Goal: Task Accomplishment & Management: Use online tool/utility

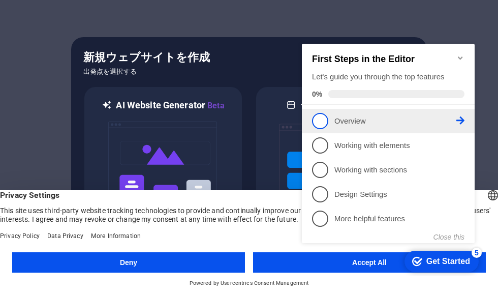
click at [321, 121] on span "1" at bounding box center [320, 121] width 16 height 16
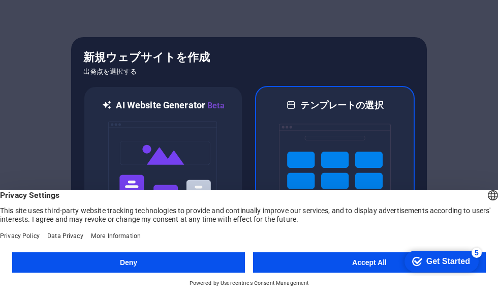
click at [377, 125] on img at bounding box center [335, 162] width 112 height 102
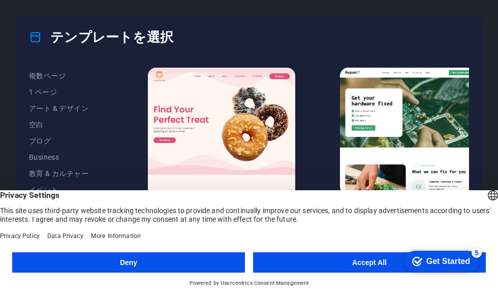
scroll to position [82, 0]
click at [42, 107] on span "アート & デザイン" at bounding box center [66, 106] width 74 height 8
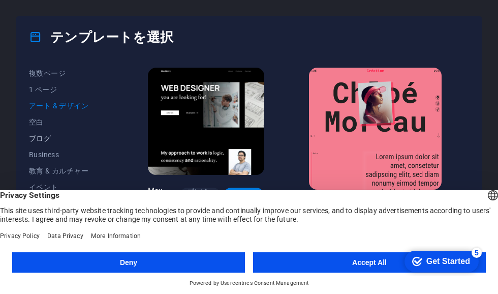
click at [37, 137] on span "ブログ" at bounding box center [66, 138] width 74 height 8
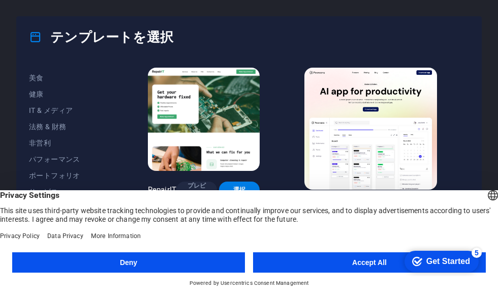
scroll to position [207, 0]
click at [41, 157] on span "パフォーマンス" at bounding box center [66, 159] width 74 height 8
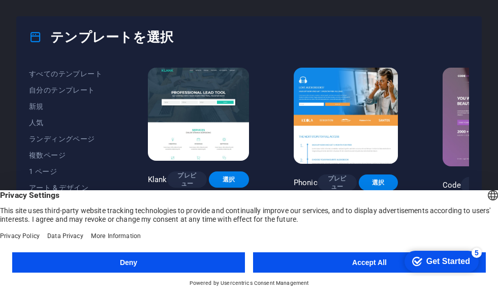
scroll to position [0, 0]
click at [36, 122] on span "人気" at bounding box center [66, 122] width 74 height 8
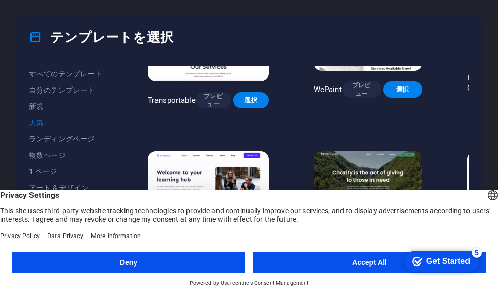
scroll to position [251, -1]
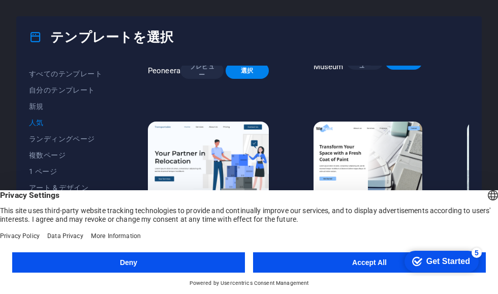
click at [375, 259] on button "Accept All" at bounding box center [369, 262] width 233 height 20
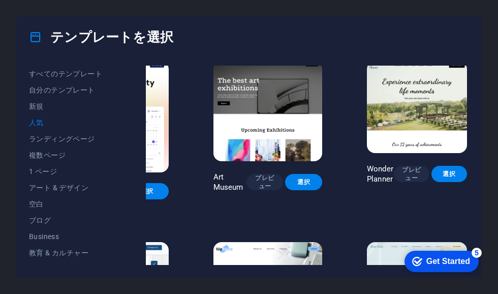
scroll to position [7, 101]
click at [413, 172] on span "プレビュー" at bounding box center [411, 174] width 19 height 16
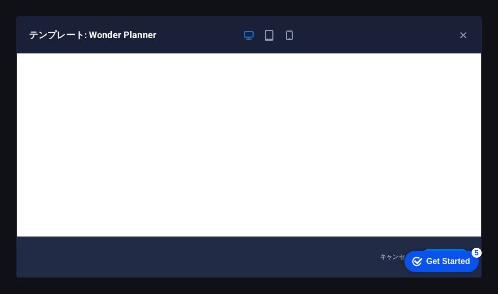
click at [453, 36] on div "テンプレート: Wonder Planner" at bounding box center [243, 35] width 428 height 12
click at [467, 33] on icon "button" at bounding box center [464, 35] width 12 height 12
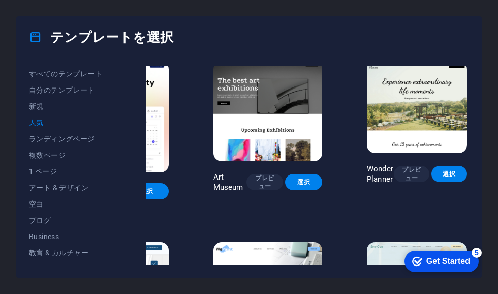
click at [465, 35] on div "テンプレートを選択" at bounding box center [249, 37] width 465 height 41
click at [34, 156] on span "複数ページ" at bounding box center [66, 155] width 74 height 8
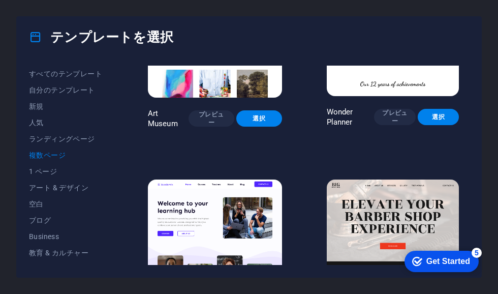
scroll to position [300, 0]
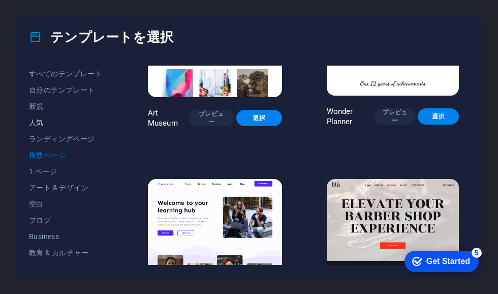
click at [29, 120] on span "人気" at bounding box center [66, 122] width 74 height 8
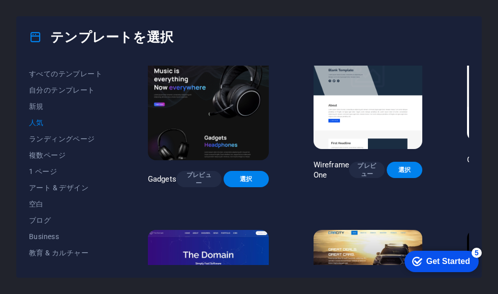
scroll to position [563, 0]
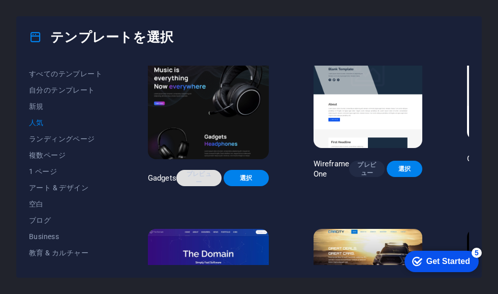
click at [197, 175] on span "プレビュー" at bounding box center [199, 178] width 29 height 16
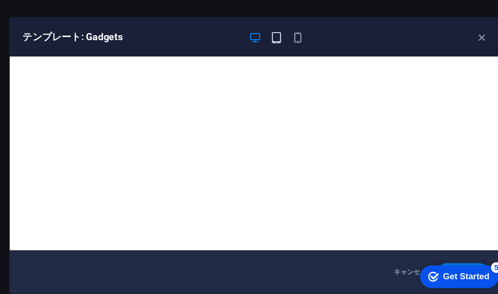
click at [263, 36] on icon "button" at bounding box center [269, 35] width 12 height 12
click at [243, 34] on icon "button" at bounding box center [249, 35] width 12 height 12
click at [284, 37] on icon "button" at bounding box center [290, 35] width 12 height 12
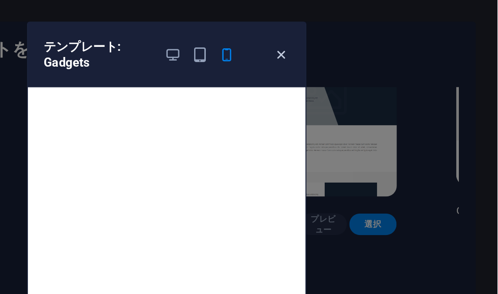
click at [330, 37] on icon "button" at bounding box center [336, 42] width 12 height 12
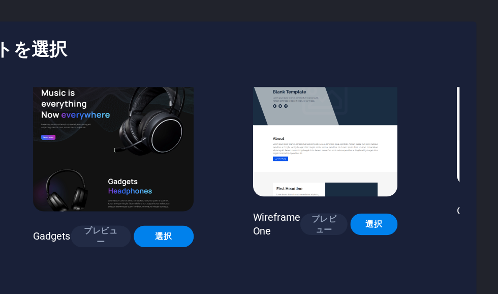
click at [214, 40] on div "テンプレートを選択" at bounding box center [249, 37] width 465 height 41
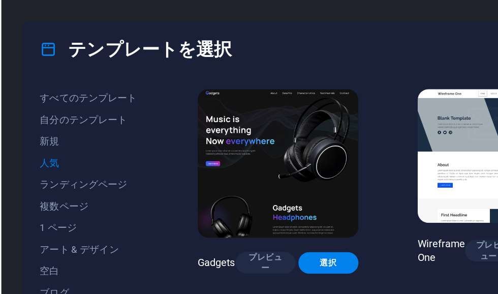
scroll to position [544, 0]
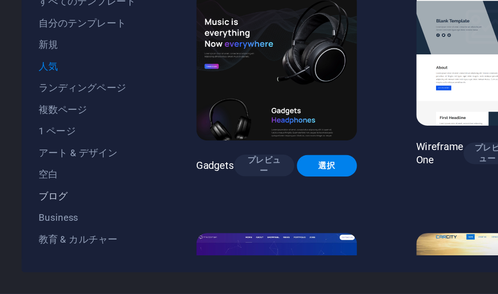
click at [36, 216] on span "ブログ" at bounding box center [66, 220] width 74 height 8
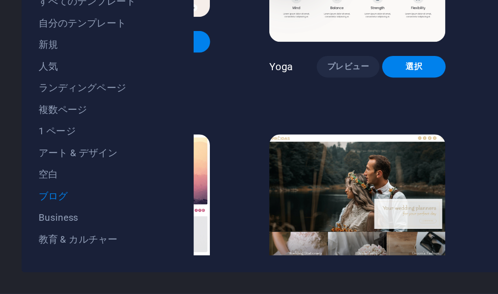
scroll to position [1053, 101]
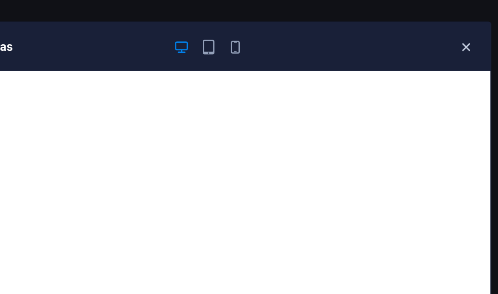
click at [458, 32] on icon "button" at bounding box center [464, 35] width 12 height 12
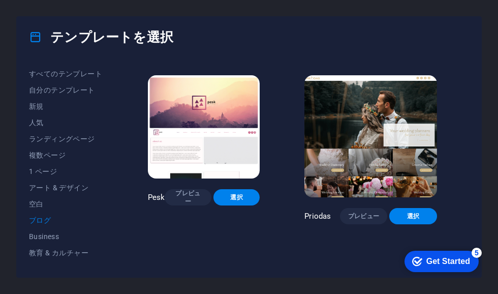
scroll to position [1151, 0]
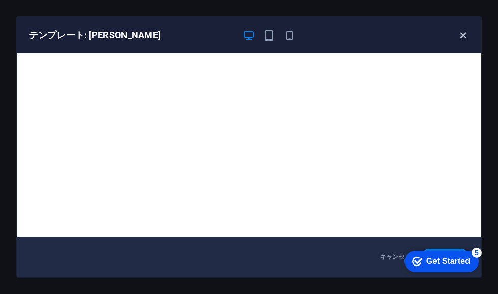
click at [467, 31] on icon "button" at bounding box center [464, 35] width 12 height 12
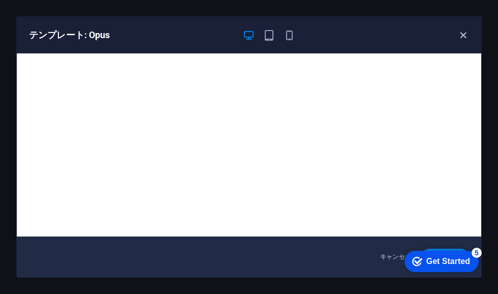
click at [462, 31] on icon "button" at bounding box center [464, 35] width 12 height 12
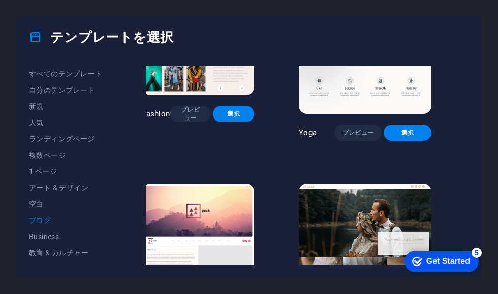
scroll to position [1043, 6]
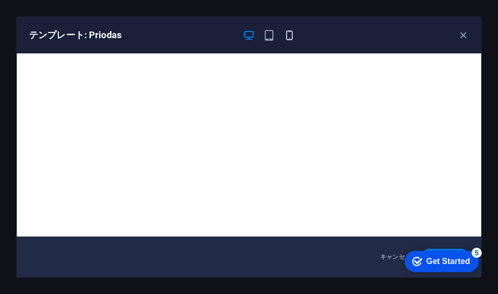
click at [293, 38] on icon "button" at bounding box center [290, 35] width 12 height 12
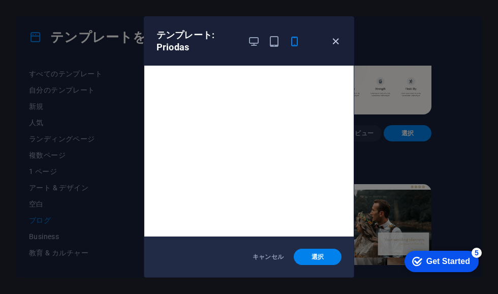
click at [332, 41] on icon "button" at bounding box center [336, 42] width 12 height 12
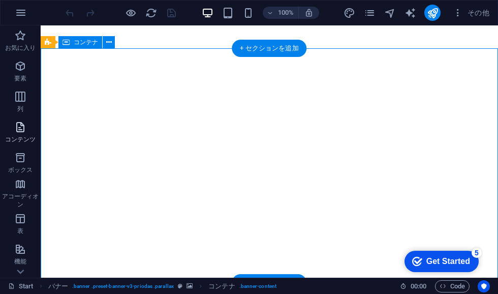
click at [19, 129] on icon "button" at bounding box center [20, 127] width 12 height 12
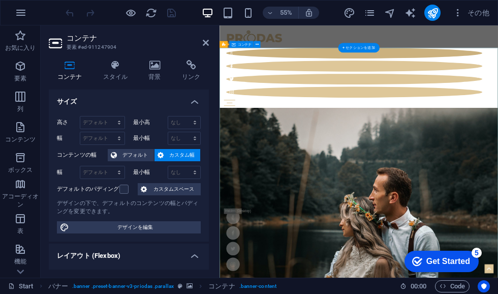
click at [149, 67] on icon at bounding box center [154, 65] width 29 height 10
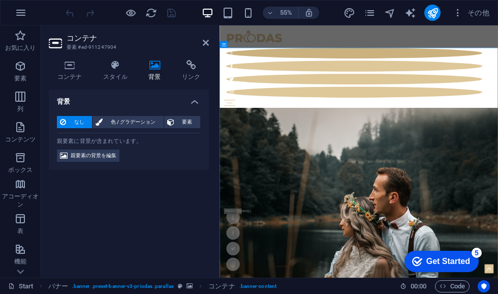
click at [69, 122] on span "なし" at bounding box center [79, 122] width 20 height 12
click at [116, 124] on span "色 / グラデーション" at bounding box center [133, 122] width 54 height 12
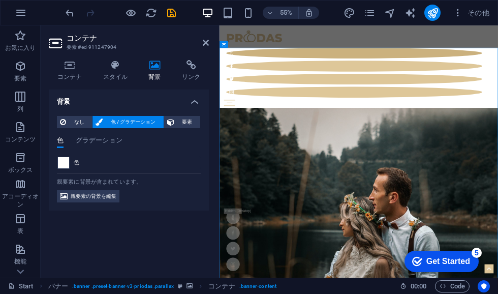
click at [66, 162] on span at bounding box center [63, 162] width 11 height 11
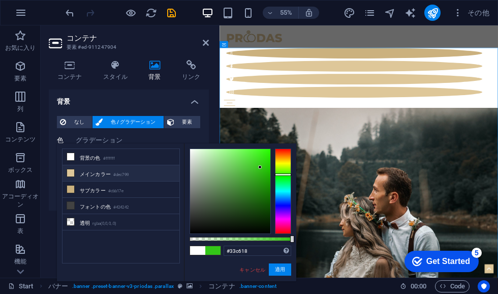
click at [70, 171] on icon at bounding box center [70, 172] width 7 height 7
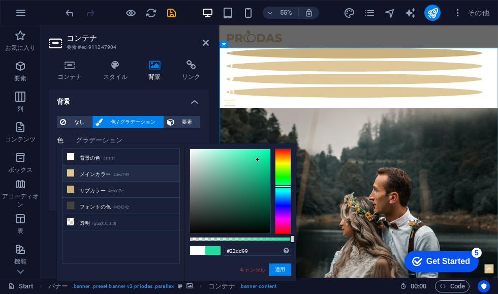
type input "#22dd93"
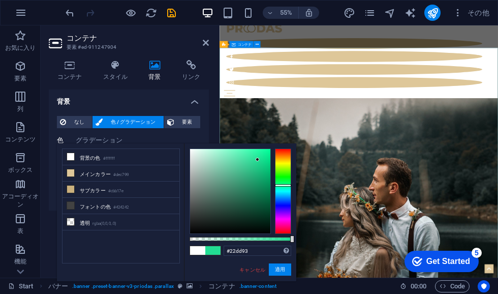
scroll to position [18, 0]
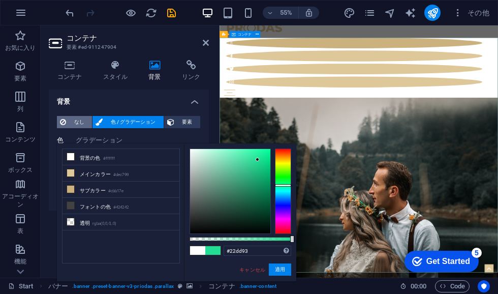
click at [72, 121] on span "なし" at bounding box center [79, 122] width 20 height 12
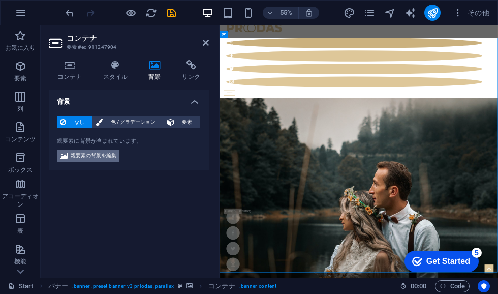
click at [66, 156] on icon at bounding box center [64, 155] width 8 height 12
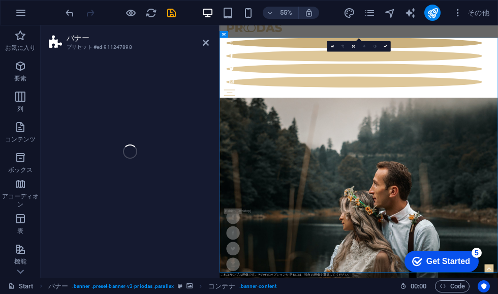
select select "%"
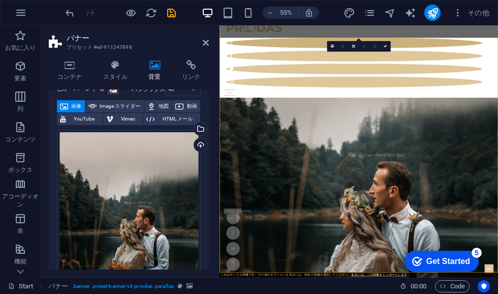
scroll to position [47, 0]
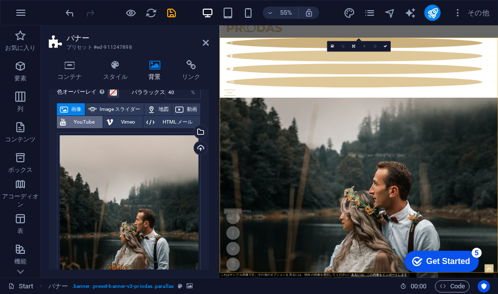
click at [75, 125] on span "YouTube" at bounding box center [84, 122] width 31 height 12
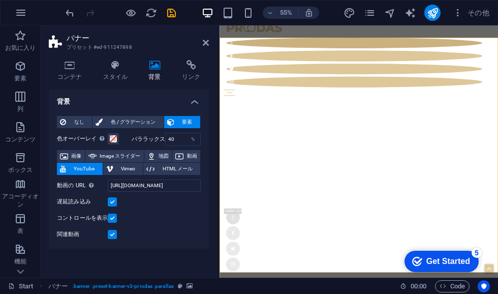
scroll to position [0, 0]
click at [135, 183] on input "https://www.youtube.com/watch?v=hnoviHgPHkY" at bounding box center [154, 185] width 93 height 12
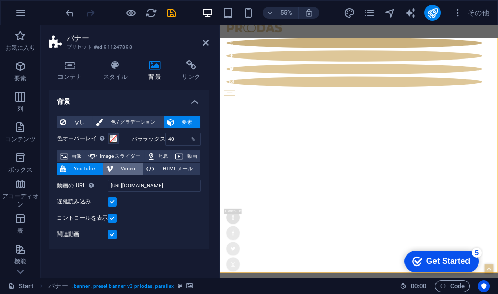
click at [119, 167] on span "Vimeo" at bounding box center [128, 169] width 24 height 12
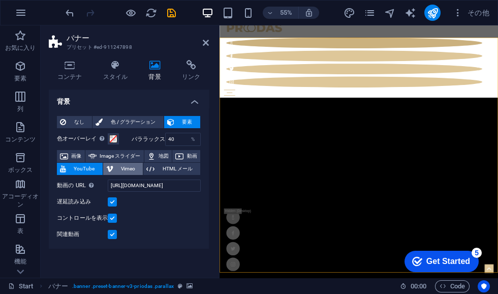
select select "ar16_9"
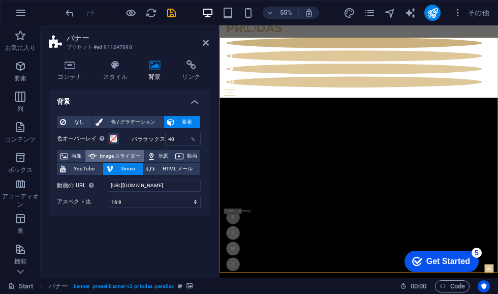
click at [110, 153] on span "Image スライダー" at bounding box center [120, 156] width 41 height 12
select select "ms"
select select "s"
select select "progressive"
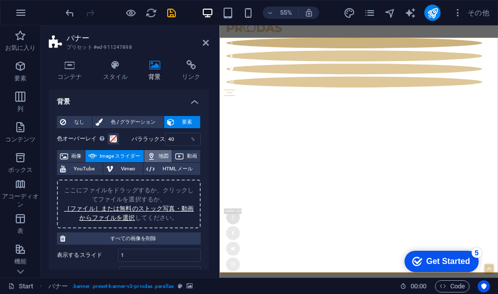
click at [159, 155] on span "地図" at bounding box center [164, 156] width 11 height 12
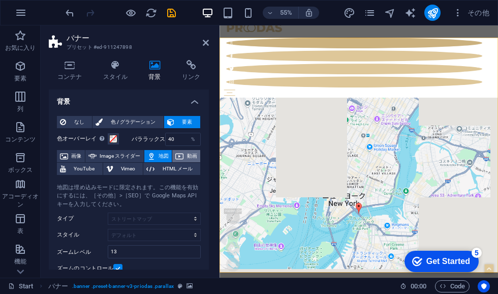
click at [187, 155] on span "動画" at bounding box center [192, 156] width 11 height 12
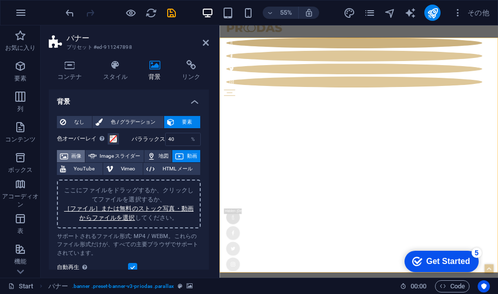
click at [66, 155] on icon at bounding box center [64, 156] width 8 height 12
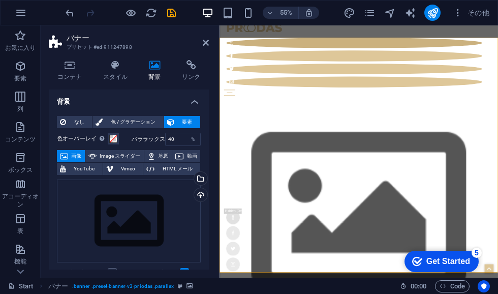
scroll to position [14, 0]
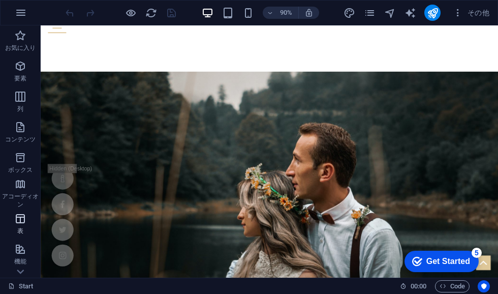
click at [20, 224] on icon "button" at bounding box center [20, 218] width 12 height 12
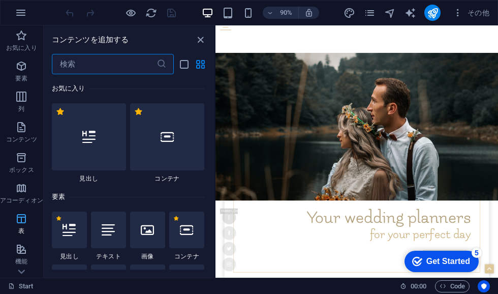
scroll to position [137, 0]
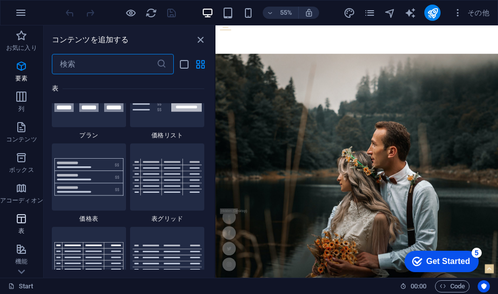
click at [22, 221] on icon "button" at bounding box center [21, 218] width 12 height 12
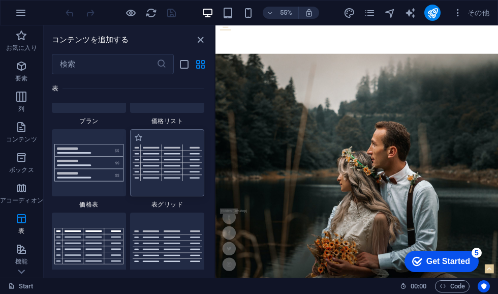
click at [169, 181] on img at bounding box center [167, 162] width 69 height 37
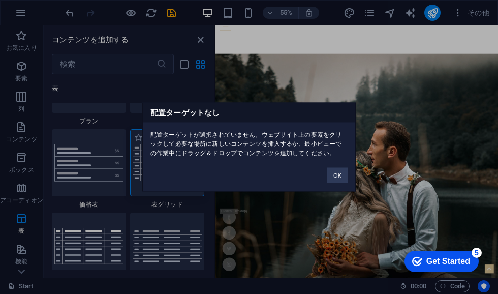
click at [149, 220] on div "配置ターゲットなし 配置ターゲットが選択されていません。ウェブサイト上の要素をクリックして必要な場所に新しいコンテンツを挿入するか、最小ビューでの作業中にドラ…" at bounding box center [249, 147] width 498 height 294
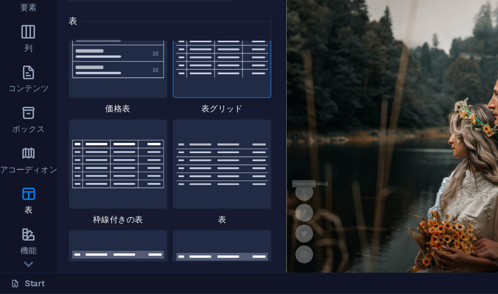
scroll to position [3626, 0]
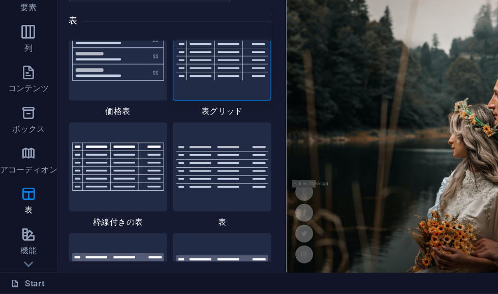
click at [156, 104] on img at bounding box center [167, 115] width 69 height 37
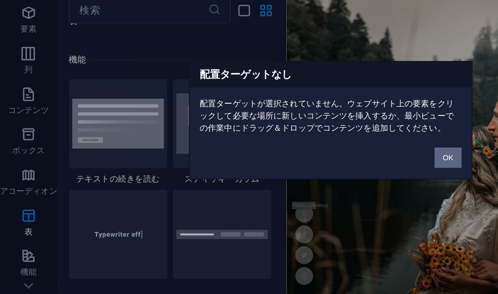
scroll to position [3950, 0]
click at [337, 168] on button "OK" at bounding box center [337, 175] width 20 height 15
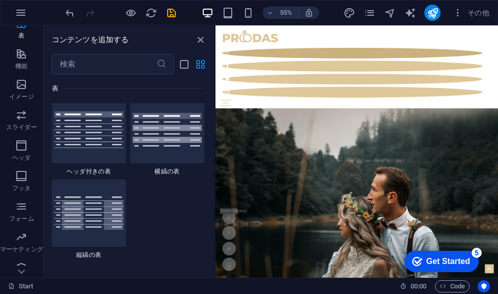
scroll to position [196, 0]
click at [19, 115] on icon "button" at bounding box center [21, 114] width 12 height 12
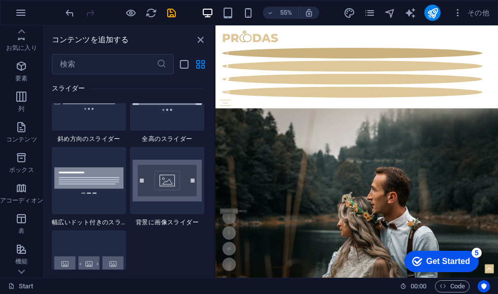
scroll to position [0, 0]
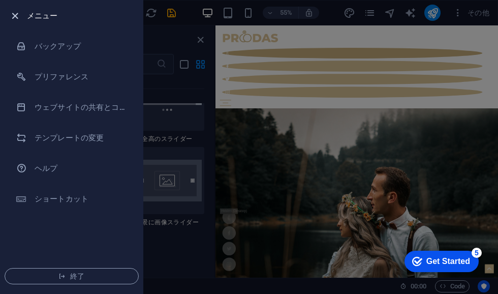
click at [11, 13] on icon "button" at bounding box center [15, 16] width 12 height 12
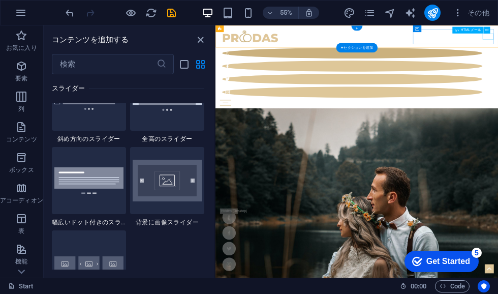
click at [498, 161] on div at bounding box center [473, 166] width 498 height 11
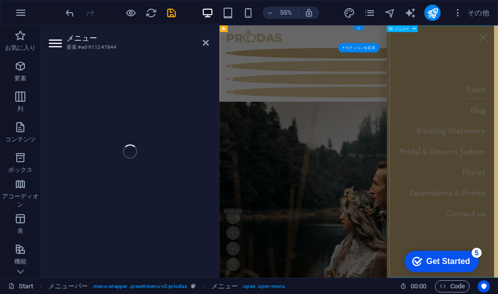
select select
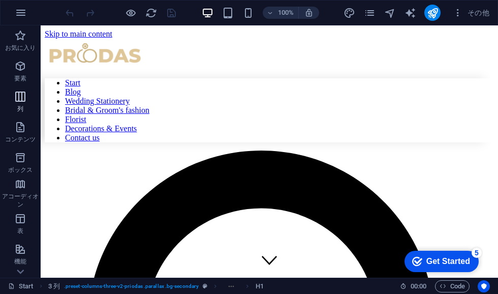
click at [20, 98] on icon "button" at bounding box center [20, 96] width 12 height 12
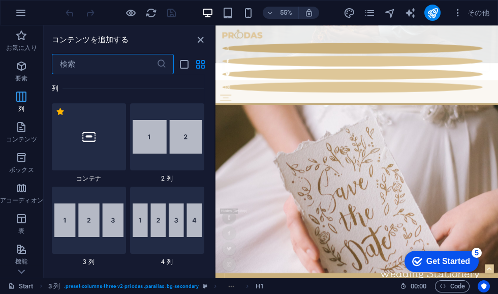
scroll to position [571, 0]
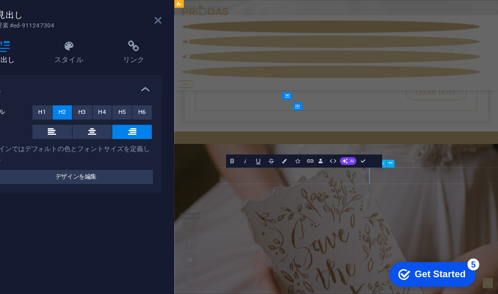
click at [203, 39] on icon at bounding box center [206, 43] width 6 height 8
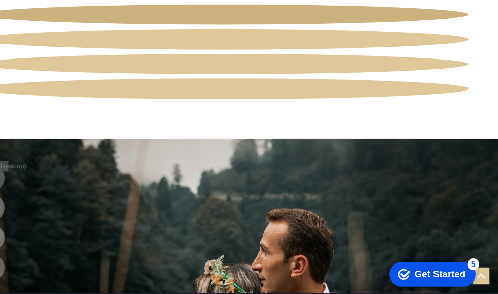
scroll to position [54, 0]
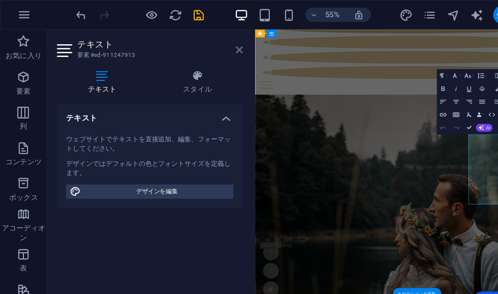
click at [206, 41] on icon at bounding box center [206, 43] width 6 height 8
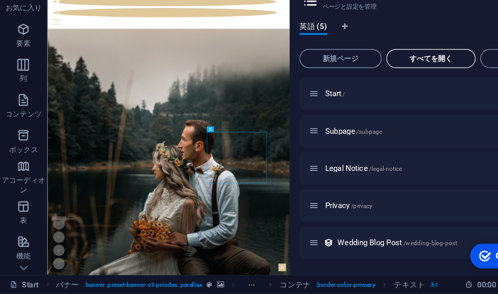
click at [384, 88] on span "すべてを開く" at bounding box center [371, 91] width 68 height 6
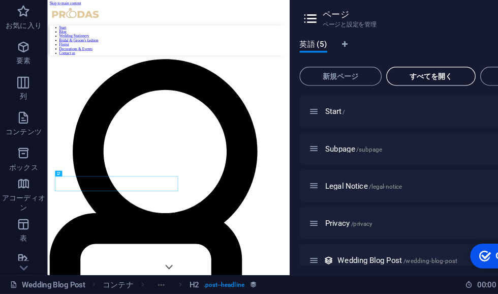
scroll to position [54, 0]
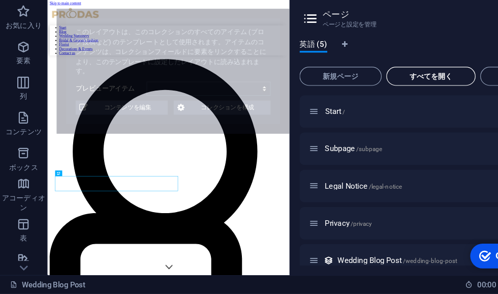
select select "68bc300e26227b954c097a71"
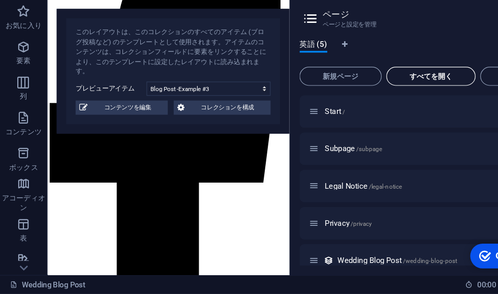
scroll to position [0, 0]
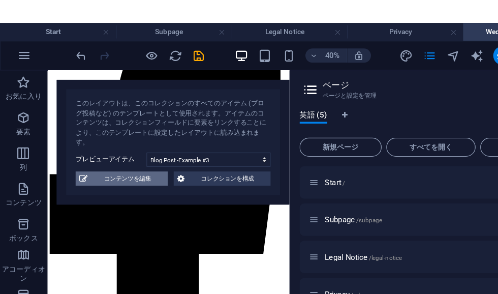
click at [78, 128] on span "コンテンツを編集" at bounding box center [109, 134] width 63 height 12
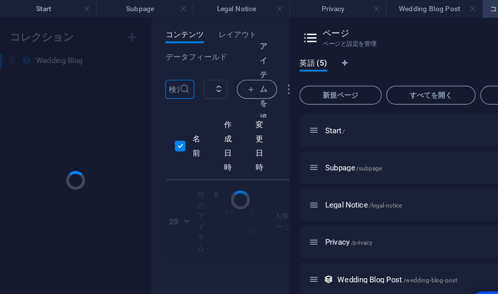
scroll to position [1225, 0]
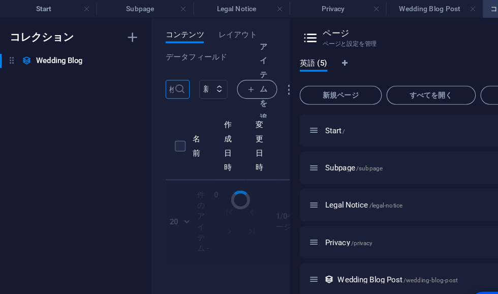
select select "Category 2"
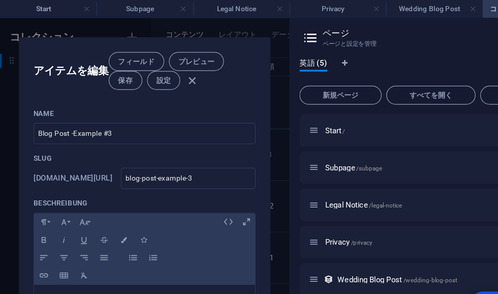
click at [2, 66] on div "アイテムを編集 フィールド プレビュー 保存 設定 Name Blog Post -Example #3 ​ Slug www.example.com/wed…" at bounding box center [124, 155] width 249 height 278
type input "2025-09-06"
type input "blog-post-example-3"
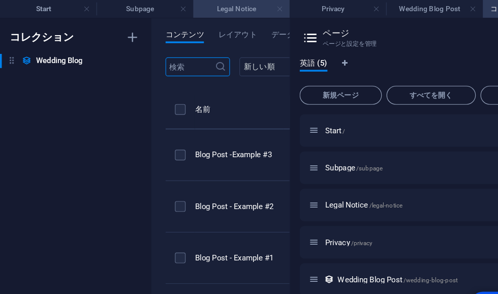
click at [238, 9] on link at bounding box center [241, 8] width 6 height 10
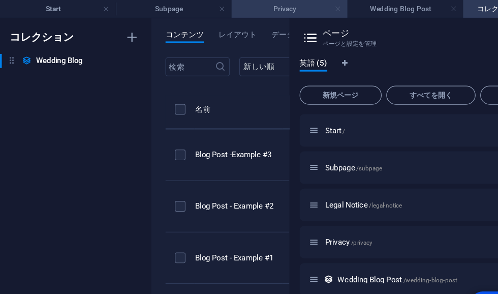
click at [289, 10] on link at bounding box center [291, 8] width 6 height 10
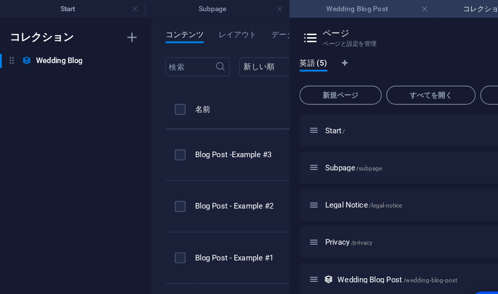
click at [291, 12] on h4 "Wedding Blog Post" at bounding box center [311, 7] width 125 height 11
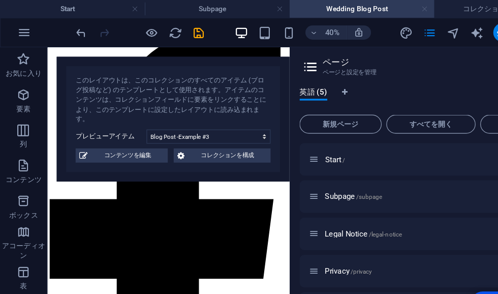
click at [368, 8] on link at bounding box center [365, 8] width 6 height 10
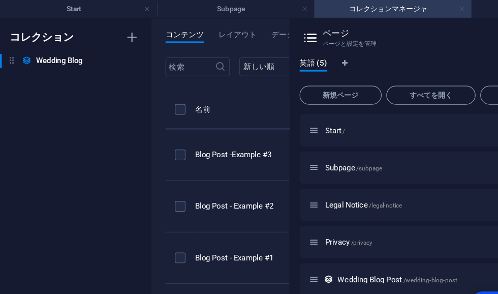
click at [400, 8] on link at bounding box center [397, 8] width 6 height 10
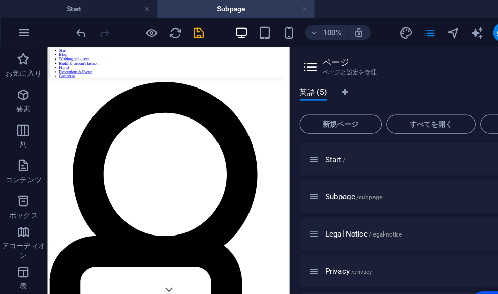
scroll to position [0, 0]
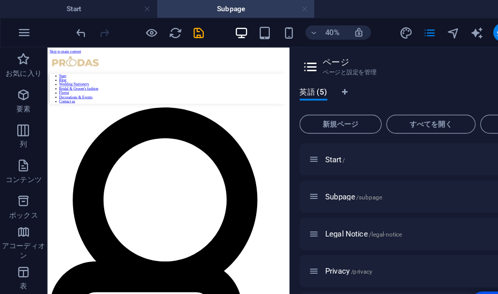
click at [262, 9] on link at bounding box center [262, 8] width 6 height 10
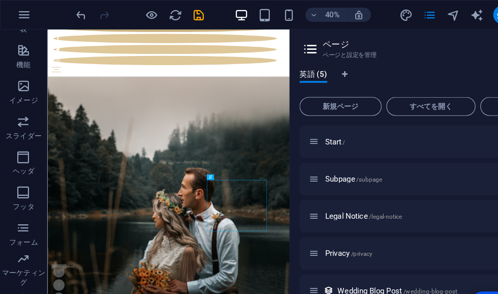
scroll to position [205, 0]
click at [13, 78] on span "イメージ" at bounding box center [20, 80] width 41 height 24
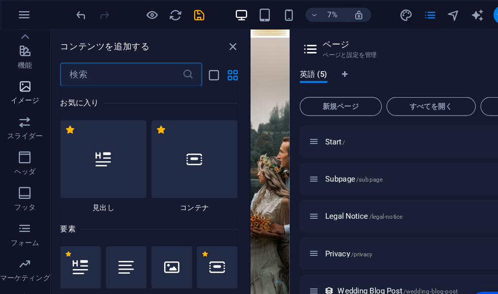
scroll to position [5155, 0]
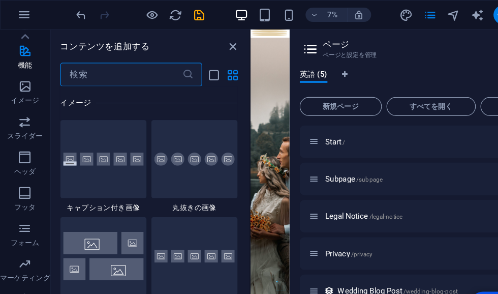
click at [269, 41] on icon at bounding box center [267, 42] width 15 height 14
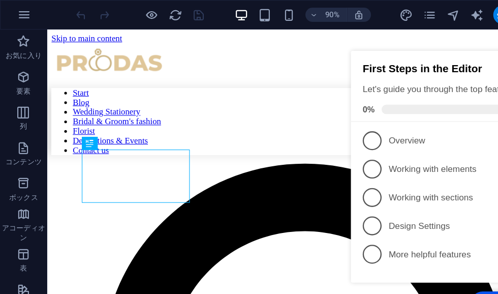
scroll to position [304, 0]
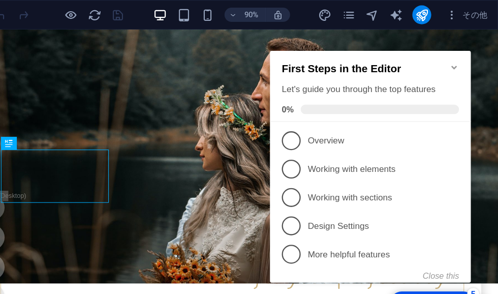
click at [425, 58] on icon "Minimize checklist" at bounding box center [427, 62] width 8 height 8
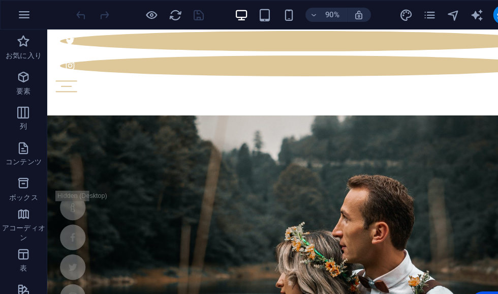
scroll to position [96, 0]
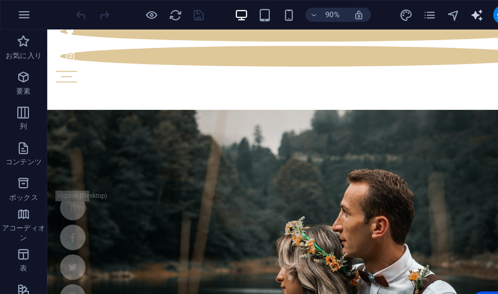
select select "English"
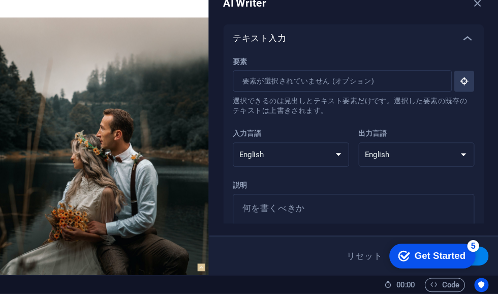
scroll to position [0, 0]
click at [0, 0] on select "Albanian Arabic Armenian Awadhi Azerbaijani Bashkir Basque Belarusian Bengali B…" at bounding box center [0, 0] width 0 height 0
select select "Japanese"
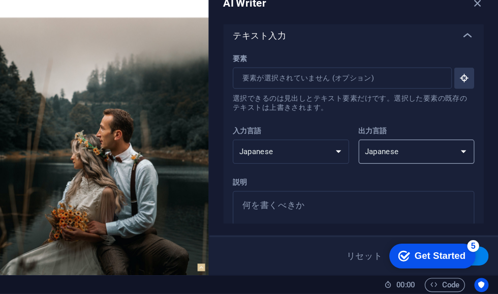
scroll to position [2, 0]
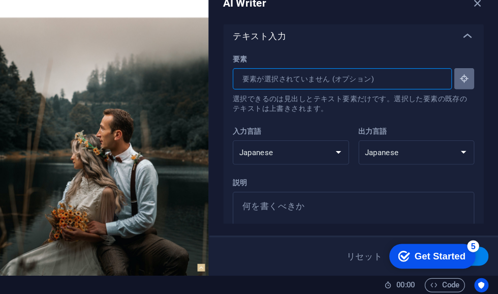
click at [465, 104] on icon "button" at bounding box center [469, 108] width 9 height 9
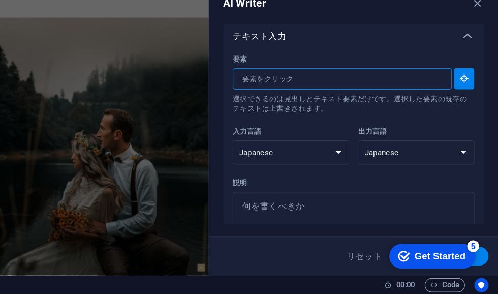
click at [465, 104] on icon "button" at bounding box center [469, 108] width 9 height 9
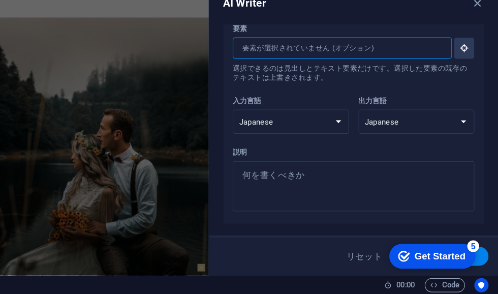
scroll to position [29, 0]
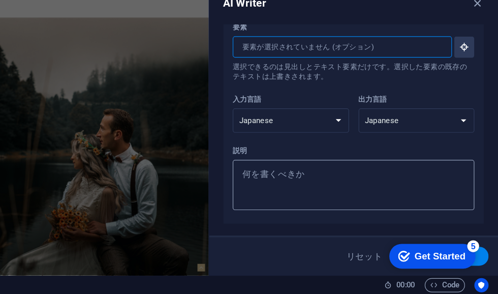
type textarea "x"
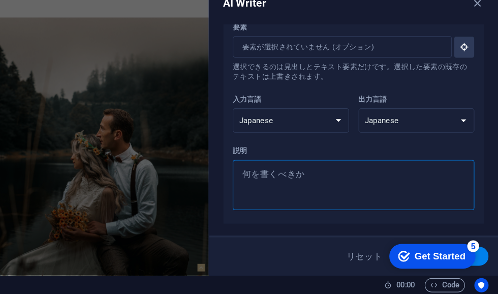
type textarea "j"
type textarea "x"
type textarea "jy"
type textarea "x"
type textarea "jyo"
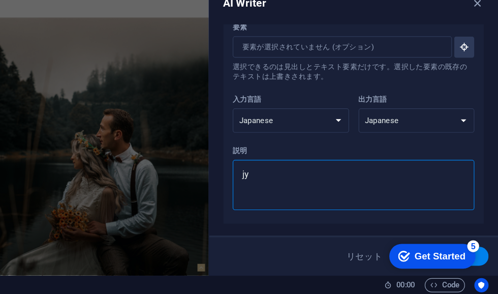
type textarea "x"
type textarea "jyoy"
type textarea "x"
type textarea "jyoyu"
type textarea "x"
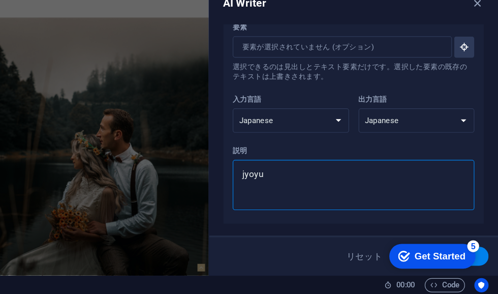
type textarea "jyoy"
type textarea "x"
type textarea "jyo"
type textarea "x"
type textarea "jy"
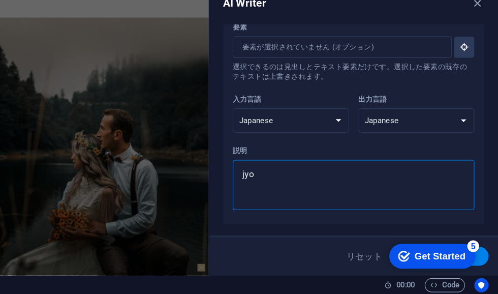
type textarea "x"
type textarea "j"
type textarea "x"
type textarea "j"
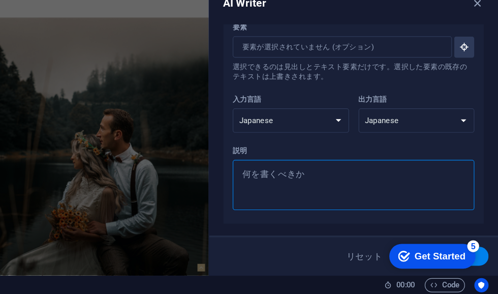
type textarea "x"
type textarea "jy"
type textarea "x"
type textarea "jyo"
type textarea "x"
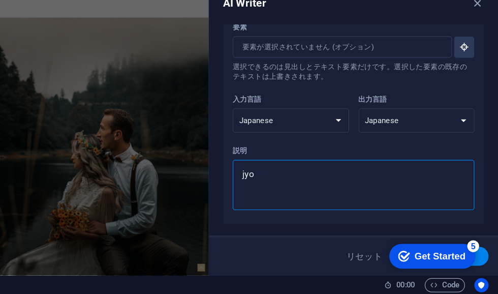
type textarea "jy"
type textarea "x"
type textarea "j"
type textarea "x"
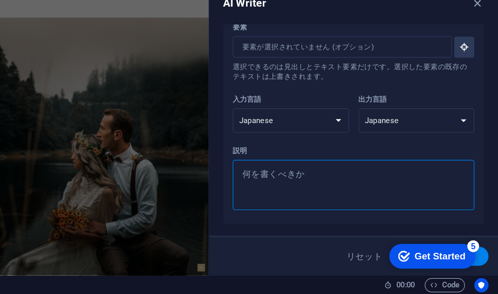
type textarea "j"
type textarea "x"
type textarea "jy"
type textarea "x"
type textarea "jyo"
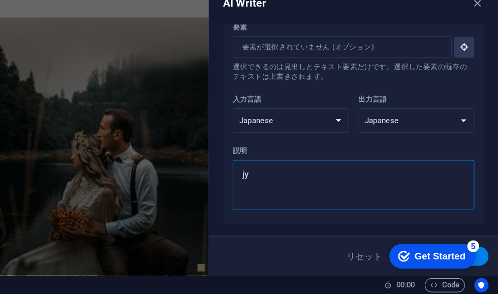
type textarea "x"
type textarea "jyoy"
type textarea "x"
type textarea "jyoyu"
type textarea "x"
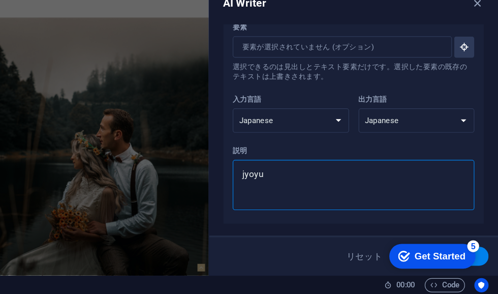
type textarea "jyoyuu"
type textarea "x"
type textarea "jyoyuuu"
type textarea "x"
type textarea "jyoyuuu"
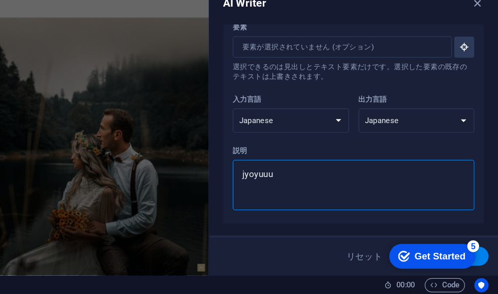
type textarea "x"
type textarea "jyoyuuu"
type textarea "x"
type textarea "jyoyuu"
type textarea "x"
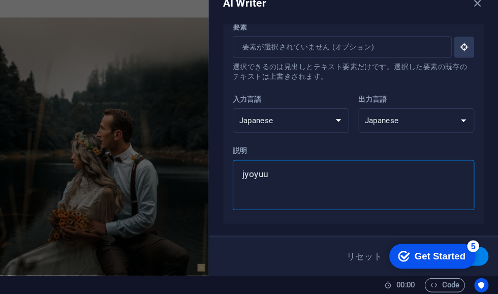
type textarea "jyoyu"
type textarea "x"
type textarea "jyoy"
type textarea "x"
type textarea "jyo"
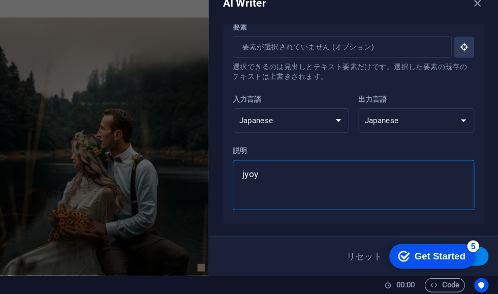
type textarea "x"
type textarea "jy"
type textarea "x"
type textarea "j"
type textarea "x"
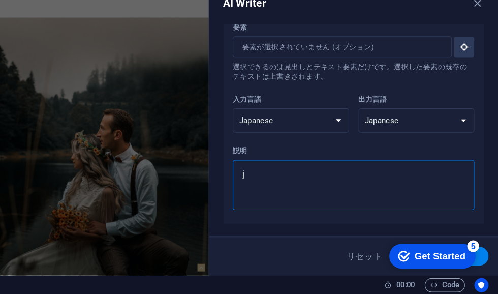
type textarea "x"
type textarea "j"
type textarea "x"
type textarea "ju"
type textarea "x"
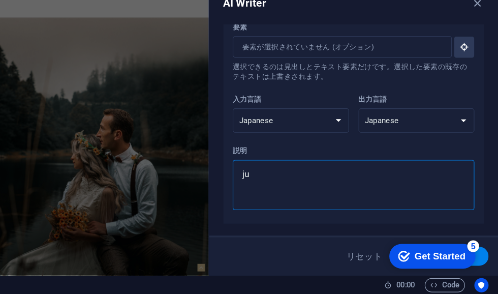
type textarea "juo"
type textarea "x"
type textarea "ju"
type textarea "x"
type textarea "j"
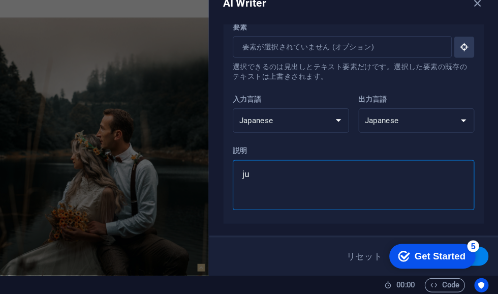
type textarea "x"
type textarea "j"
type textarea "x"
type textarea "jy"
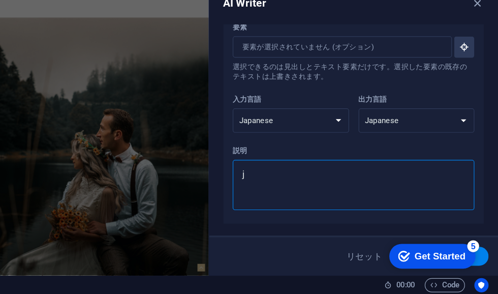
type textarea "x"
type textarea "jyo"
type textarea "x"
type textarea "jy"
type textarea "x"
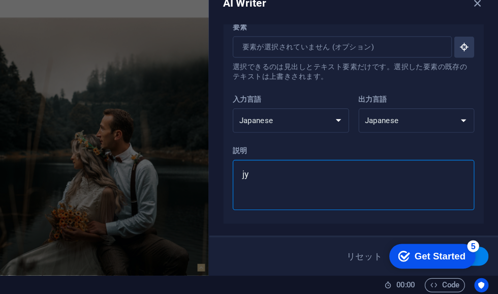
type textarea "j"
type textarea "x"
type textarea "h"
type textarea "x"
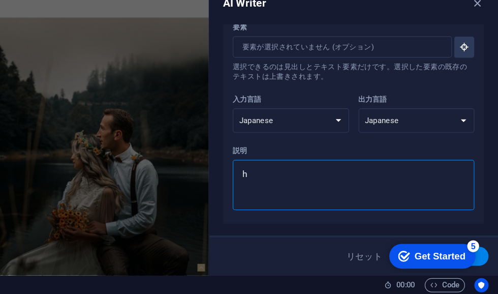
type textarea "hf"
type textarea "x"
type textarea "hfa"
type textarea "x"
type textarea "hfah"
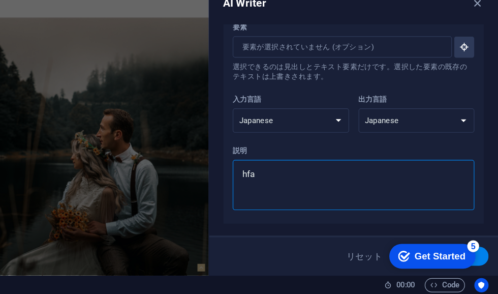
type textarea "x"
type textarea "hfahd"
type textarea "x"
type textarea "hfahdf"
type textarea "x"
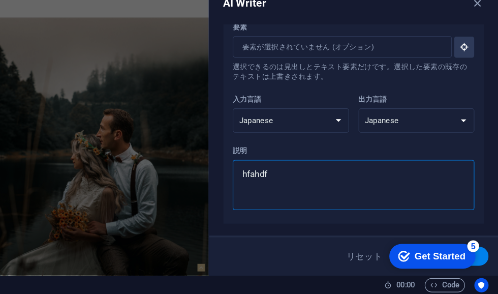
type textarea "hfahd"
type textarea "x"
type textarea "hfah"
type textarea "x"
type textarea "hfa"
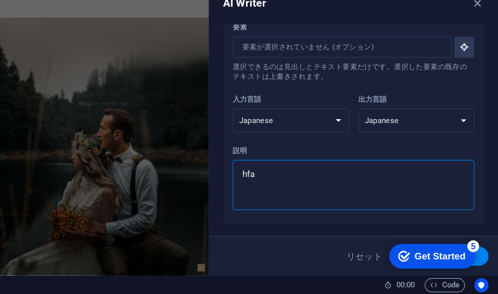
type textarea "x"
type textarea "hf"
type textarea "x"
type textarea "h"
type textarea "x"
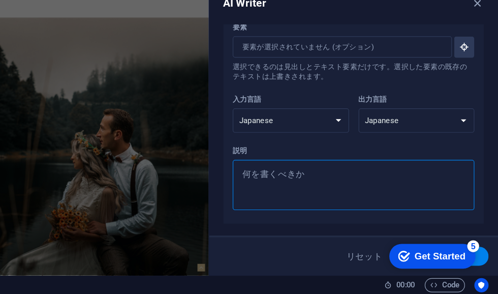
type textarea "x"
type textarea "h"
type textarea "x"
type textarea "ha"
type textarea "x"
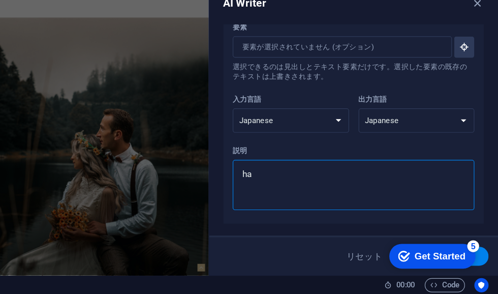
type textarea "hat"
type textarea "x"
type textarea "ha"
type textarea "x"
type textarea "h"
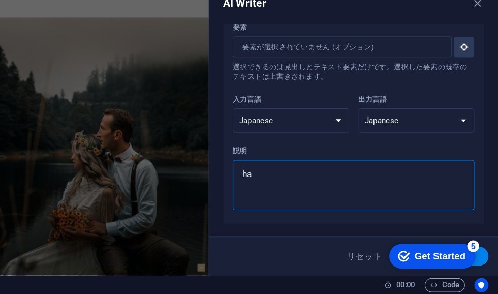
type textarea "x"
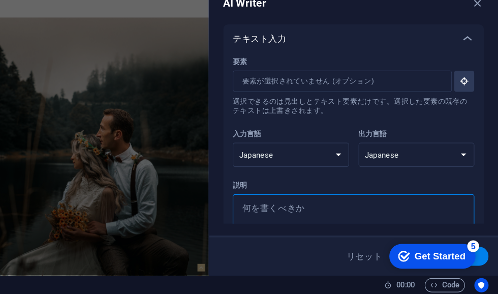
scroll to position [0, 0]
type textarea "x"
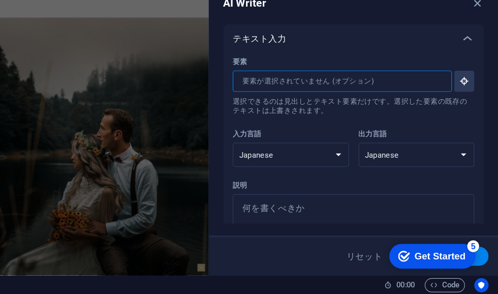
type textarea "x"
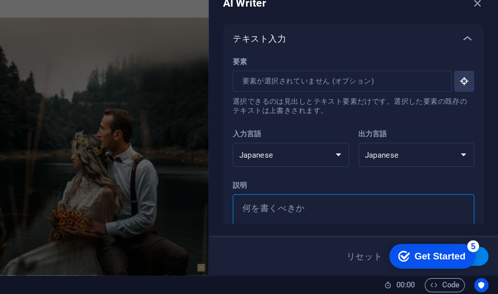
type textarea "j"
type textarea "x"
type textarea "jy"
type textarea "x"
type textarea "jyo"
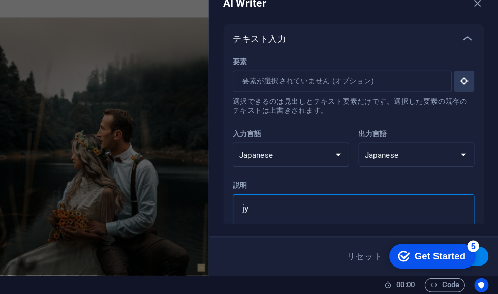
type textarea "x"
type textarea "jy"
type textarea "x"
type textarea "j"
type textarea "x"
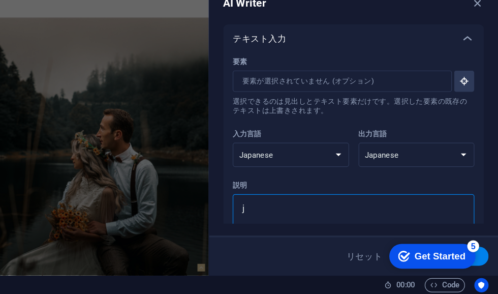
type textarea "x"
type textarea "g"
type textarea "x"
type textarea "gu"
type textarea "x"
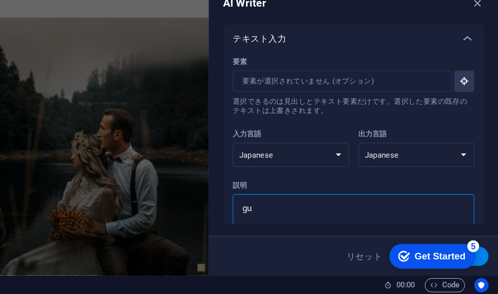
type textarea "gur"
type textarea "x"
type textarea "gura"
type textarea "x"
type textarea "gur"
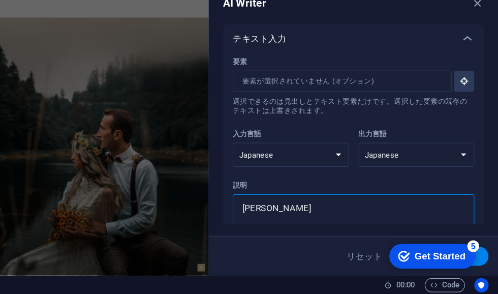
type textarea "x"
type textarea "gu"
type textarea "x"
type textarea "g"
type textarea "x"
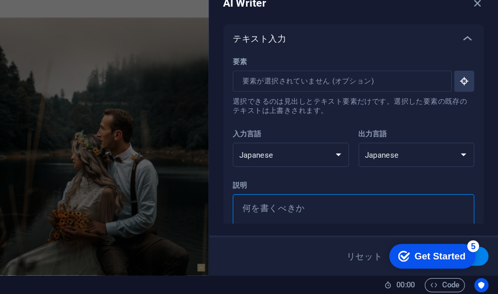
click at [466, 68] on icon at bounding box center [472, 74] width 12 height 12
type textarea "x"
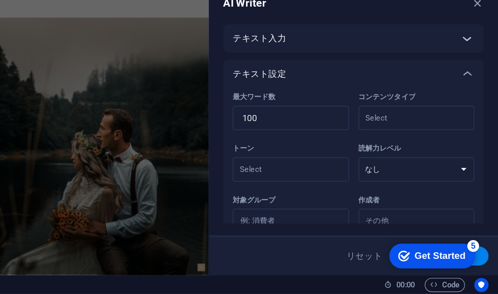
click at [466, 68] on icon at bounding box center [472, 74] width 12 height 12
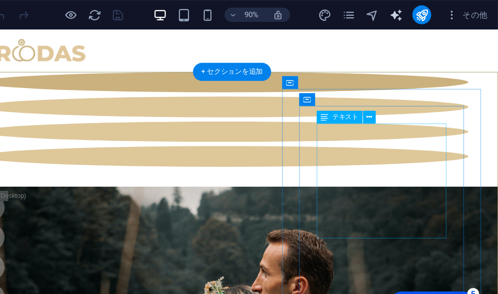
select select "Japanese"
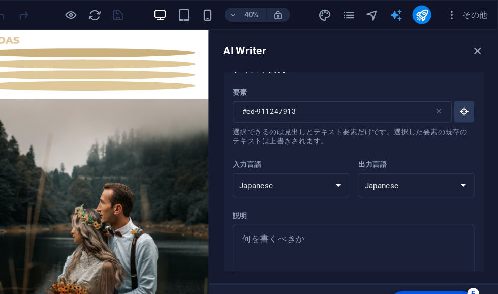
scroll to position [13, 0]
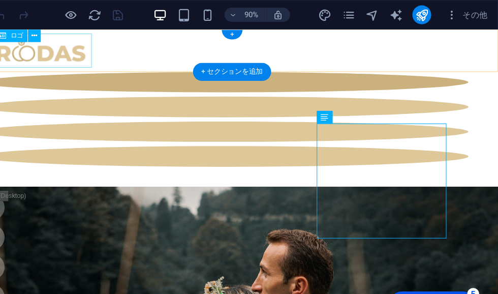
click at [23, 51] on div at bounding box center [221, 50] width 492 height 33
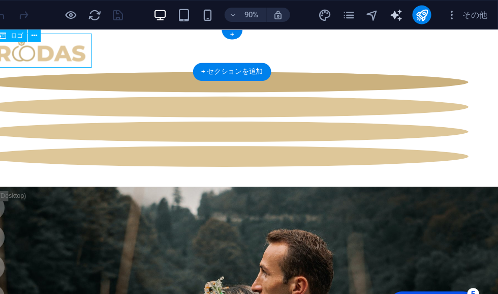
select select "Japanese"
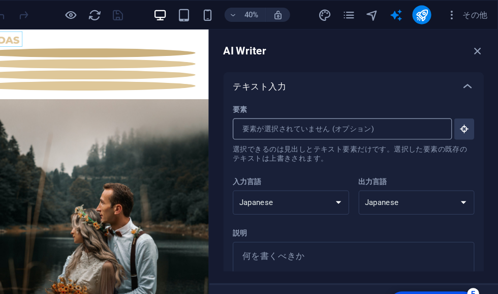
click at [327, 114] on input "要素 ​ 選択できるのは見出しとテキスト要素だけです。選択した要素の既存のテキストは上書きされます。" at bounding box center [360, 111] width 181 height 18
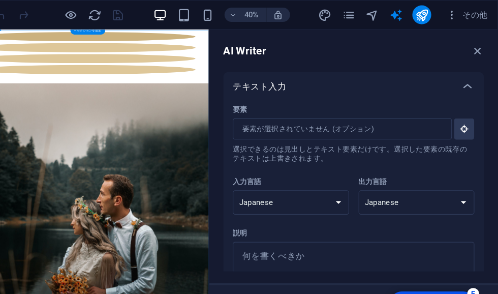
scroll to position [41, 0]
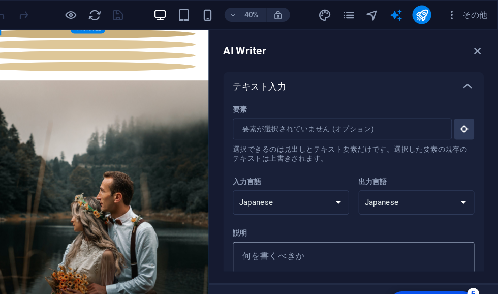
click at [347, 224] on textarea "説明 x ​" at bounding box center [374, 229] width 198 height 33
type textarea "x"
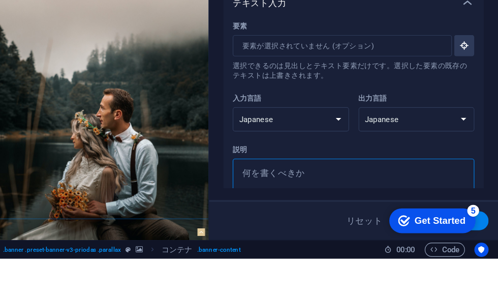
type textarea "j"
type textarea "x"
type textarea "jy"
type textarea "x"
type textarea "jyo"
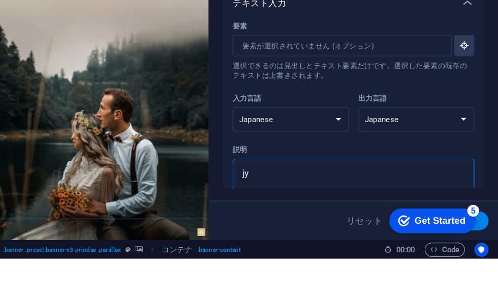
type textarea "x"
type textarea "jy"
type textarea "x"
type textarea "j"
type textarea "x"
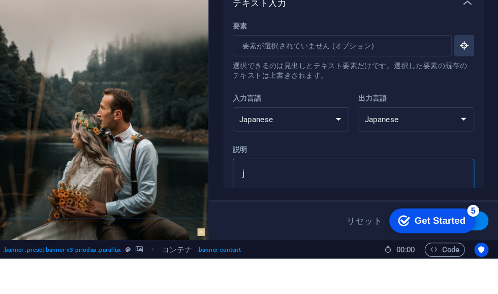
type textarea "x"
type textarea "j"
type textarea "x"
type textarea "jy"
type textarea "x"
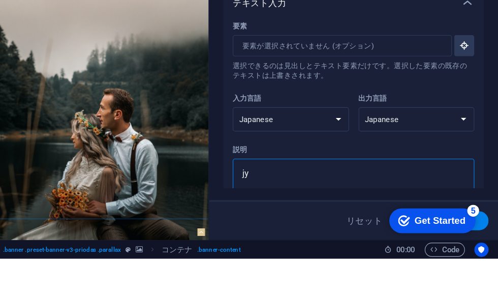
type textarea "jyu"
type textarea "x"
type textarea "jyuj"
type textarea "x"
type textarea "jyujt"
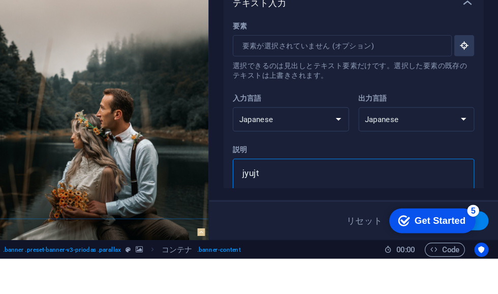
type textarea "x"
type textarea "jyujtr"
type textarea "x"
type textarea "jyujtrj"
type textarea "x"
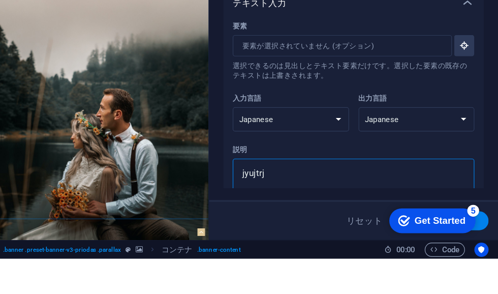
type textarea "jyujtrjg"
type textarea "x"
type textarea "jyujtrjgn"
type textarea "x"
type textarea "jyujtrjgng"
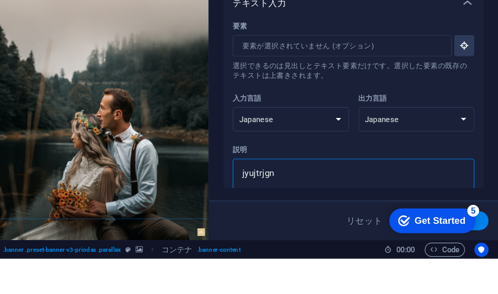
type textarea "x"
type textarea "jyujtrjgngu"
type textarea "x"
type textarea "jyujtrjgng"
click at [439, 218] on div "Get Started" at bounding box center [432, 218] width 44 height 9
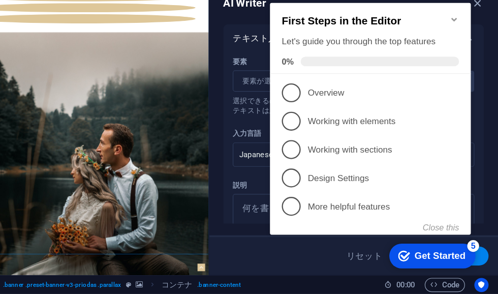
click at [287, 101] on span "2" at bounding box center [287, 102] width 16 height 16
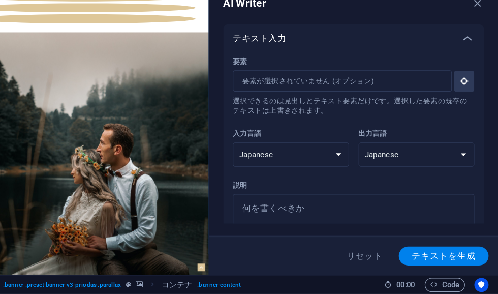
scroll to position [0, 0]
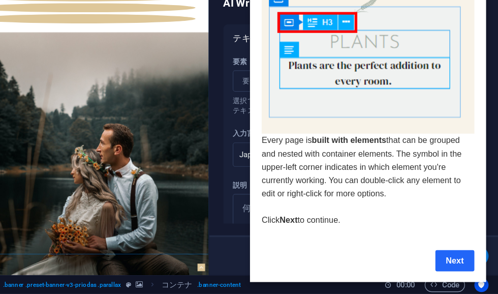
click at [429, 221] on link "Next" at bounding box center [426, 219] width 34 height 18
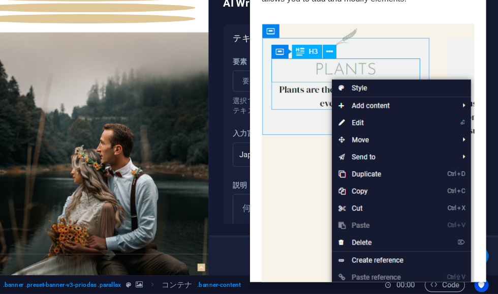
click at [290, 154] on img at bounding box center [351, 160] width 183 height 288
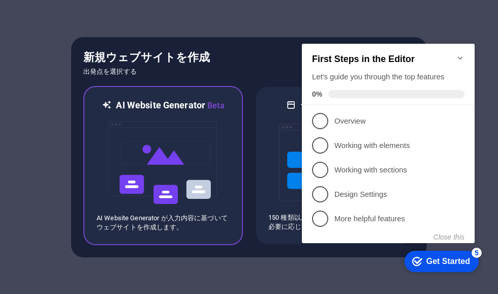
click at [113, 172] on img at bounding box center [163, 163] width 112 height 102
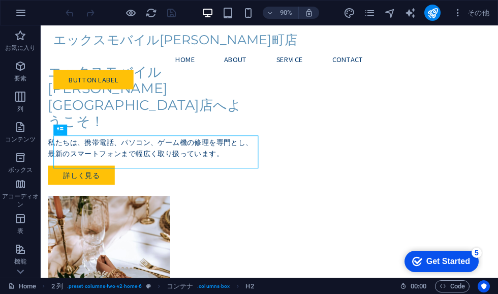
scroll to position [64, 0]
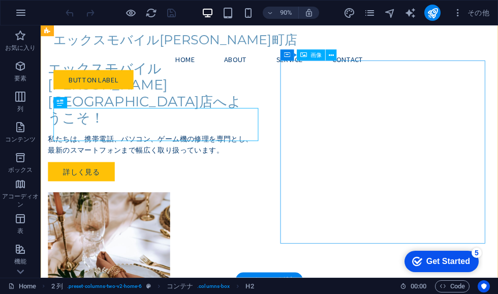
click at [277, 193] on figure at bounding box center [163, 294] width 228 height 203
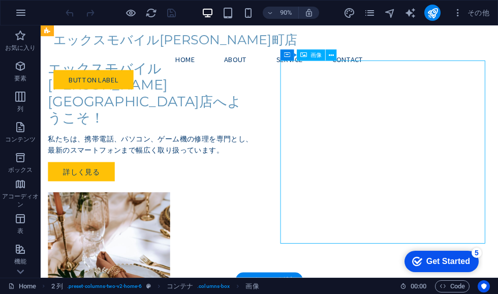
click at [277, 193] on figure at bounding box center [163, 294] width 228 height 203
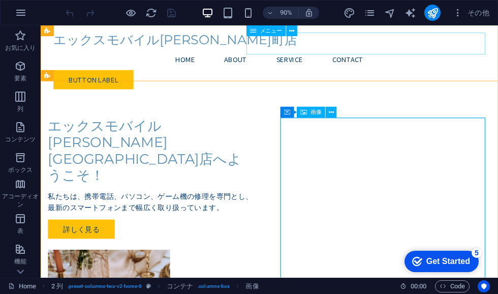
scroll to position [0, 0]
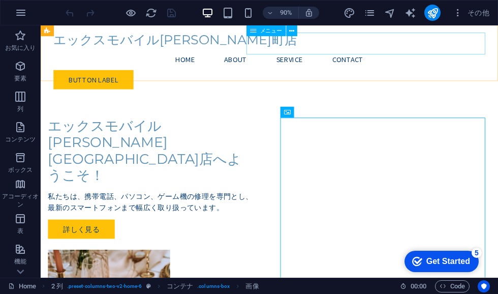
click at [263, 31] on span "メニュー" at bounding box center [271, 31] width 22 height 6
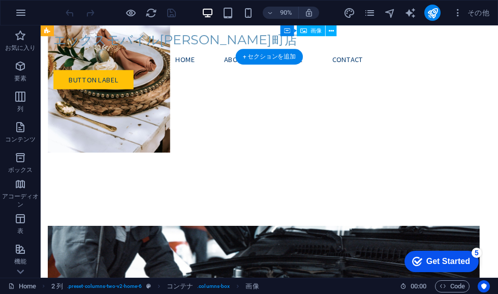
scroll to position [312, 0]
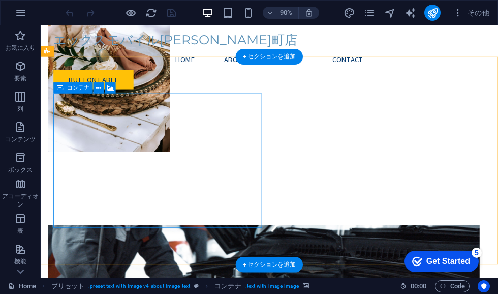
click at [69, 90] on span "コンテナ" at bounding box center [78, 88] width 22 height 6
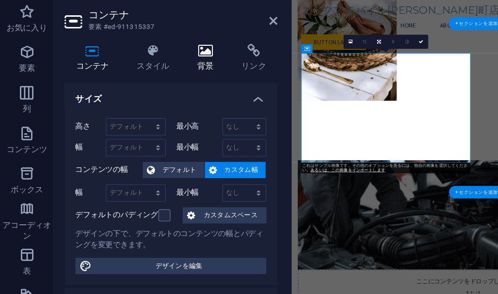
click at [152, 60] on icon at bounding box center [154, 65] width 29 height 10
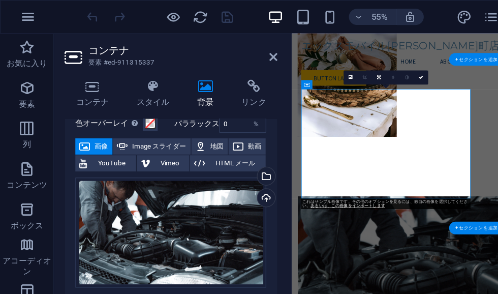
scroll to position [44, 0]
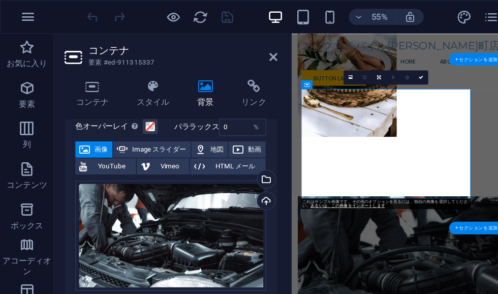
click at [69, 111] on button "画像" at bounding box center [71, 112] width 28 height 12
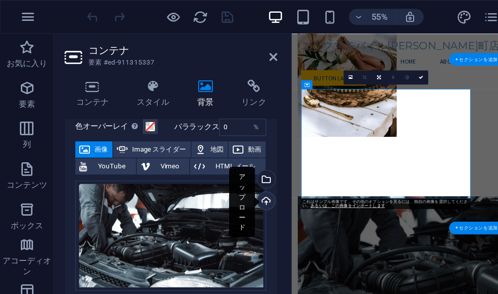
click at [198, 148] on div "アップロード" at bounding box center [199, 151] width 15 height 15
click at [201, 150] on div "アップロード" at bounding box center [199, 151] width 15 height 15
click at [200, 150] on div "アップロード" at bounding box center [199, 151] width 15 height 15
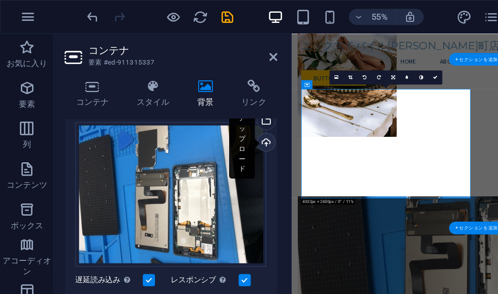
scroll to position [87, 0]
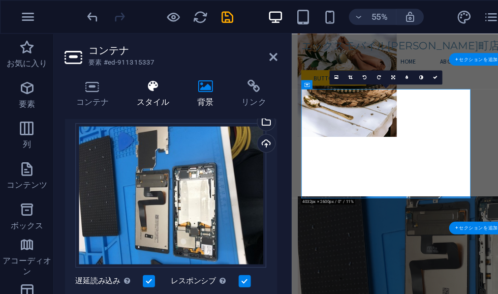
click at [113, 66] on icon at bounding box center [116, 65] width 42 height 10
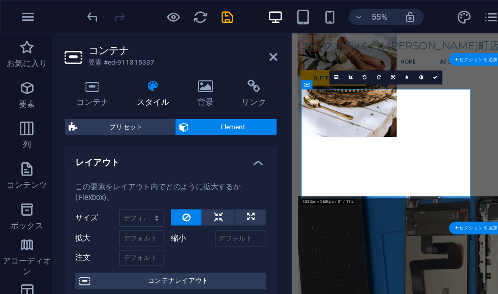
scroll to position [0, 0]
click at [65, 69] on icon at bounding box center [70, 65] width 42 height 10
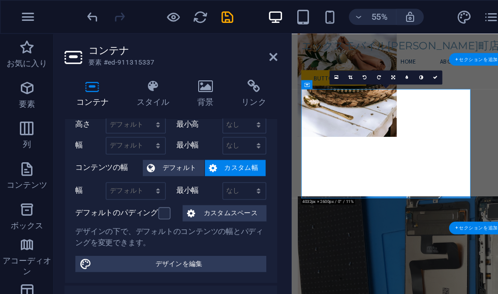
scroll to position [36, 0]
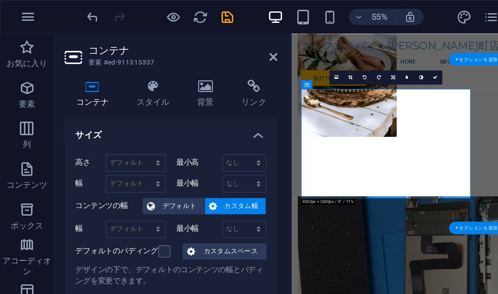
scroll to position [0, 0]
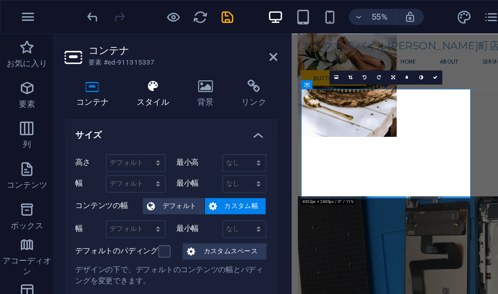
click at [113, 67] on icon at bounding box center [116, 65] width 42 height 10
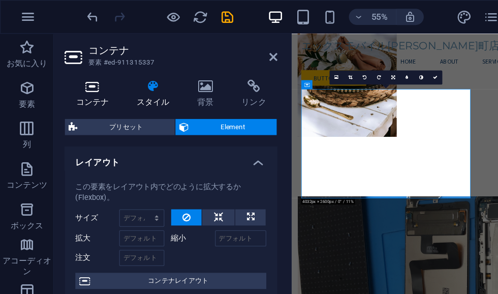
click at [68, 74] on h4 "コンテナ" at bounding box center [72, 70] width 46 height 21
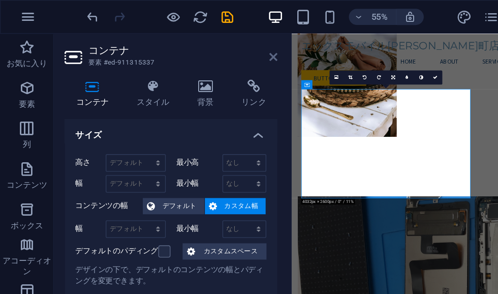
click at [203, 43] on icon at bounding box center [206, 43] width 6 height 8
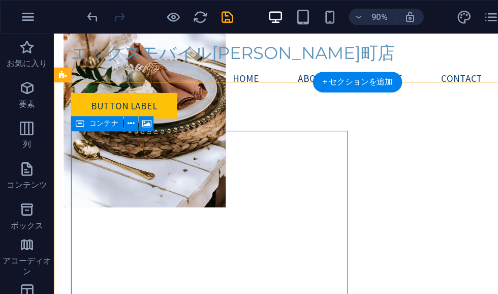
scroll to position [302, 0]
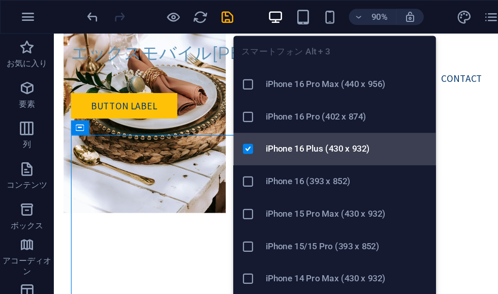
click at [187, 112] on icon at bounding box center [187, 112] width 10 height 10
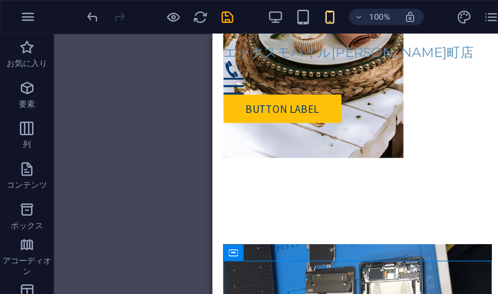
click at [144, 89] on div "既存のコンテンツを置き換えるには、ここにドラッグします。新しい要素を作成する場合は、「Ctrl」キーを押します。 H2 2 列 コンテナ コンテナ 画像 コン…" at bounding box center [270, 151] width 458 height 252
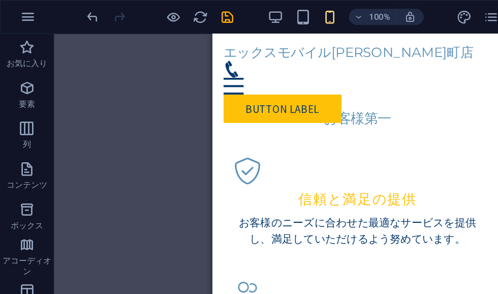
scroll to position [819, 0]
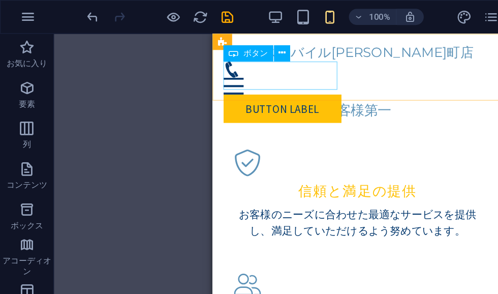
click at [243, 79] on div "Button label" at bounding box center [322, 89] width 202 height 21
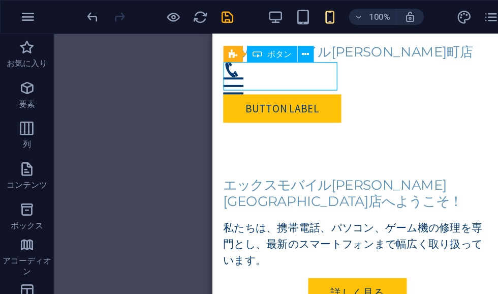
scroll to position [0, 0]
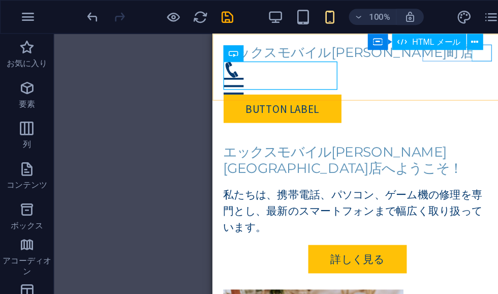
click at [413, 67] on div "Menu" at bounding box center [322, 73] width 202 height 13
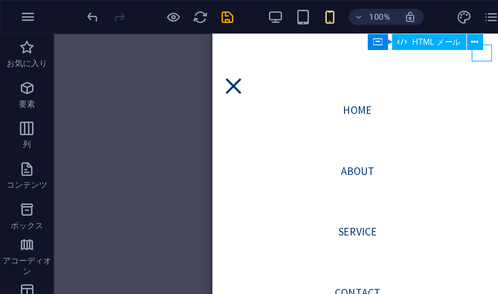
click at [236, 67] on div "Menu" at bounding box center [228, 73] width 15 height 13
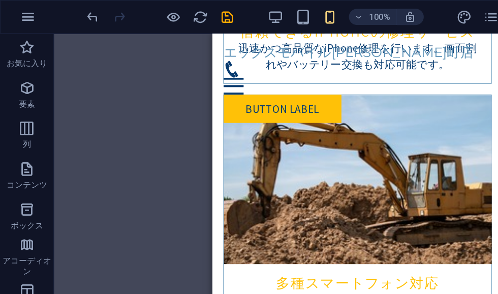
scroll to position [1780, 0]
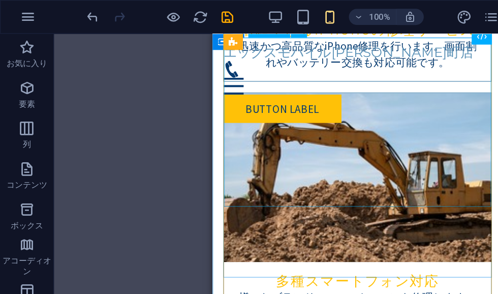
click at [412, 107] on figure at bounding box center [321, 141] width 201 height 127
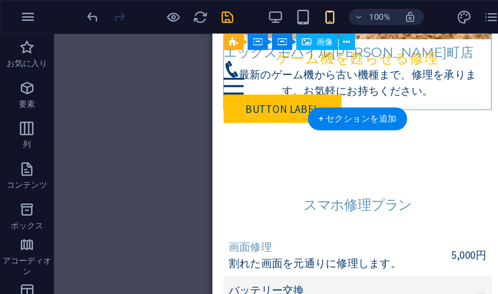
scroll to position [2331, 0]
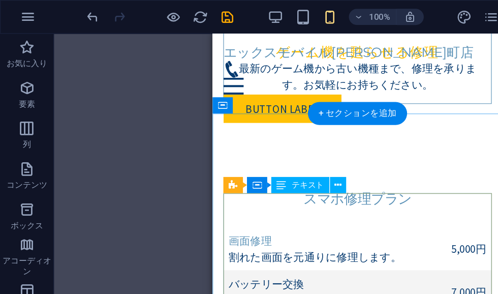
click at [405, 179] on div "画面修理 割れた画面を元通りに修理します。 5,000円 バッテリー交換 劣化したバッテリーを新品に交換します。 7,000円 ウイルス除去 PCのウイルスを…" at bounding box center [322, 276] width 202 height 195
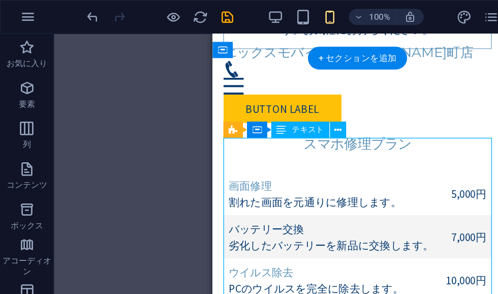
scroll to position [2372, 0]
click at [412, 137] on div "画面修理 割れた画面を元通りに修理します。 5,000円 バッテリー交換 劣化したバッテリーを新品に交換します。 7,000円 ウイルス除去 PCのウイルスを…" at bounding box center [322, 234] width 202 height 195
click at [400, 137] on div "画面修理 割れた画面を元通りに修理します。 5,000円 バッテリー交換 劣化したバッテリーを新品に交換します。 7,000円 ウイルス除去 PCのウイルスを…" at bounding box center [322, 234] width 202 height 195
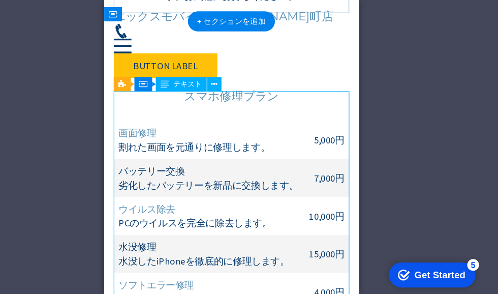
scroll to position [2395, 0]
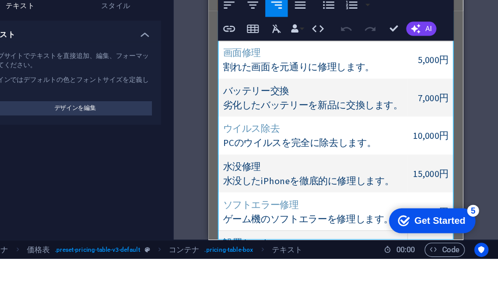
click at [401, 71] on span "7,000円" at bounding box center [401, 76] width 26 height 10
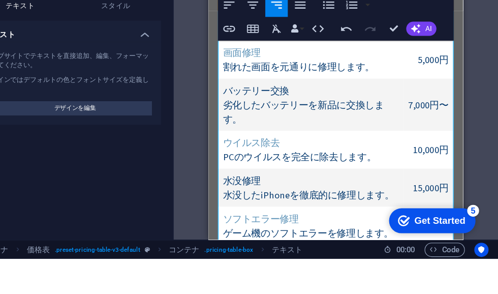
click at [402, 105] on td "10,000円" at bounding box center [397, 121] width 43 height 33
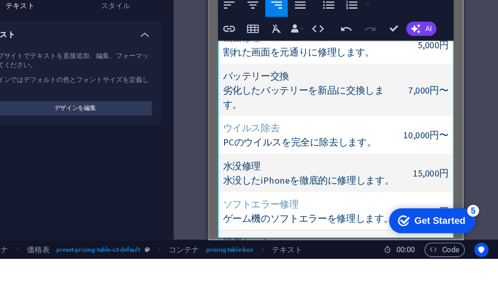
scroll to position [2409, 0]
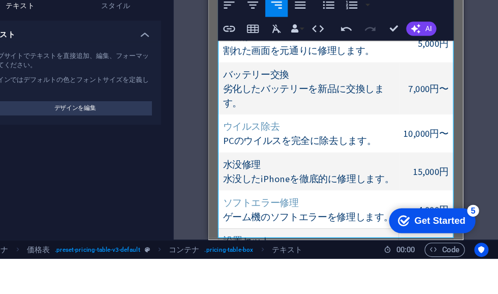
click at [405, 135] on span "15,000円" at bounding box center [399, 140] width 31 height 10
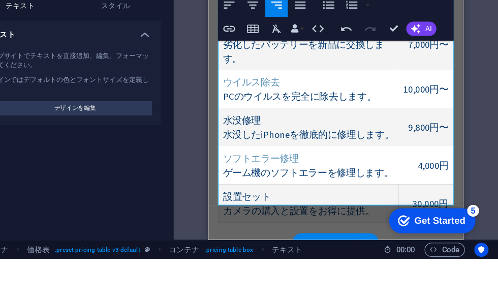
scroll to position [2450, 0]
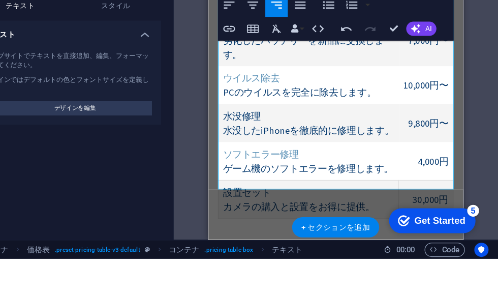
click at [414, 126] on span "4,000円" at bounding box center [401, 131] width 26 height 10
click at [406, 159] on span "30,000円" at bounding box center [399, 164] width 31 height 10
click at [403, 159] on span "30,000円" at bounding box center [399, 164] width 31 height 10
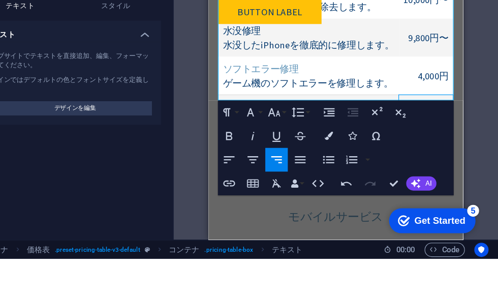
scroll to position [2531, 0]
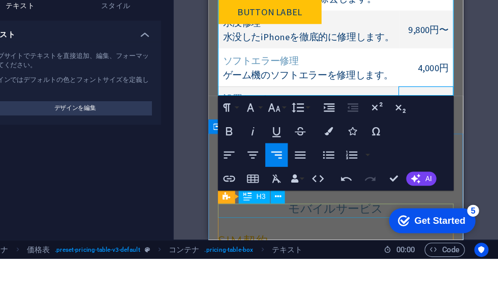
click at [240, 193] on div "SIM契約" at bounding box center [318, 199] width 202 height 12
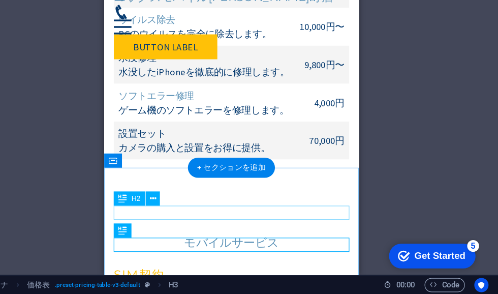
click at [180, 199] on div "モバイルサービス" at bounding box center [213, 205] width 202 height 12
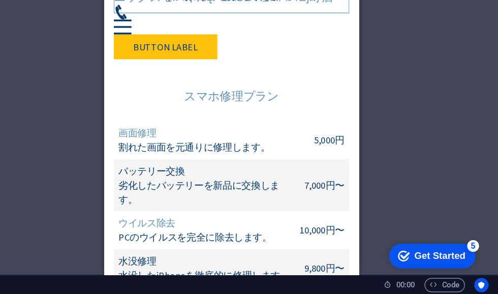
scroll to position [2355, 0]
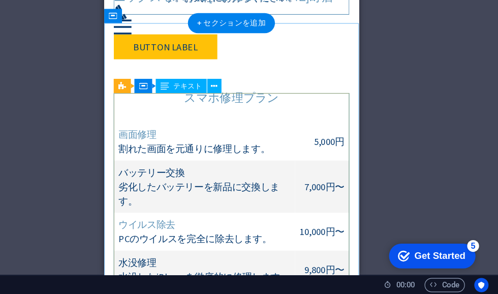
click at [296, 103] on div "画面修理 割れた画面を元通りに修理します。 5,000円 バッテリー交換 劣化したバッテリーを新品に交換します。 7,000円〜 ウイルス除去 PCのウイルス…" at bounding box center [213, 206] width 202 height 207
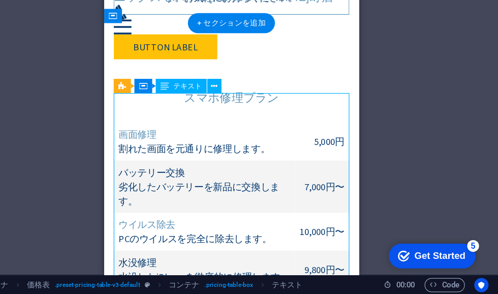
click at [299, 103] on div "画面修理 割れた画面を元通りに修理します。 5,000円 バッテリー交換 劣化したバッテリーを新品に交換します。 7,000円〜 ウイルス除去 PCのウイルス…" at bounding box center [213, 206] width 202 height 207
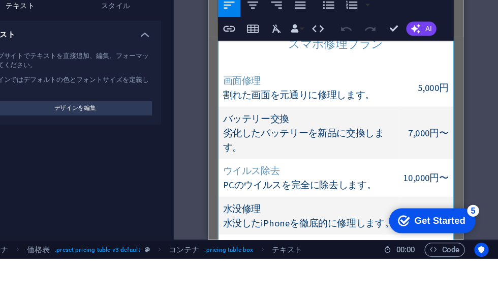
scroll to position [2360, 0]
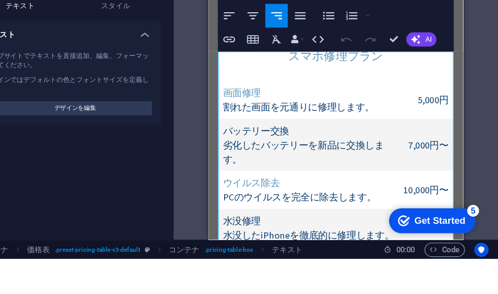
click at [411, 73] on span "5,000円" at bounding box center [401, 78] width 26 height 10
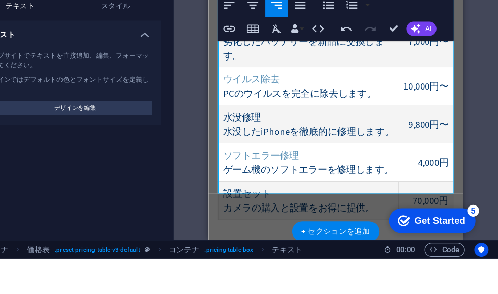
scroll to position [2450, 0]
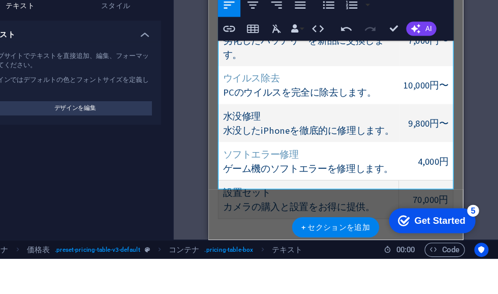
click at [240, 147] on td "設置セット カメラの購入と設置をお得に提供。" at bounding box center [294, 163] width 155 height 33
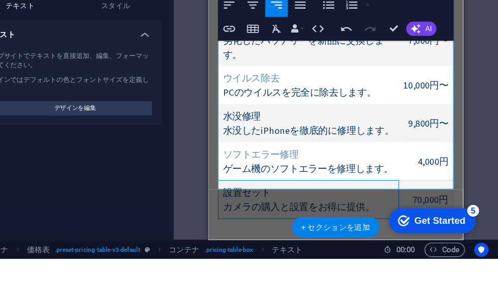
click at [409, 159] on span "70,000円" at bounding box center [399, 164] width 31 height 10
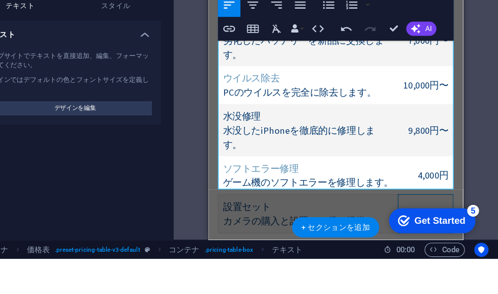
click at [221, 177] on span "カメラの購入と設置をお得に提供。" at bounding box center [286, 182] width 130 height 10
click at [395, 177] on span "70,000円〜" at bounding box center [395, 182] width 39 height 10
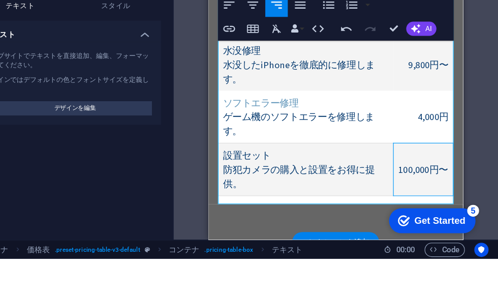
scroll to position [2512, 0]
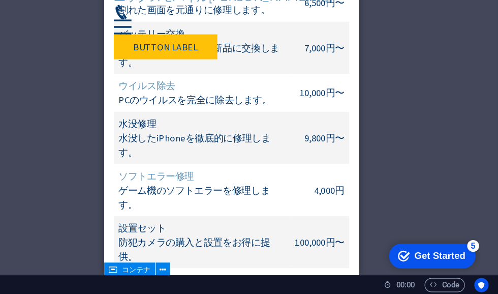
scroll to position [2475, 0]
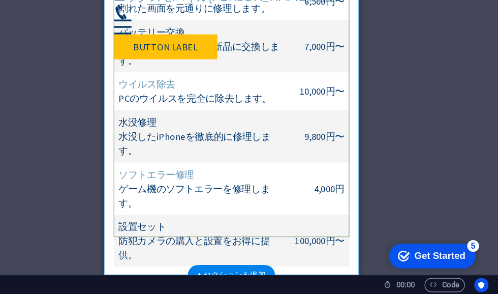
click at [157, 124] on div "画面修理 割れた画面を元通りに修理します。 6,500円〜 バッテリー交換 劣化したバッテリーを新品に交換します。 7,000円〜 ウイルス除去 PCのウイル…" at bounding box center [213, 104] width 202 height 244
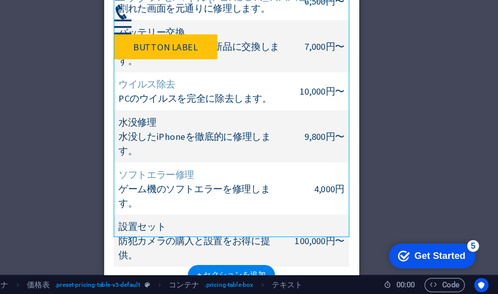
click at [182, 118] on div "画面修理 割れた画面を元通りに修理します。 6,500円〜 バッテリー交換 劣化したバッテリーを新品に交換します。 7,000円〜 ウイルス除去 PCのウイル…" at bounding box center [213, 104] width 202 height 244
click at [170, 135] on div "画面修理 割れた画面を元通りに修理します。 6,500円〜 バッテリー交換 劣化したバッテリーを新品に交換します。 7,000円〜 ウイルス除去 PCのウイル…" at bounding box center [213, 104] width 202 height 244
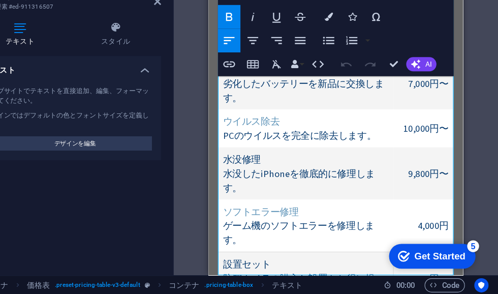
scroll to position [2455, 0]
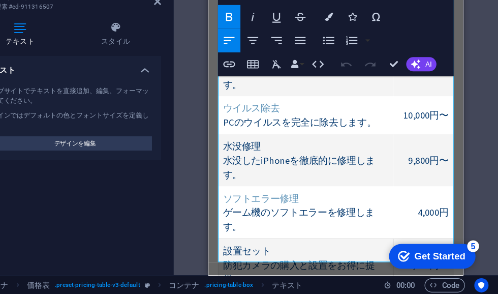
click at [297, 158] on td "ソフトエラー修理 ゲーム機のソフトエラーを修理します。" at bounding box center [292, 180] width 150 height 45
click at [299, 175] on span "ゲーム機のソフトエラーを修理します。" at bounding box center [286, 186] width 130 height 22
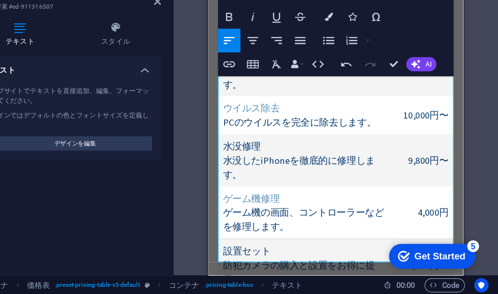
click at [413, 175] on span "4,000円" at bounding box center [401, 180] width 26 height 10
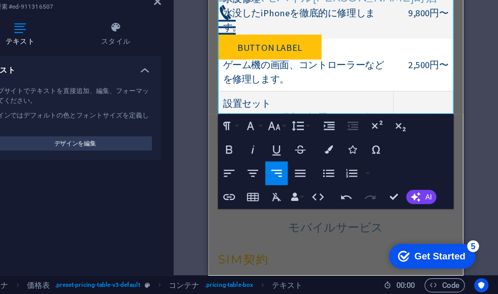
scroll to position [2583, 0]
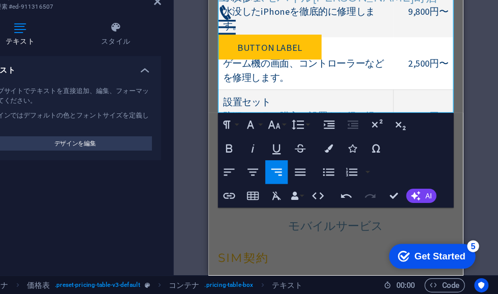
click at [220, 92] on div "既存のコンテンツを置き換えるには、ここにドラッグします。新しい要素を作成する場合は、「Ctrl」キーを押します。 H2 2 列 コンテナ コンテナ 画像 コン…" at bounding box center [359, 151] width 279 height 252
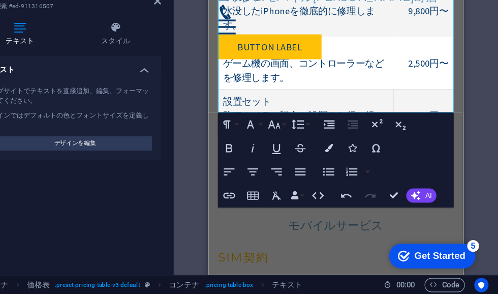
click at [220, 126] on div "既存のコンテンツを置き換えるには、ここにドラッグします。新しい要素を作成する場合は、「Ctrl」キーを押します。 H2 2 列 コンテナ コンテナ 画像 コン…" at bounding box center [359, 151] width 279 height 252
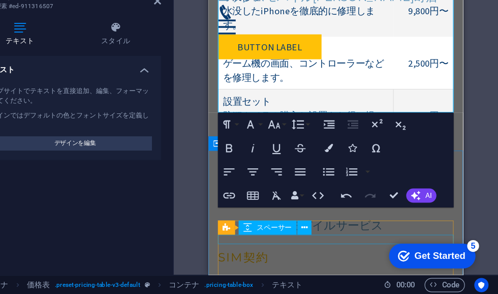
click at [235, 224] on div at bounding box center [318, 228] width 202 height 8
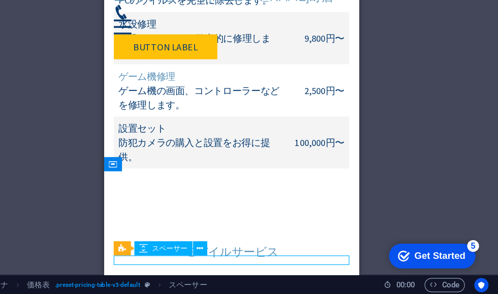
scroll to position [2559, 0]
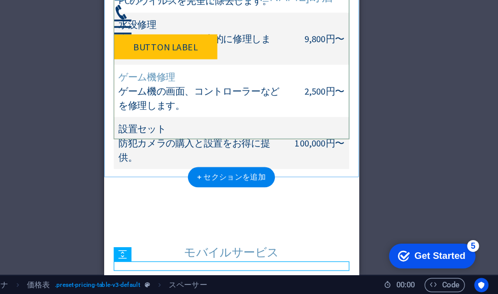
click at [129, 99] on div "画面修理 割れた画面を元通りに修理します。 6,500円〜 バッテリー交換 劣化したバッテリーを新品に交換します。 7,000円〜 ウイルス除去 PCのウイル…" at bounding box center [213, 20] width 202 height 244
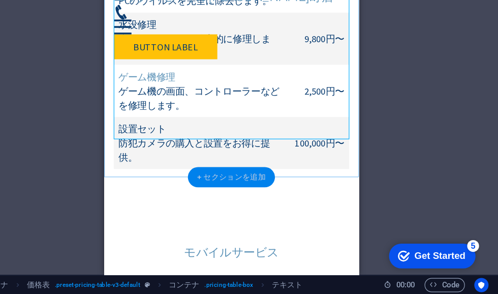
click at [232, 185] on div "+ セクションを追加" at bounding box center [269, 193] width 75 height 17
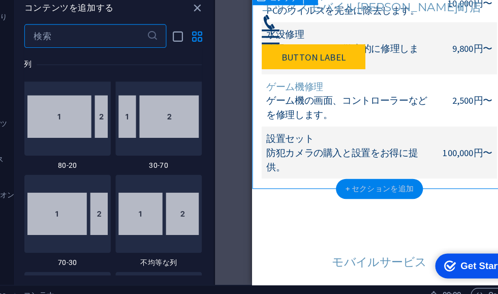
scroll to position [2557, 0]
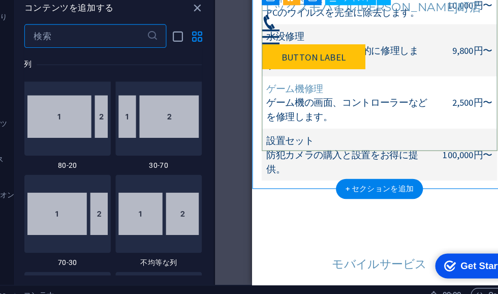
click at [417, 113] on div "画面修理 割れた画面を元通りに修理します。 6,500円〜 バッテリー交換 劣化したバッテリーを新品に交換します。 7,000円〜 ウイルス除去 PCのウイル…" at bounding box center [361, 32] width 202 height 244
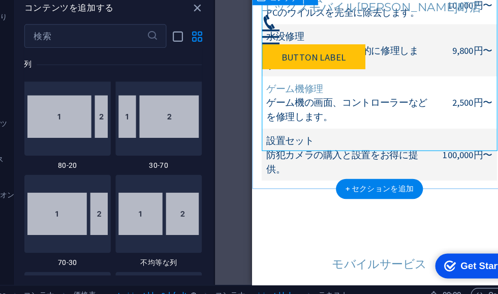
click at [424, 139] on div "スマホ修理プラン 画面修理 割れた画面を元通りに修理します。 6,500円〜 バッテリー交換 劣化したバッテリーを新品に交換します。 7,000円〜 ウイルス…" at bounding box center [361, 18] width 219 height 337
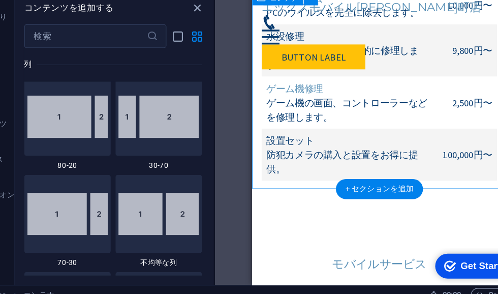
click at [422, 108] on div "画面修理 割れた画面を元通りに修理します。 6,500円〜 バッテリー交換 劣化したバッテリーを新品に交換します。 7,000円〜 ウイルス除去 PCのウイル…" at bounding box center [361, 32] width 202 height 244
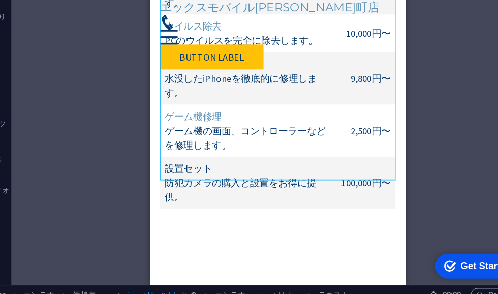
scroll to position [2533, 0]
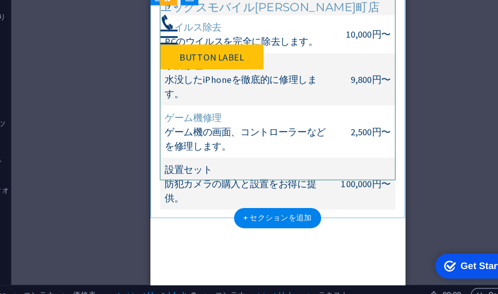
click at [185, 142] on div "画面修理 割れた画面を元通りに修理します。 6,500円〜 バッテリー交換 劣化したバッテリーを新品に交換します。 7,000円〜 ウイルス除去 PCのウイル…" at bounding box center [259, 57] width 202 height 244
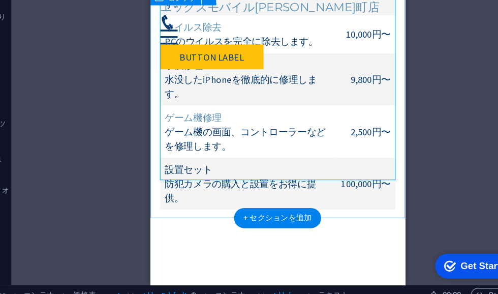
click at [174, 165] on div "スマホ修理プラン 画面修理 割れた画面を元通りに修理します。 6,500円〜 バッテリー交換 劣化したバッテリーを新品に交換します。 7,000円〜 ウイルス…" at bounding box center [259, 43] width 219 height 337
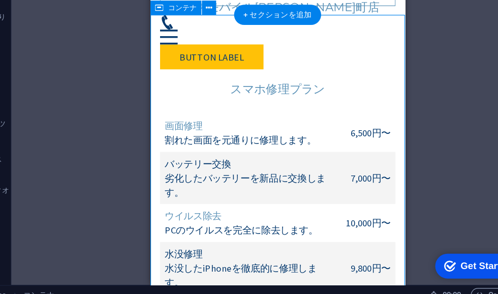
scroll to position [2371, 0]
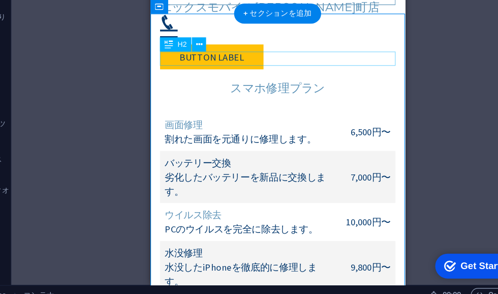
click at [235, 69] on div "スマホ修理プラン" at bounding box center [259, 75] width 202 height 12
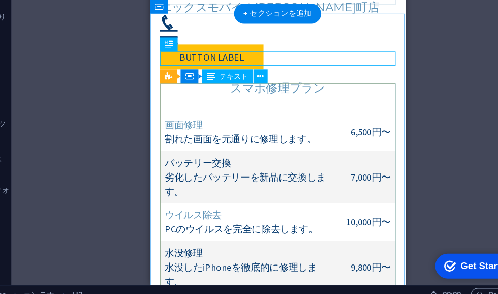
click at [196, 107] on div "画面修理 割れた画面を元通りに修理します。 6,500円〜 バッテリー交換 劣化したバッテリーを新品に交換します。 7,000円〜 ウイルス除去 PCのウイル…" at bounding box center [259, 218] width 202 height 244
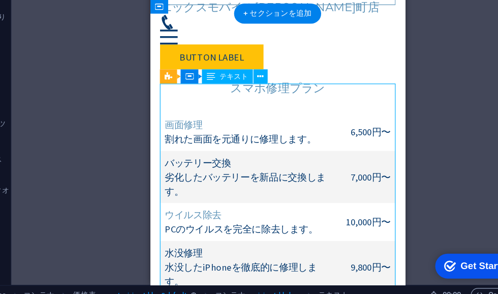
click at [175, 96] on div "画面修理 割れた画面を元通りに修理します。 6,500円〜 バッテリー交換 劣化したバッテリーを新品に交換します。 7,000円〜 ウイルス除去 PCのウイル…" at bounding box center [259, 218] width 202 height 244
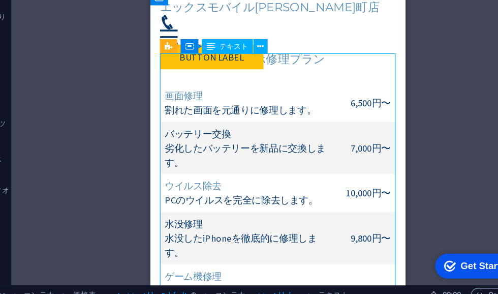
scroll to position [2397, 0]
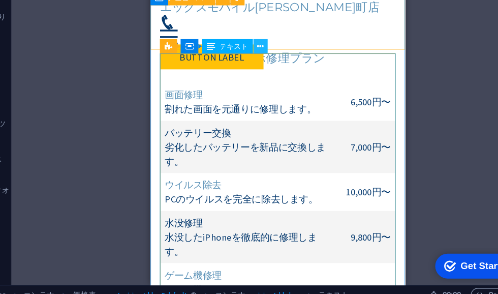
click at [252, 68] on icon at bounding box center [255, 73] width 6 height 11
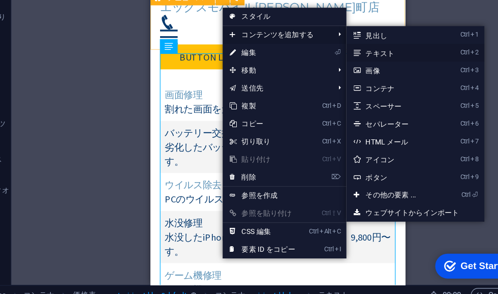
click at [328, 71] on link "Ctrl 2 テキスト" at bounding box center [368, 78] width 80 height 15
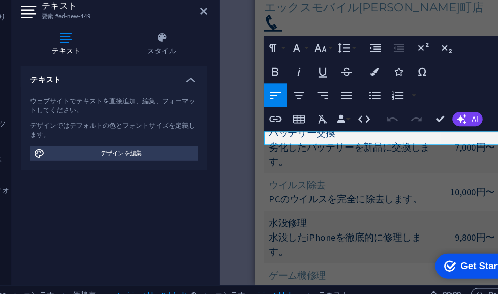
scroll to position [2575, 0]
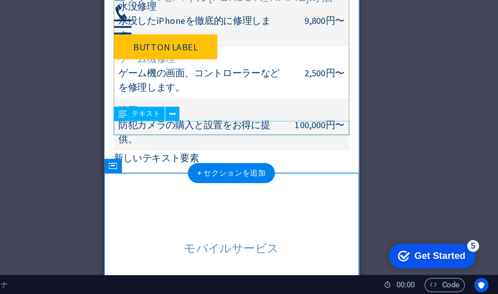
click at [145, 127] on div "新しいテキスト要素" at bounding box center [213, 133] width 202 height 12
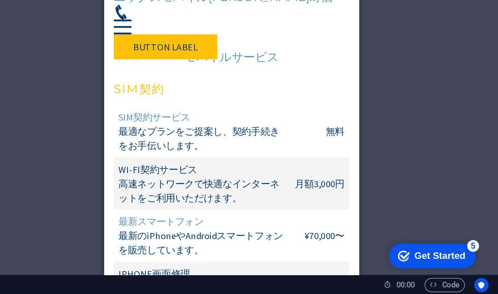
scroll to position [2739, 0]
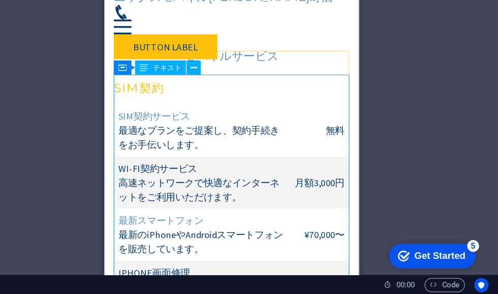
click at [297, 125] on div "SIM契約サービス 最適なプランをご提案し、契約手続きをお手伝いします。 無料 Wi-Fi契約サービス 高速ネットワークで快適なインターネットをご利用いただけ…" at bounding box center [213, 215] width 202 height 256
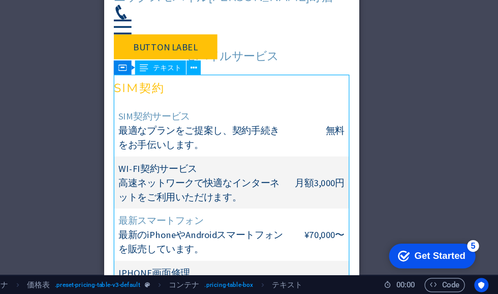
click at [297, 128] on div "SIM契約サービス 最適なプランをご提案し、契約手続きをお手伝いします。 無料 Wi-Fi契約サービス 高速ネットワークで快適なインターネットをご利用いただけ…" at bounding box center [213, 215] width 202 height 256
click at [287, 131] on div "SIM契約サービス 最適なプランをご提案し、契約手続きをお手伝いします。 無料 Wi-Fi契約サービス 高速ネットワークで快適なインターネットをご利用いただけ…" at bounding box center [213, 215] width 202 height 256
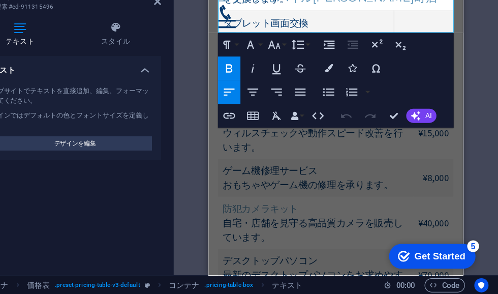
scroll to position [3044, 0]
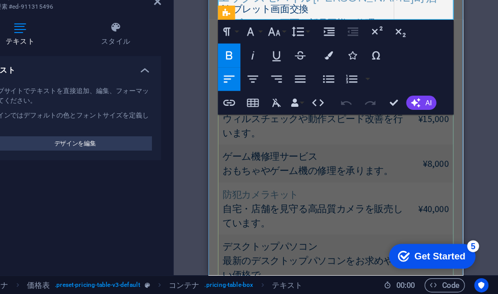
click at [247, 155] on div "パソコンメンテナンス ウィルスチェックや動作スピード改善を行います。 ¥15,000 ゲーム機修理サービス おもちゃやゲーム機の修理を承ります。 ¥8,000…" at bounding box center [318, 193] width 202 height 232
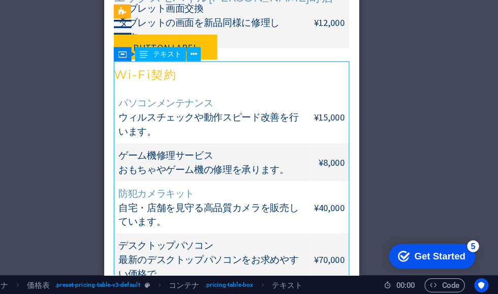
click at [238, 152] on div "パソコンメンテナンス ウィルスチェックや動作スピード改善を行います。 ¥15,000 ゲーム機修理サービス おもちゃやゲーム機の修理を承ります。 ¥8,000…" at bounding box center [213, 192] width 202 height 232
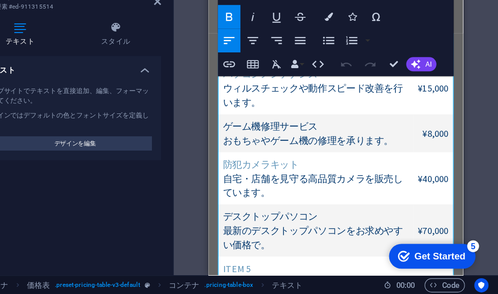
scroll to position [3068, 0]
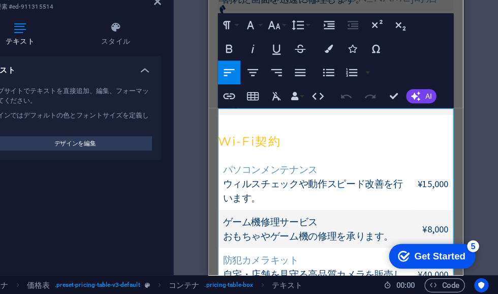
click at [220, 115] on div "既存のコンテンツを置き換えるには、ここにドラッグします。新しい要素を作成する場合は、「Ctrl」キーを押します。 H2 2 列 コンテナ コンテナ 画像 コン…" at bounding box center [359, 151] width 279 height 252
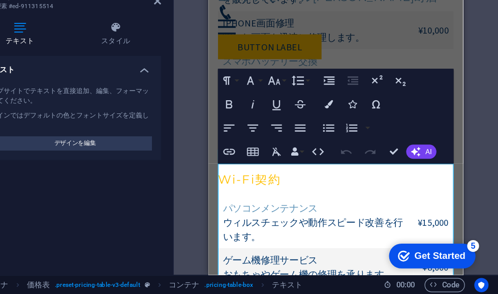
click at [220, 95] on div "既存のコンテンツを置き換えるには、ここにドラッグします。新しい要素を作成する場合は、「Ctrl」キーを押します。 H2 2 列 コンテナ コンテナ 画像 コン…" at bounding box center [359, 151] width 279 height 252
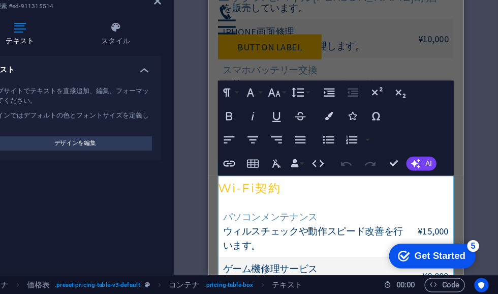
scroll to position [2945, 0]
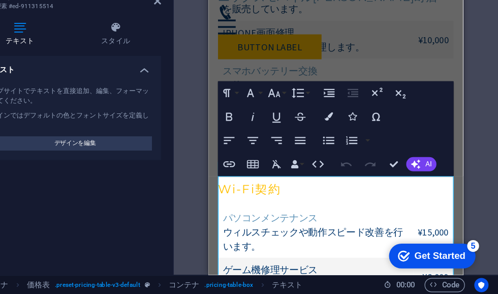
click at [412, 116] on div "既存のコンテンツを置き換えるには、ここにドラッグします。新しい要素を作成する場合は、「Ctrl」キーを押します。 H2 2 列 コンテナ コンテナ 画像 コン…" at bounding box center [359, 151] width 279 height 252
click at [413, 107] on div "既存のコンテンツを置き換えるには、ここにドラッグします。新しい要素を作成する場合は、「Ctrl」キーを押します。 H2 2 列 コンテナ コンテナ 画像 コン…" at bounding box center [359, 151] width 279 height 252
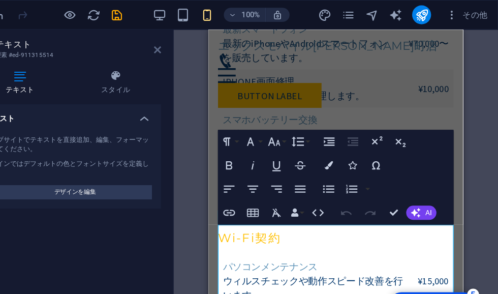
click at [203, 43] on icon at bounding box center [206, 43] width 6 height 8
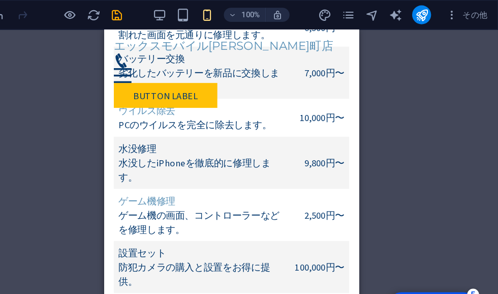
scroll to position [2499, 0]
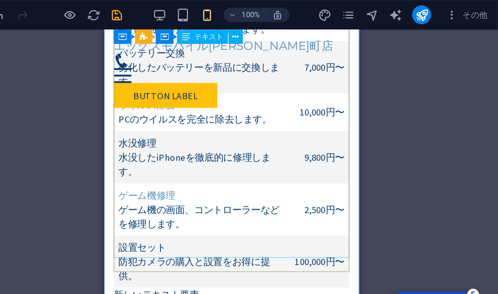
click at [175, 175] on div "画面修理 割れた画面を元通りに修理します。 6,500円〜 バッテリー交換 劣化したバッテリーを新品に交換します。 7,000円〜 ウイルス除去 PCのウイル…" at bounding box center [213, 129] width 202 height 244
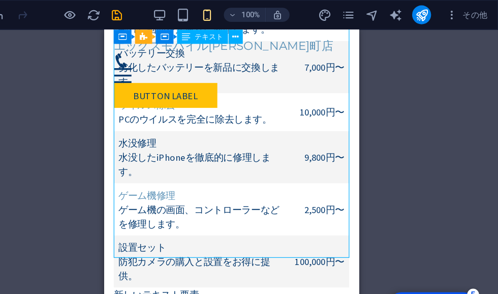
click at [171, 167] on div "画面修理 割れた画面を元通りに修理します。 6,500円〜 バッテリー交換 劣化したバッテリーを新品に交換します。 7,000円〜 ウイルス除去 PCのウイル…" at bounding box center [213, 129] width 202 height 244
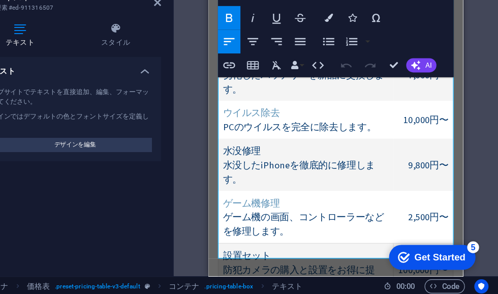
scroll to position [2461, 0]
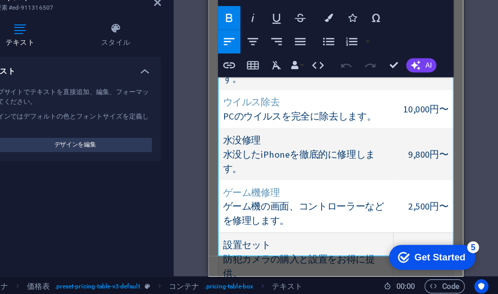
click at [281, 160] on td "ゲーム機修理 ゲーム機の画面、コントローラーなどを修理します。" at bounding box center [292, 175] width 150 height 45
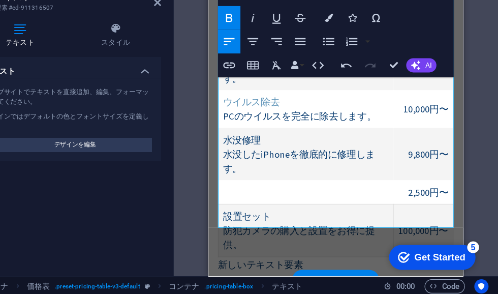
click at [410, 158] on span "2,500円〜" at bounding box center [397, 163] width 35 height 10
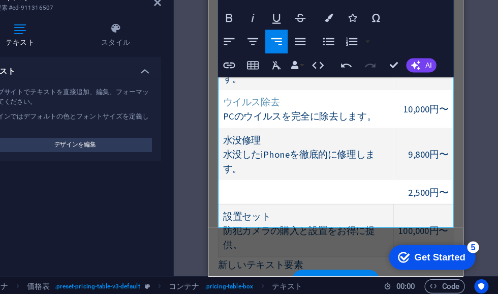
click at [413, 158] on span "2,500円〜" at bounding box center [397, 163] width 35 height 10
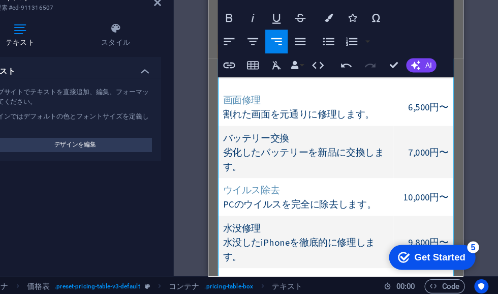
scroll to position [2385, 0]
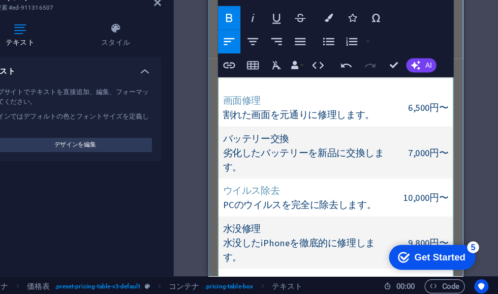
click at [276, 151] on td "ウイルス除去 PCのウイルスを完全に除去します。" at bounding box center [292, 167] width 150 height 33
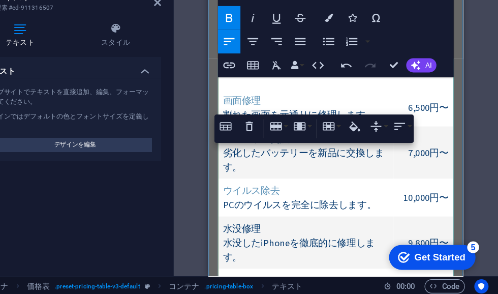
click at [276, 151] on td "ウイルス除去 PCのウイルスを完全に除去します。" at bounding box center [292, 167] width 150 height 33
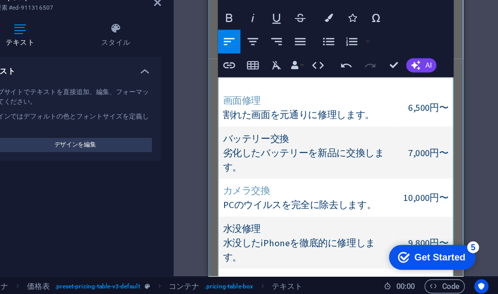
click at [347, 168] on span "PCのウイルスを完全に除去します。" at bounding box center [287, 173] width 132 height 10
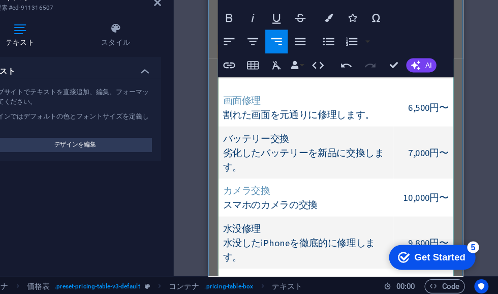
click at [394, 162] on span "10,000円〜" at bounding box center [395, 167] width 39 height 10
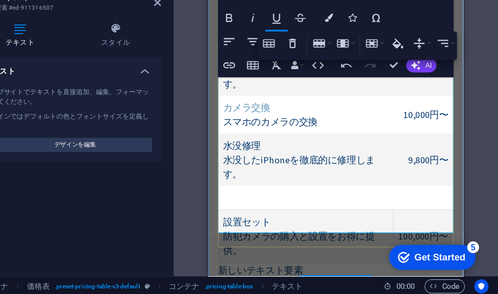
scroll to position [2458, 0]
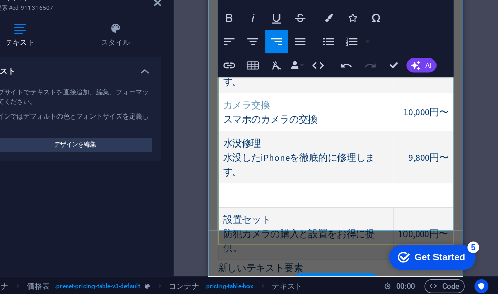
click at [277, 128] on span "水没したiPhoneを徹底的に修理します。" at bounding box center [286, 139] width 131 height 22
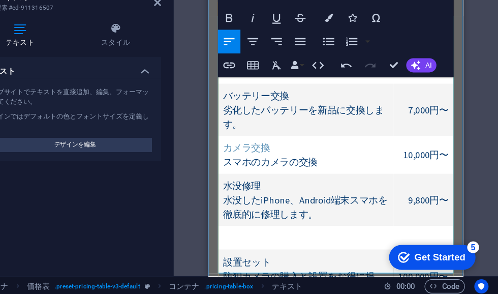
scroll to position [2423, 0]
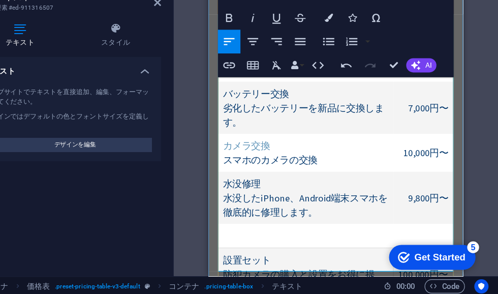
click at [239, 190] on td at bounding box center [292, 200] width 150 height 21
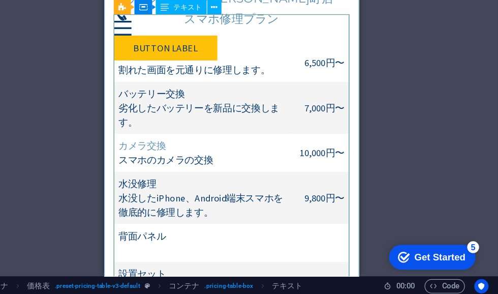
click at [123, 186] on div "画面修理 割れた画面を元通りに修理します。 6,500円〜 バッテリー交換 劣化したバッテリーを新品に交換します。 7,000円〜 カメラ交換 スマホのカメラ…" at bounding box center [213, 152] width 202 height 232
click at [124, 185] on div "画面修理 割れた画面を元通りに修理します。 6,500円〜 バッテリー交換 劣化したバッテリーを新品に交換します。 7,000円〜 カメラ交換 スマホのカメラ…" at bounding box center [213, 152] width 202 height 232
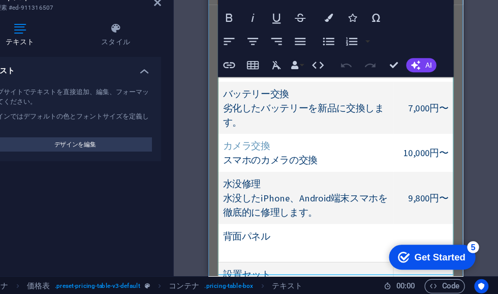
scroll to position [2431, 0]
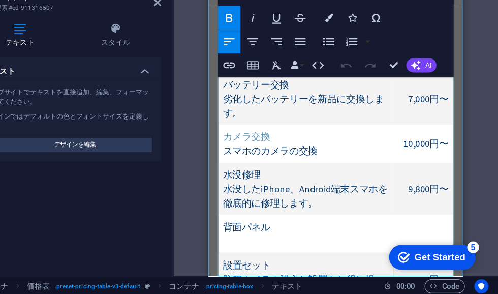
click at [233, 182] on td "背面パネル" at bounding box center [292, 198] width 150 height 33
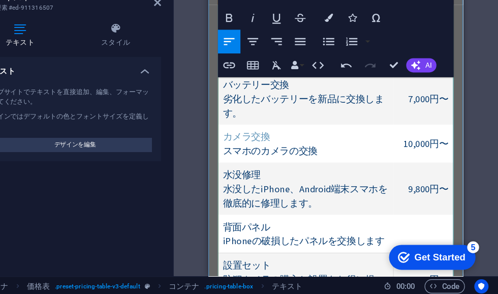
click at [390, 182] on td at bounding box center [393, 198] width 51 height 33
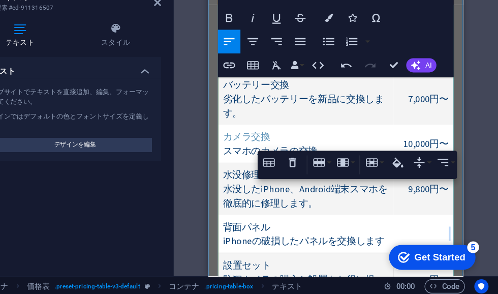
click at [386, 185] on td at bounding box center [393, 198] width 51 height 33
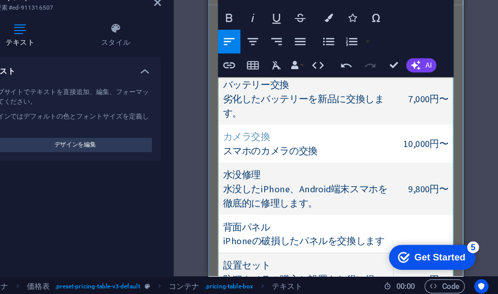
click at [403, 183] on td at bounding box center [393, 198] width 51 height 33
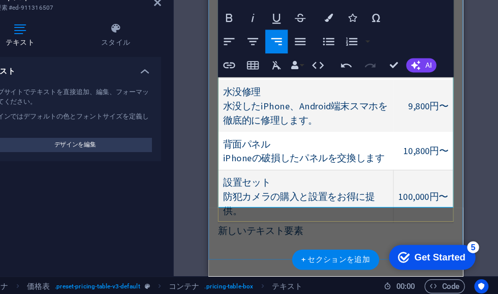
scroll to position [2503, 0]
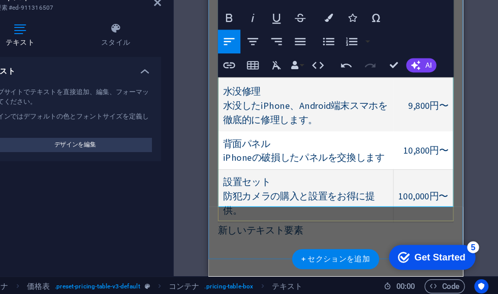
click at [235, 163] on span "防犯カメラの購入と設置をお得に提供。" at bounding box center [286, 172] width 130 height 22
click at [263, 143] on td "設置セット 防犯カメラの購入と設置をお得に提供。" at bounding box center [292, 165] width 150 height 45
click at [236, 164] on span "防犯カメラの購入と設置をお得に提供。" at bounding box center [286, 172] width 130 height 22
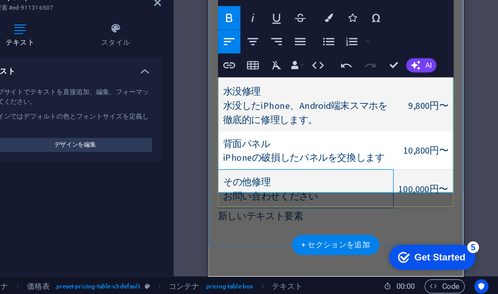
click at [405, 151] on td "100,000円〜" at bounding box center [393, 159] width 51 height 33
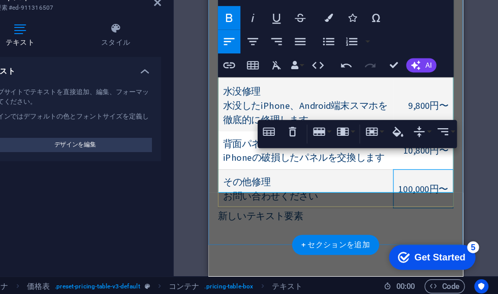
click at [406, 155] on span "100,000円〜" at bounding box center [393, 160] width 43 height 10
click at [384, 155] on span "100,000円〜" at bounding box center [393, 160] width 43 height 10
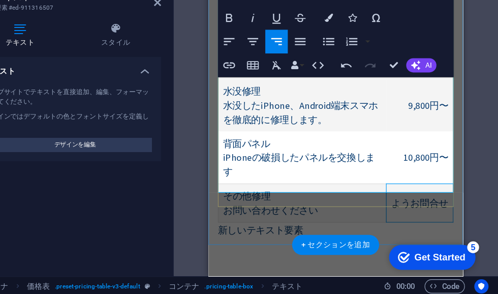
click at [379, 167] on span "ようお問合せ" at bounding box center [389, 172] width 49 height 10
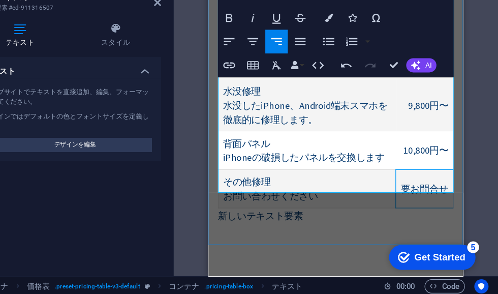
click at [267, 189] on div "スマホ修理プラン 画面修理 割れた画面を元通りに修理します。 6,500円〜 バッテリー交換 劣化したバッテリーを新品に交換します。 7,000円〜 カメラ交…" at bounding box center [317, 58] width 219 height 325
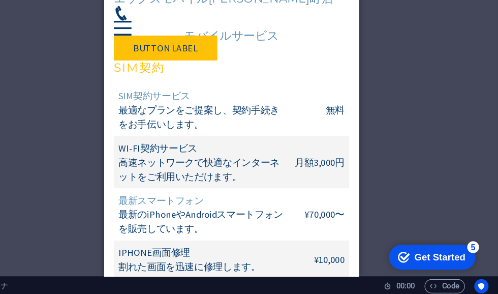
scroll to position [2734, 0]
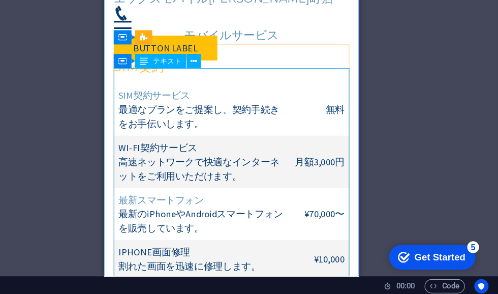
click at [154, 83] on div "SIM契約サービス 最適なプランをご提案し、契約手続きをお手伝いします。 無料 Wi-Fi契約サービス 高速ネットワークで快適なインターネットをご利用いただけ…" at bounding box center [213, 198] width 202 height 256
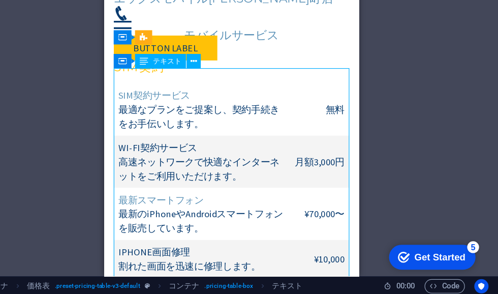
click at [308, 78] on div "SIM契約サービス 最適なプランをご提案し、契約手続きをお手伝いします。 無料 Wi-Fi契約サービス 高速ネットワークで快適なインターネットをご利用いただけ…" at bounding box center [213, 198] width 202 height 256
click at [143, 89] on div "SIM契約サービス 最適なプランをご提案し、契約手続きをお手伝いします。 無料 Wi-Fi契約サービス 高速ネットワークで快適なインターネットをご利用いただけ…" at bounding box center [213, 198] width 202 height 256
click at [134, 84] on div "SIM契約サービス 最適なプランをご提案し、契約手続きをお手伝いします。 無料 Wi-Fi契約サービス 高速ネットワークで快適なインターネットをご利用いただけ…" at bounding box center [213, 198] width 202 height 256
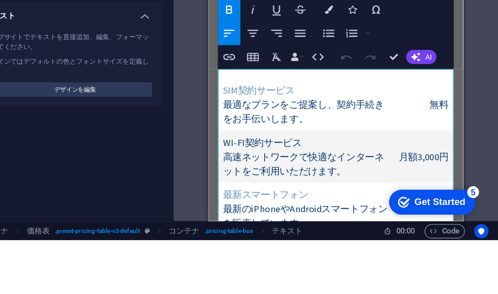
scroll to position [2693, 0]
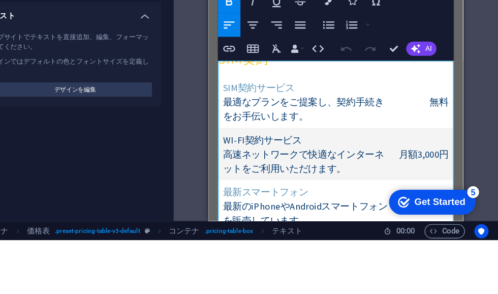
click at [238, 60] on strong "SIM契約サービス" at bounding box center [252, 65] width 62 height 10
click at [290, 75] on span "最適なプランをご提案し、契約手続きをお手伝いします。" at bounding box center [290, 83] width 138 height 22
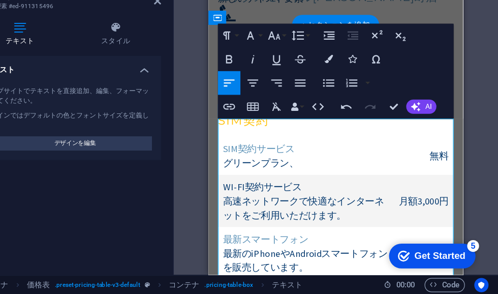
scroll to position [2679, 0]
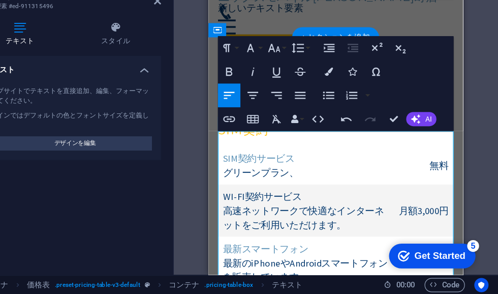
click at [289, 139] on td "SIM契約サービス グリーンプラン、" at bounding box center [292, 139] width 151 height 33
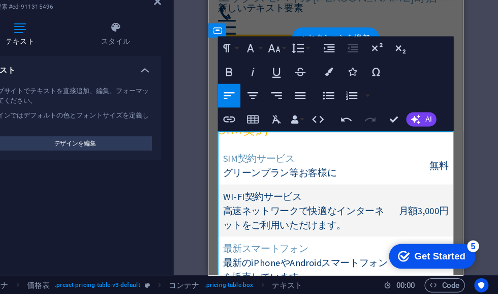
click at [287, 141] on span "グリーンプラン等お客様に" at bounding box center [270, 146] width 98 height 10
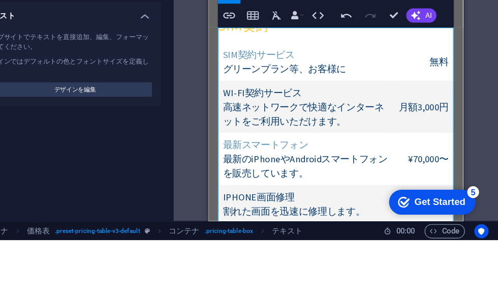
scroll to position [2731, 0]
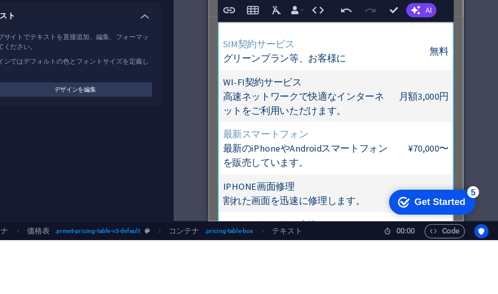
click at [328, 28] on td "SIM契約サービス グリーンプラン等、お客様に" at bounding box center [292, 33] width 151 height 33
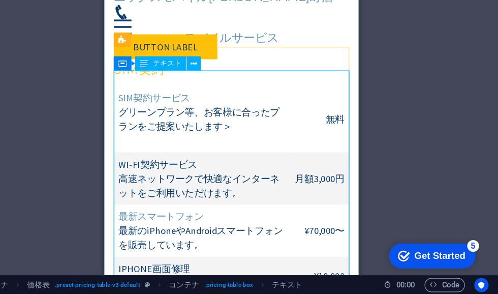
click at [218, 93] on div "SIM契約サービス グリーンプラン等、お客様に合ったプランをご提案いたします＞ 無料 Wi-Fi契約サービス 高速ネットワークで快適なインターネットをご利用い…" at bounding box center [213, 205] width 202 height 268
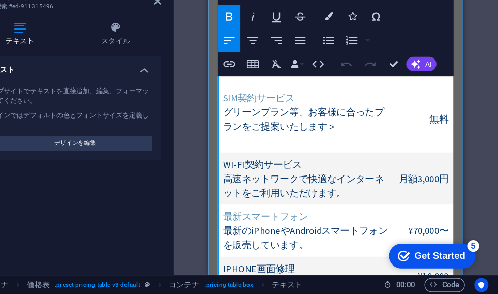
scroll to position [2808, 0]
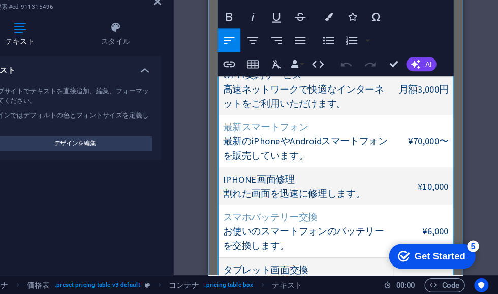
click at [293, 119] on span "最新のiPhoneやAndroidスマートフォンを販売しています。" at bounding box center [291, 125] width 141 height 22
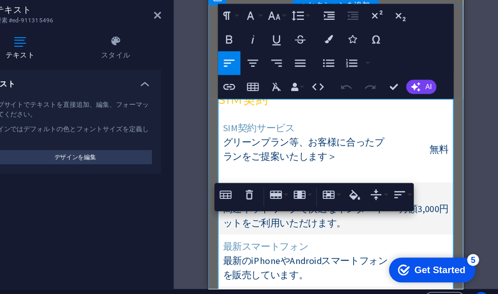
scroll to position [2719, 0]
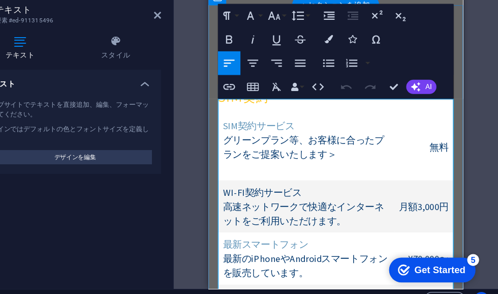
click at [316, 119] on span "グリーンプラン等、お客様に合ったプランをご提案いたします＞" at bounding box center [290, 126] width 138 height 22
click at [411, 121] on span "無料" at bounding box center [407, 126] width 16 height 10
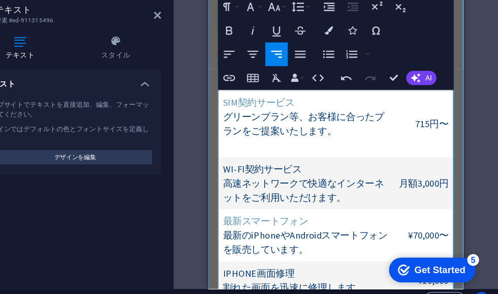
scroll to position [2746, 0]
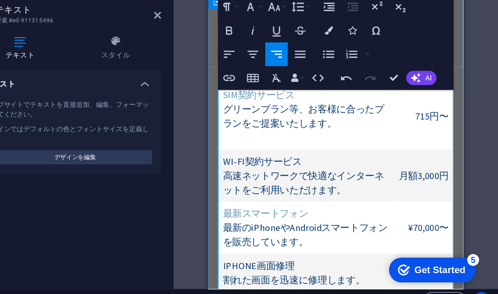
click at [330, 145] on span "高速ネットワークで快適なインターネットをご利用いただけます。" at bounding box center [290, 156] width 138 height 22
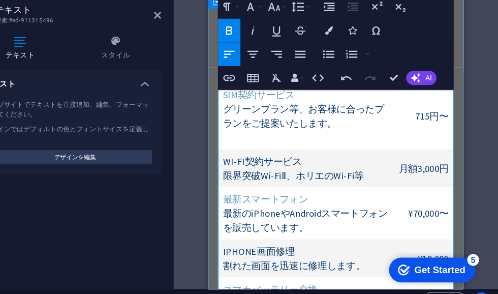
click at [292, 128] on td "Wi-Fi契約サービス 限界突破Wi-FiⅡ、ホリエのWi-Fi等" at bounding box center [292, 144] width 151 height 33
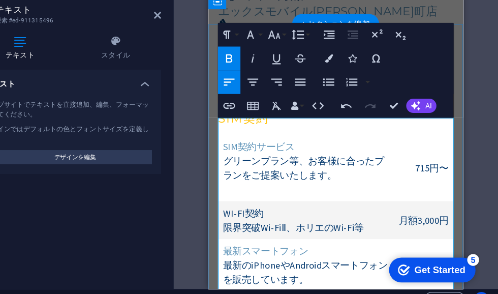
scroll to position [2698, 0]
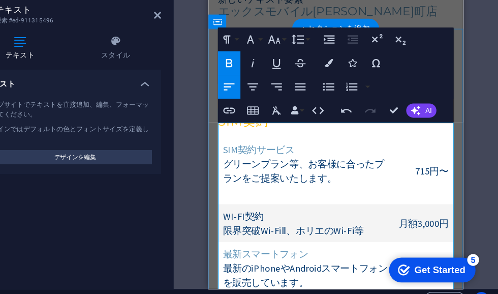
click at [289, 118] on td "SIM契約サービス グリーンプラン等、お客様に合ったプランをご提案いたします。" at bounding box center [292, 146] width 151 height 57
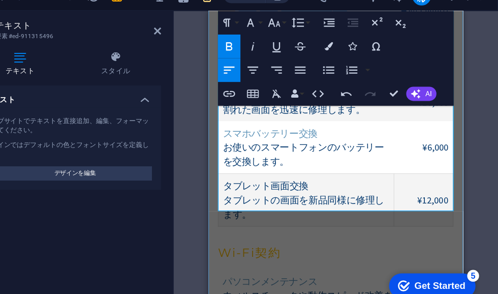
scroll to position [2893, 0]
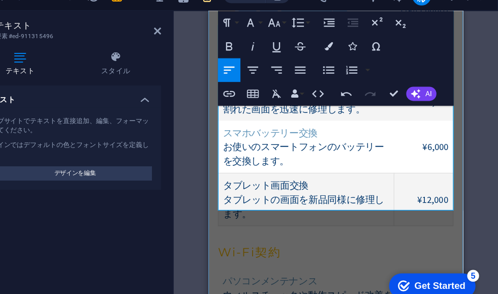
click at [254, 168] on td "タブレット画面交換 タブレットの画面を新品同様に修理します。" at bounding box center [292, 172] width 151 height 45
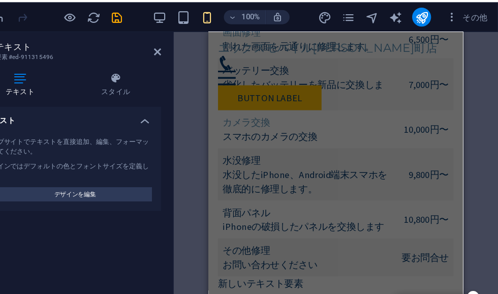
scroll to position [2485, 0]
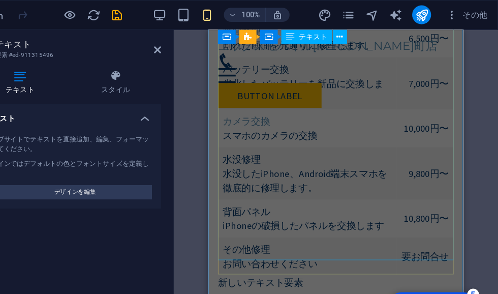
click at [231, 164] on div "画面修理 割れた画面を元通りに修理します。 6,500円〜 バッテリー交換 劣化したバッテリーを新品に交換します。 7,000円〜 カメラ交換 スマホのカメラ…" at bounding box center [318, 131] width 202 height 220
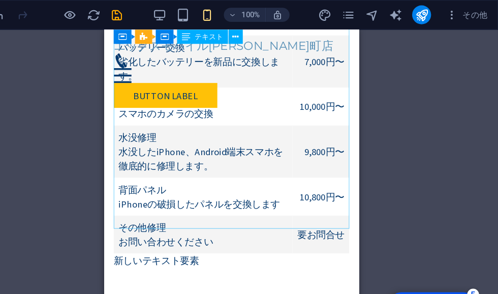
scroll to position [2525, 0]
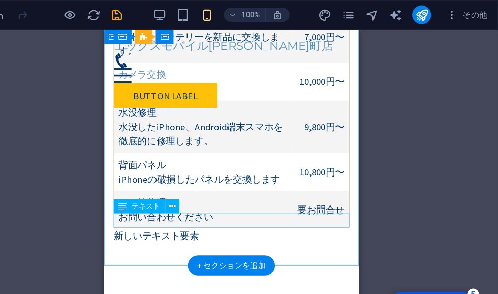
click at [127, 200] on div "新しいテキスト要素" at bounding box center [213, 206] width 202 height 12
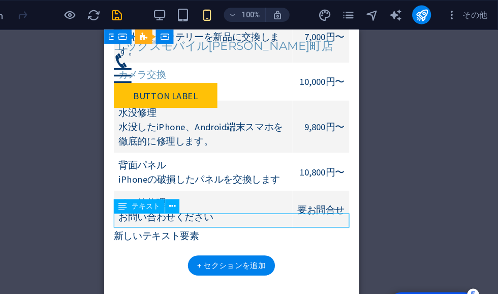
click at [143, 200] on div "新しいテキスト要素" at bounding box center [213, 206] width 202 height 12
click at [190, 200] on div "新しいテキスト要素" at bounding box center [213, 206] width 202 height 12
click at [177, 201] on div "スマホ修理プラン 画面修理 割れた画面を元通りに修理します。 6,500円〜 バッテリー交換 劣化したバッテリーを新品に交換します。 7,000円〜 カメラ交…" at bounding box center [213, 83] width 219 height 324
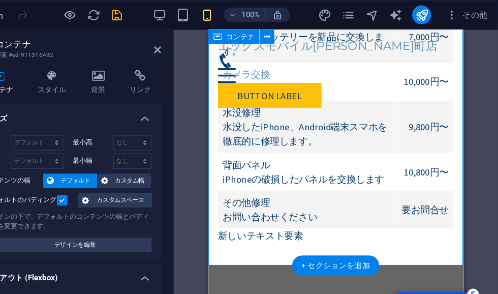
click at [220, 189] on div "既存のコンテンツを置き換えるには、ここにドラッグします。新しい要素を作成する場合は、「Ctrl」キーを押します。 H2 2 列 コンテナ コンテナ 画像 コン…" at bounding box center [359, 151] width 279 height 252
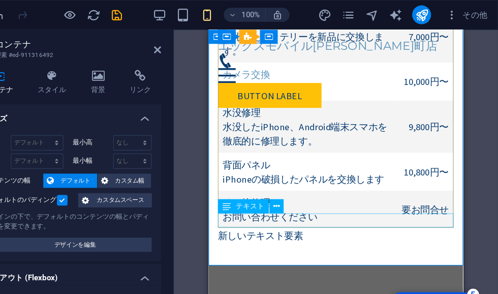
click at [241, 200] on div "新しいテキスト要素" at bounding box center [318, 206] width 202 height 12
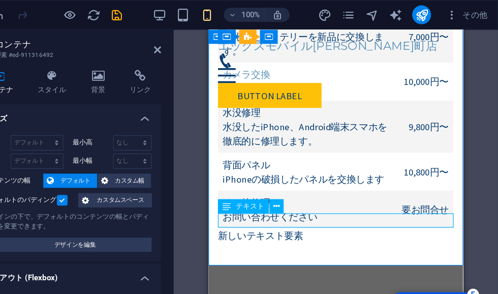
click at [253, 200] on div "新しいテキスト要素" at bounding box center [318, 206] width 202 height 12
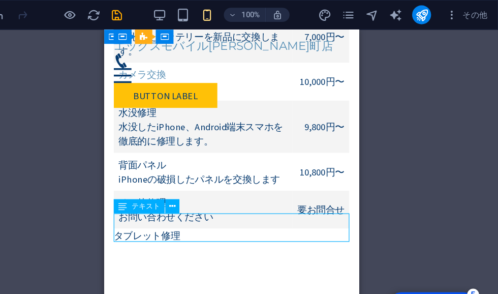
click at [129, 206] on div "タブレット修理" at bounding box center [213, 212] width 202 height 24
click at [126, 200] on div "タブレット修理" at bounding box center [213, 212] width 202 height 24
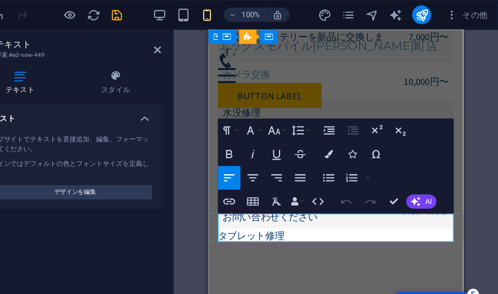
click at [225, 212] on p at bounding box center [318, 218] width 202 height 12
click at [278, 212] on p at bounding box center [318, 218] width 202 height 12
click at [231, 200] on p "タブレット修理" at bounding box center [318, 206] width 202 height 12
click at [282, 200] on p "タブレット修理" at bounding box center [318, 206] width 202 height 12
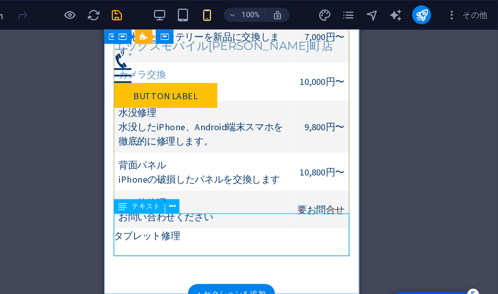
click at [125, 211] on div "タブレット修理" at bounding box center [213, 218] width 202 height 37
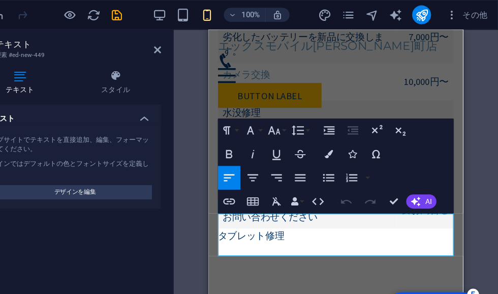
click at [108, 206] on div "テキスト ウェブサイトでテキストを直接追加、編集、フォーマットしてください。 デザインではデフォルトの色とフォントサイズを定義します。 デザインを編集 配置 …" at bounding box center [129, 179] width 160 height 180
click at [226, 212] on p at bounding box center [318, 218] width 202 height 12
click at [228, 212] on p at bounding box center [318, 218] width 202 height 12
click at [227, 212] on p at bounding box center [318, 218] width 202 height 12
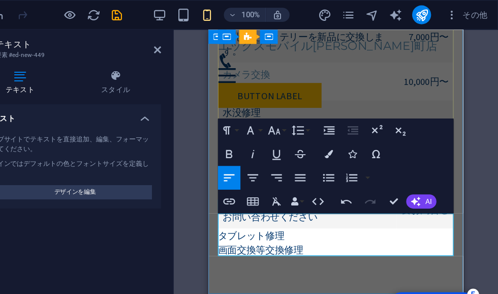
click at [256, 212] on p "画面交換等交換修理" at bounding box center [318, 218] width 202 height 12
click at [306, 212] on p "画面交換等、交換修理" at bounding box center [318, 218] width 202 height 12
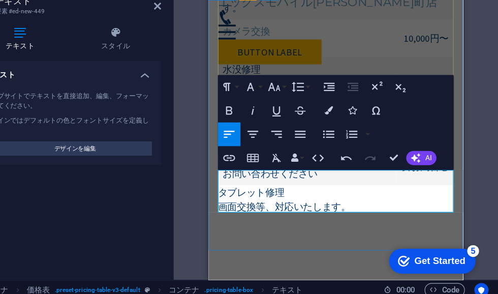
click at [404, 169] on p "画面交換等、対応いたします。" at bounding box center [318, 175] width 202 height 12
click at [408, 169] on p "画面交換等、対応いたします。" at bounding box center [318, 175] width 202 height 12
click at [400, 169] on p "画面交換等、対応いたします。" at bounding box center [318, 175] width 202 height 12
click at [402, 169] on p "画面交換等、対応いたします。" at bounding box center [318, 175] width 202 height 12
click at [397, 169] on p "画面交換等、対応いたします。" at bounding box center [318, 175] width 202 height 12
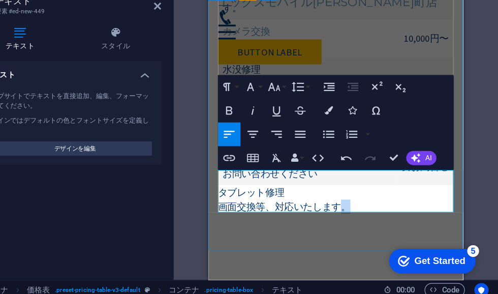
click at [381, 169] on p "画面交換等、対応いたします。" at bounding box center [318, 175] width 202 height 12
click at [362, 169] on p "画面交換等、対応いたします。" at bounding box center [318, 175] width 202 height 12
click at [361, 169] on p "画面交換等、対応いたします。" at bounding box center [318, 175] width 202 height 12
click at [375, 169] on p "画面交換等、対応いたします。" at bounding box center [318, 175] width 202 height 12
click at [396, 169] on p "画面交換等、対応いたします。" at bounding box center [318, 175] width 202 height 12
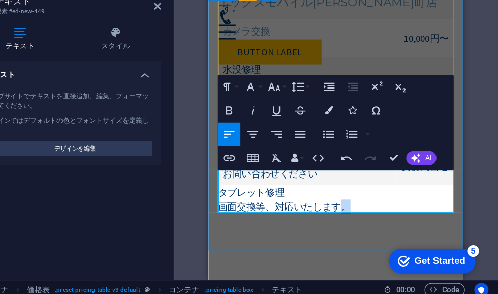
click at [406, 169] on p "画面交換等、対応いたします。" at bounding box center [318, 175] width 202 height 12
click at [405, 169] on p "画面交換等、対応いたします。" at bounding box center [318, 175] width 202 height 12
click at [397, 169] on p "画面交換等、対応いたします。" at bounding box center [318, 175] width 202 height 12
click at [396, 169] on p "画面交換等、対応いたします。" at bounding box center [318, 175] width 202 height 12
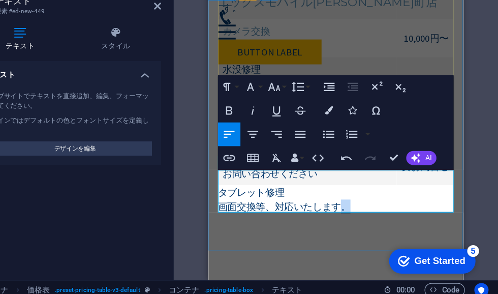
click at [394, 181] on p at bounding box center [318, 187] width 202 height 12
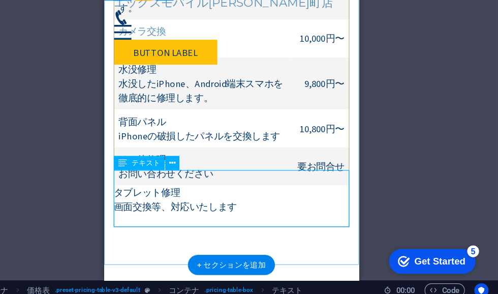
click at [303, 169] on div "タブレット修理 画面交換等、対応いたします" at bounding box center [213, 182] width 202 height 49
click at [281, 127] on div "画面修理 割れた画面を元通りに修理します。 6,500円〜 バッテリー交換 劣化したバッテリーを新品に交換します。 7,000円〜 カメラ交換 スマホのカメラ…" at bounding box center [213, 48] width 202 height 220
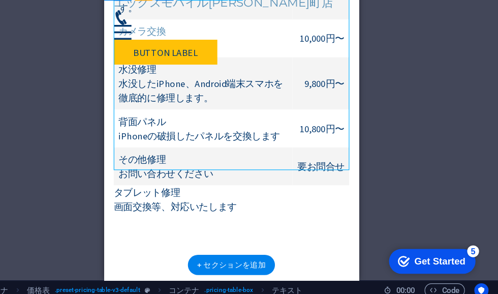
click at [285, 165] on div "タブレット修理 画面交換等、対応いたします" at bounding box center [213, 182] width 202 height 49
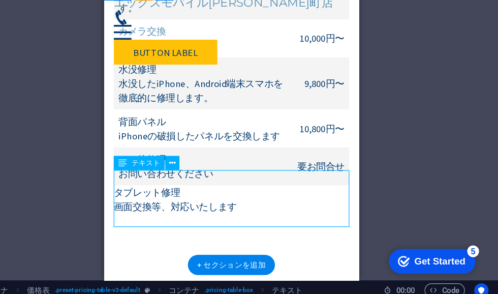
click at [290, 169] on div "タブレット修理 画面交換等、対応いたします" at bounding box center [213, 182] width 202 height 49
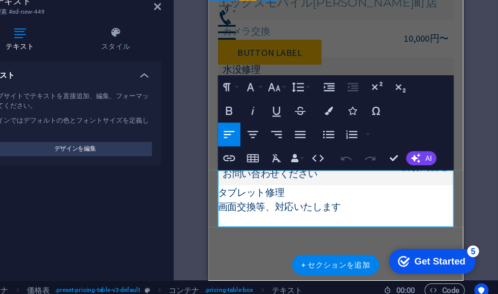
click at [305, 170] on p "画面交換等、対応いたします" at bounding box center [318, 176] width 202 height 12
click at [306, 170] on p "画面交換等、対応いたします" at bounding box center [318, 176] width 202 height 12
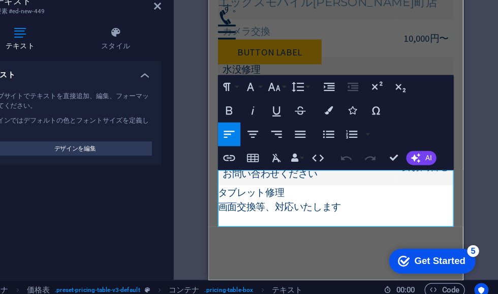
click at [220, 52] on div "H2 2 列 コンテナ コンテナ 画像 コンテナ メニュー メニューバー コンテナ プリセット プレースホルダ ボタン コンテナ HTML メール コンテナ …" at bounding box center [359, 151] width 279 height 252
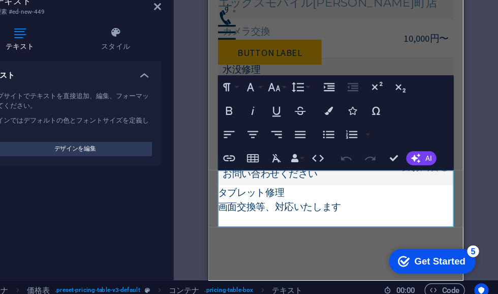
click at [220, 75] on div "H2 2 列 コンテナ コンテナ 画像 コンテナ メニュー メニューバー コンテナ プリセット プレースホルダ ボタン コンテナ HTML メール コンテナ …" at bounding box center [359, 151] width 279 height 252
click at [247, 48] on div "画面修理 割れた画面を元通りに修理します。 6,500円〜 バッテリー交換 劣化したバッテリーを新品に交換します。 7,000円〜 カメラ交換 スマホのカメラ…" at bounding box center [318, 48] width 202 height 220
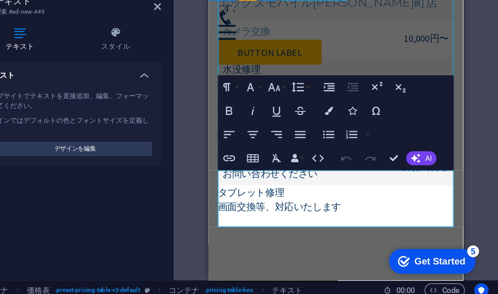
click at [239, 46] on div "画面修理 割れた画面を元通りに修理します。 6,500円〜 バッテリー交換 劣化したバッテリーを新品に交換します。 7,000円〜 カメラ交換 スマホのカメラ…" at bounding box center [318, 48] width 202 height 220
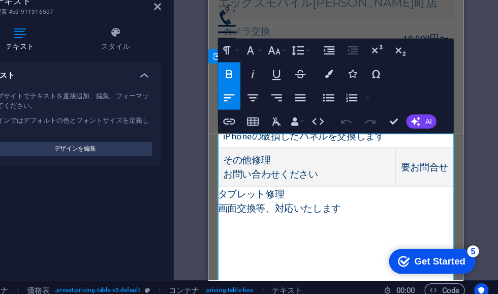
scroll to position [2431, 0]
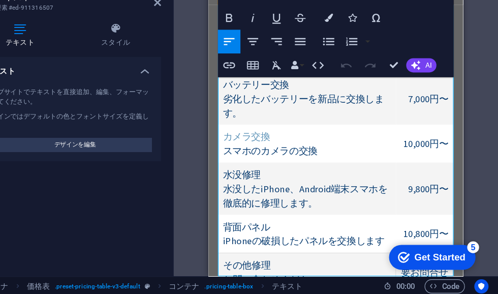
click at [262, 182] on td "背面パネル iPhoneの破損したパネルを交換します" at bounding box center [293, 198] width 153 height 33
click at [399, 182] on td "10,800円〜" at bounding box center [394, 198] width 49 height 33
click at [400, 182] on td "10,800円〜" at bounding box center [394, 198] width 49 height 33
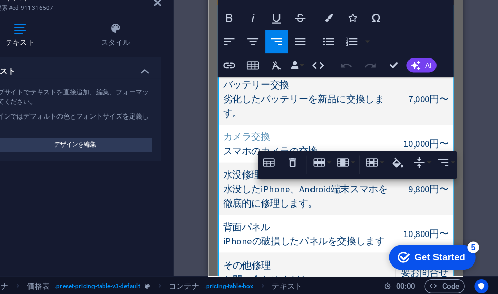
click at [256, 182] on td "背面パネル iPhoneの破損したパネルを交換します" at bounding box center [293, 198] width 153 height 33
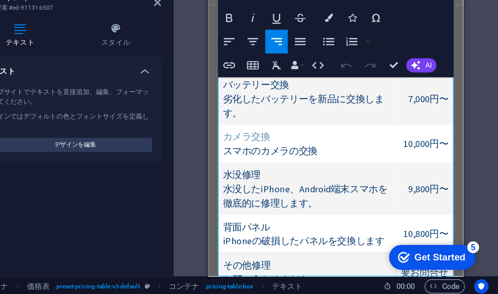
click at [394, 182] on td "10,800円〜" at bounding box center [394, 198] width 49 height 33
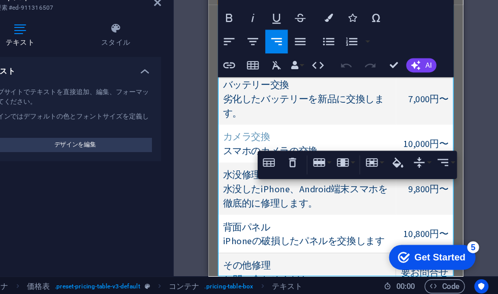
click at [247, 182] on td "背面パネル iPhoneの破損したパネルを交換します" at bounding box center [293, 198] width 153 height 33
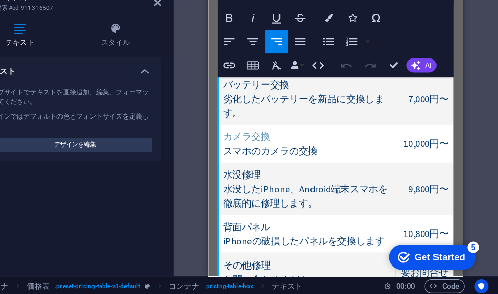
click at [399, 182] on td "10,800円〜" at bounding box center [394, 198] width 49 height 33
click at [357, 182] on td "背面パネル iPhoneの破損したパネルを交換します" at bounding box center [293, 198] width 153 height 33
click at [398, 182] on td "10,800円〜" at bounding box center [394, 198] width 49 height 33
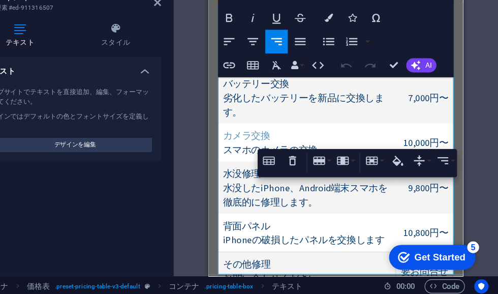
scroll to position [2433, 0]
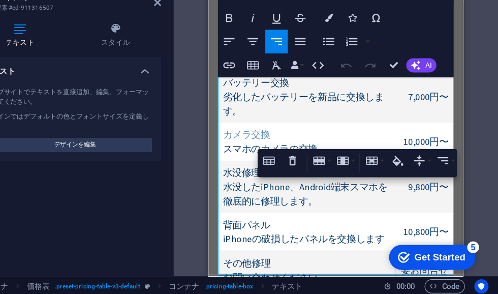
click at [259, 180] on td "背面パネル iPhoneの破損したパネルを交換します" at bounding box center [293, 196] width 153 height 33
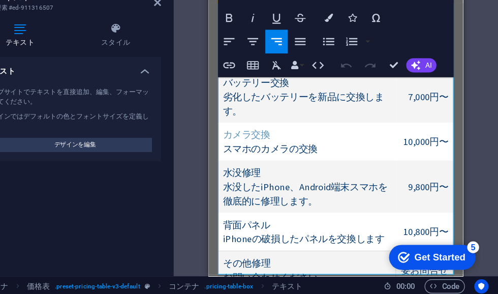
click at [399, 180] on td "10,800円〜" at bounding box center [394, 196] width 49 height 33
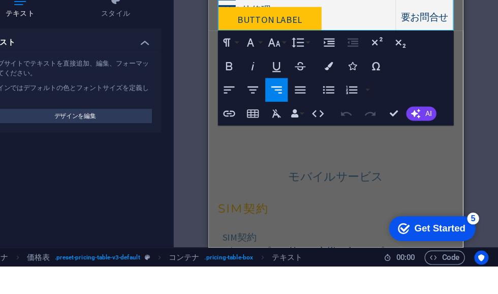
scroll to position [2629, 0]
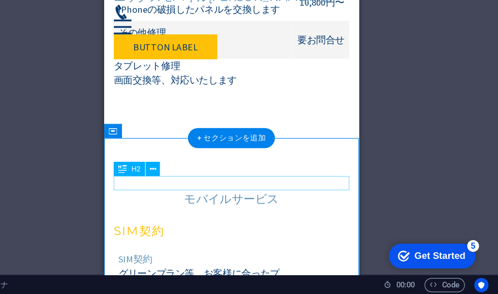
click at [227, 162] on div "モバイルサービス" at bounding box center [213, 168] width 202 height 12
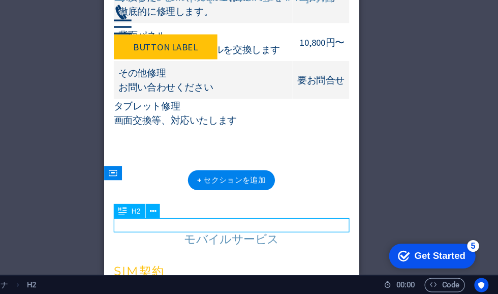
scroll to position [2592, 0]
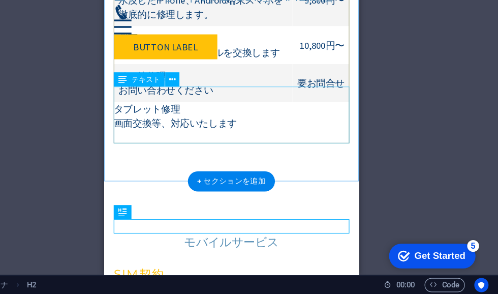
click at [214, 87] on div "タブレット修理 画面交換等、対応いたします" at bounding box center [213, 109] width 202 height 49
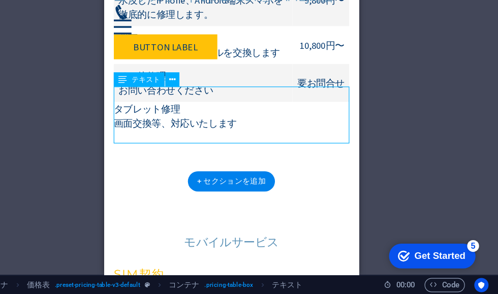
click at [294, 93] on div "タブレット修理 画面交換等、対応いたします" at bounding box center [213, 109] width 202 height 49
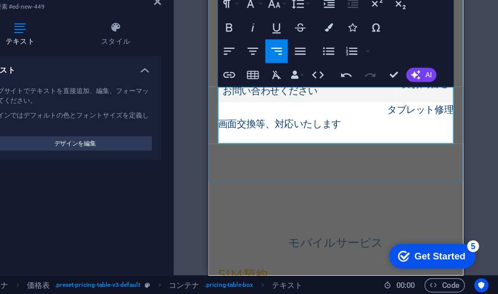
click at [263, 82] on icon "button" at bounding box center [267, 85] width 9 height 6
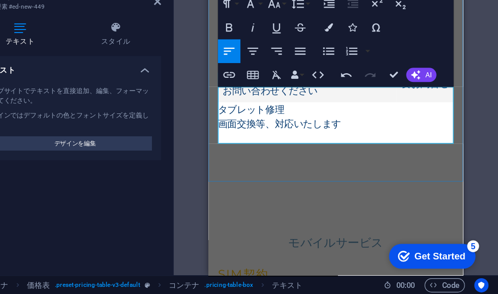
click at [358, 98] on p "画面交換等、対応いたします" at bounding box center [318, 104] width 202 height 12
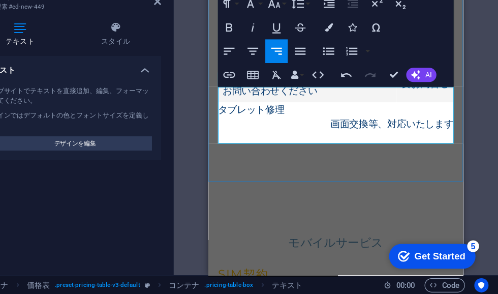
click at [261, 79] on icon "button" at bounding box center [267, 85] width 12 height 12
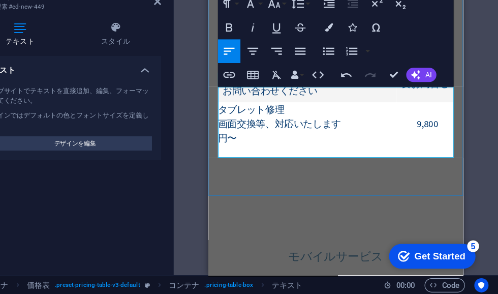
click at [381, 98] on p "画面交換等、対応いたします　　　　　　　　9,800円〜" at bounding box center [318, 110] width 202 height 24
click at [380, 98] on p "画面交換等、対応いたします　　　　　　　　9,800円〜" at bounding box center [318, 110] width 202 height 24
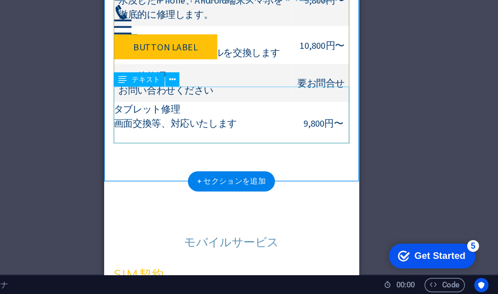
click at [130, 107] on div "タブレット修理 画面交換等、対応いたします　　　　　　　9,800円〜" at bounding box center [213, 109] width 202 height 49
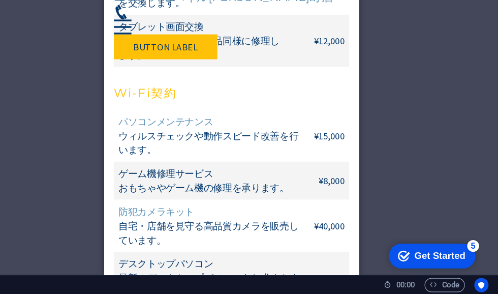
scroll to position [3038, 0]
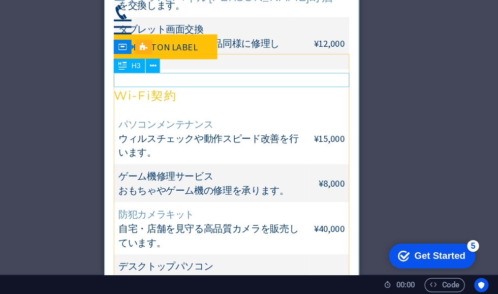
click at [133, 73] on div "Wi-Fi契約" at bounding box center [213, 79] width 202 height 12
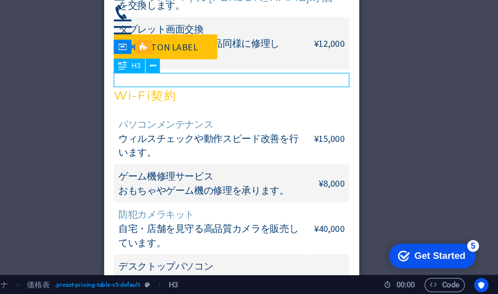
click at [177, 73] on div "Wi-Fi契約" at bounding box center [213, 79] width 202 height 12
click at [174, 73] on div "Wi-Fi契約" at bounding box center [213, 79] width 202 height 12
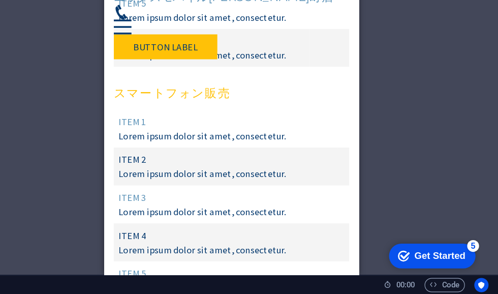
scroll to position [3309, 0]
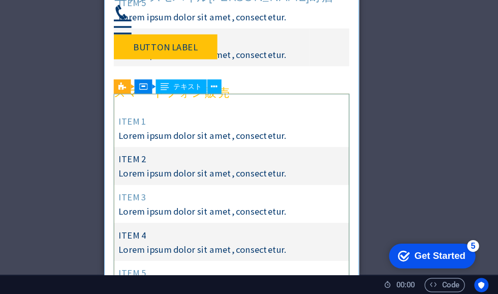
click at [134, 97] on div "Item 1 Lorem ipsum dolor sit amet, consectetur. Item 2 Lorem ipsum dolor sit am…" at bounding box center [213, 188] width 202 height 195
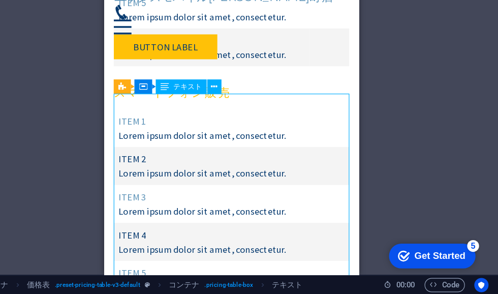
click at [131, 100] on div "Item 1 Lorem ipsum dolor sit amet, consectetur. Item 2 Lorem ipsum dolor sit am…" at bounding box center [213, 188] width 202 height 195
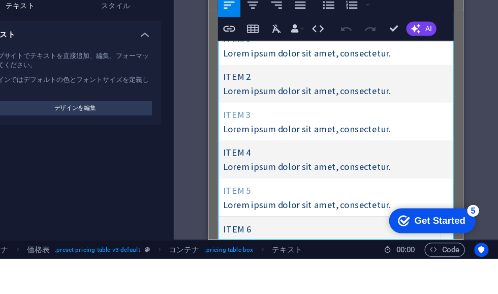
click at [98, 151] on div "テキスト ウェブサイトでテキストを直接追加、編集、フォーマットしてください。 デザインではデフォルトの色とフォントサイズを定義します。 デザインを編集 配置 …" at bounding box center [129, 179] width 160 height 180
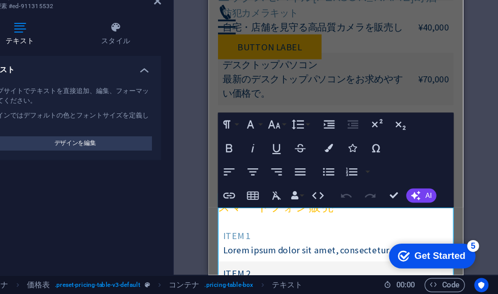
click at [119, 168] on div "テキスト ウェブサイトでテキストを直接追加、編集、フォーマットしてください。 デザインではデフォルトの色とフォントサイズを定義します。 デザインを編集 配置 …" at bounding box center [129, 179] width 160 height 180
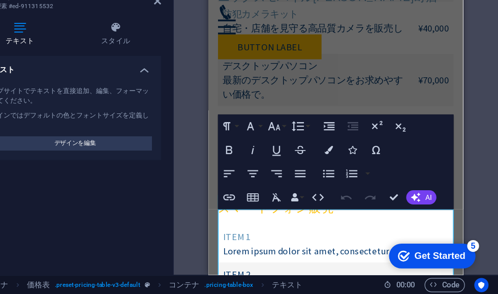
scroll to position [3209, 0]
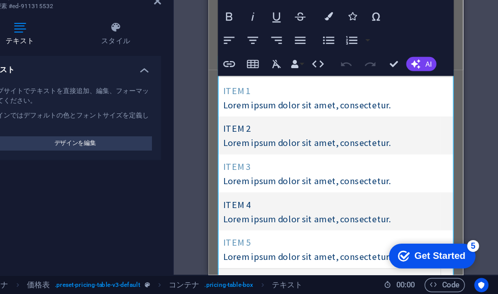
click at [220, 161] on div "既存のコンテンツを置き換えるには、ここにドラッグします。新しい要素を作成する場合は、「Ctrl」キーを押します。 H2 2 列 コンテナ コンテナ 画像 コン…" at bounding box center [359, 151] width 279 height 252
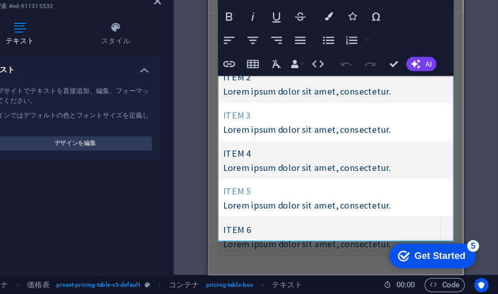
click at [220, 121] on div "既存のコンテンツを置き換えるには、ここにドラッグします。新しい要素を作成する場合は、「Ctrl」キーを押します。 H2 2 列 コンテナ コンテナ 画像 コン…" at bounding box center [359, 151] width 279 height 252
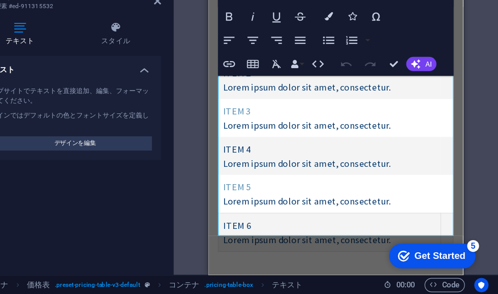
scroll to position [3384, 0]
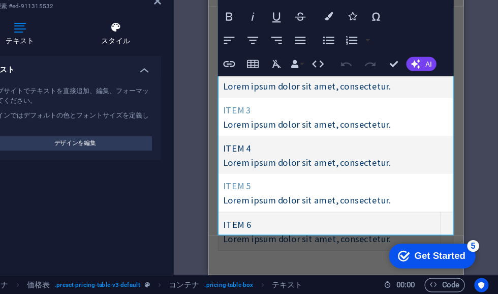
click at [131, 60] on icon at bounding box center [170, 65] width 78 height 10
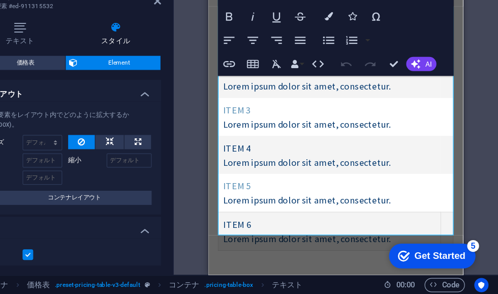
scroll to position [0, 0]
click at [62, 89] on span "価格表" at bounding box center [93, 95] width 62 height 12
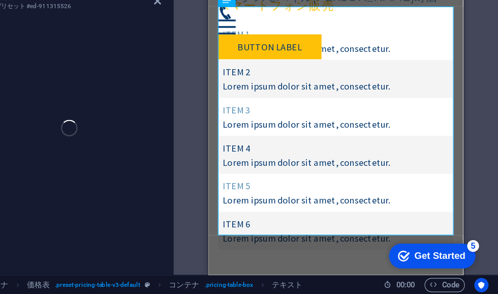
select select "rem"
select select "px"
select select "preset-pricing-table-v3-default"
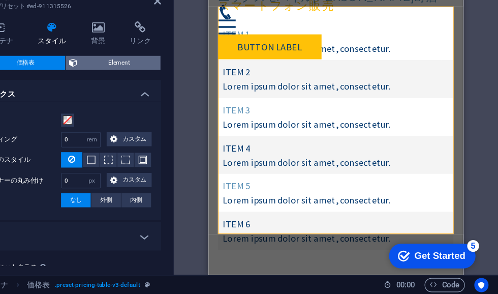
click at [140, 89] on span "Element" at bounding box center [172, 95] width 65 height 12
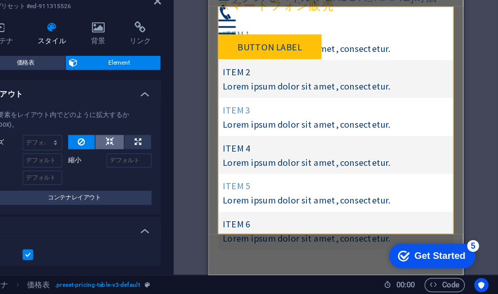
click at [161, 158] on icon at bounding box center [164, 164] width 7 height 12
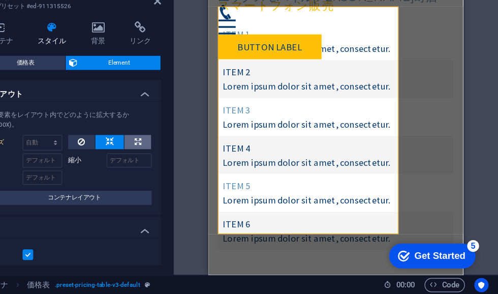
click at [186, 158] on icon at bounding box center [189, 164] width 6 height 12
type input "100"
select select "%"
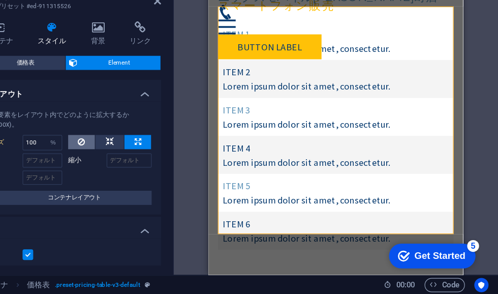
click at [137, 158] on icon at bounding box center [140, 164] width 6 height 12
select select "DISABLED_OPTION_VALUE"
click at [161, 158] on icon at bounding box center [164, 164] width 7 height 12
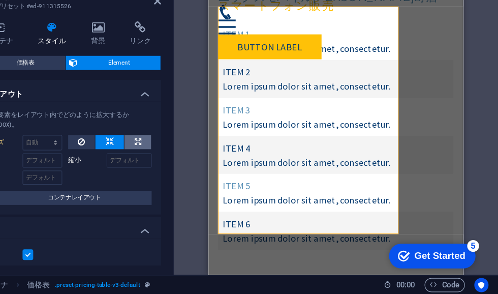
click at [186, 158] on icon at bounding box center [189, 164] width 6 height 12
type input "100"
select select "%"
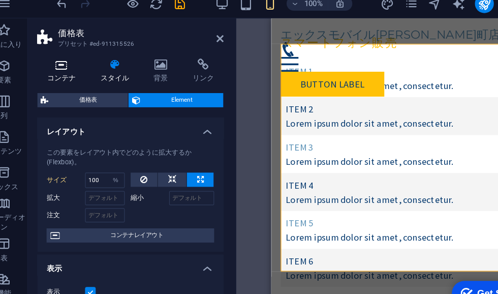
click at [49, 60] on icon at bounding box center [70, 65] width 42 height 10
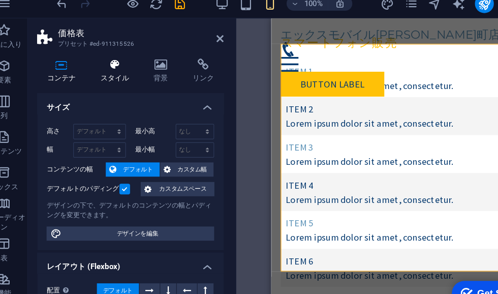
click at [98, 60] on icon at bounding box center [116, 65] width 42 height 10
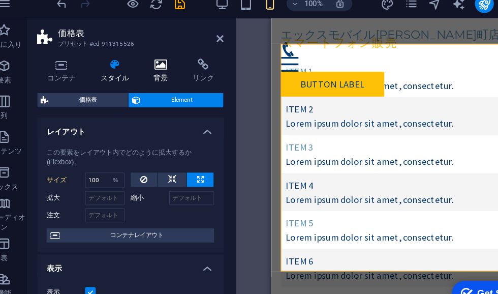
click at [140, 60] on icon at bounding box center [154, 65] width 29 height 10
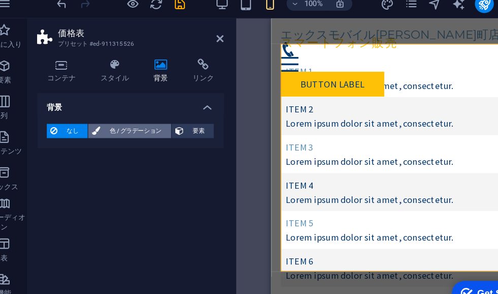
click at [106, 116] on span "色 / グラデーション" at bounding box center [133, 122] width 54 height 12
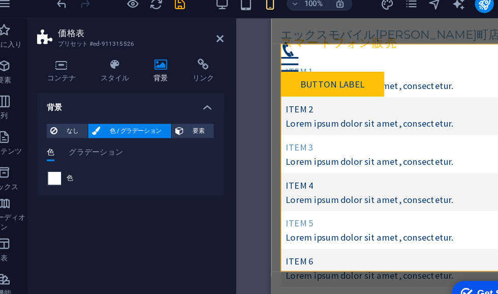
click at [58, 157] on span at bounding box center [63, 162] width 11 height 11
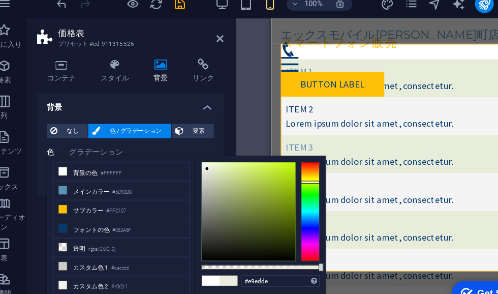
type input "#eaede1"
click at [49, 60] on h4 "コンテナ" at bounding box center [72, 70] width 46 height 21
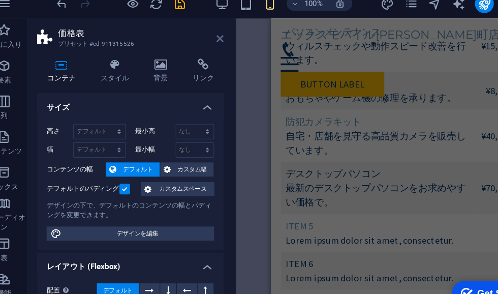
click at [203, 39] on icon at bounding box center [206, 43] width 6 height 8
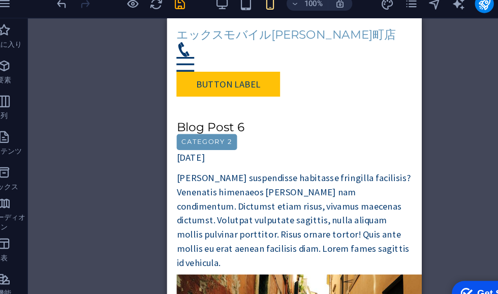
scroll to position [4162, 0]
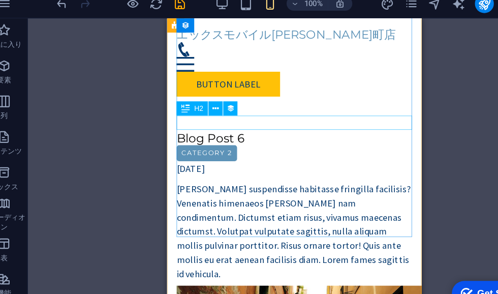
click at [189, 115] on div "Blog Post 6" at bounding box center [276, 121] width 202 height 12
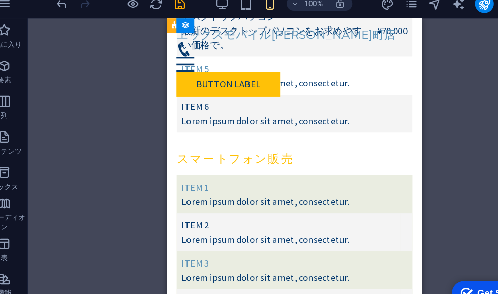
scroll to position [3283, 0]
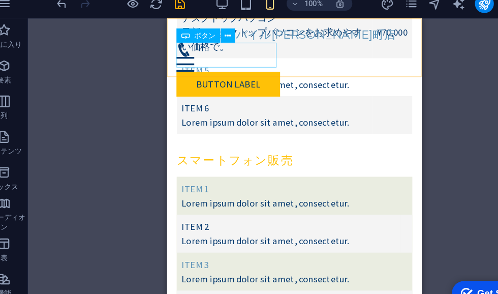
click at [198, 64] on div "Button label" at bounding box center [276, 74] width 202 height 21
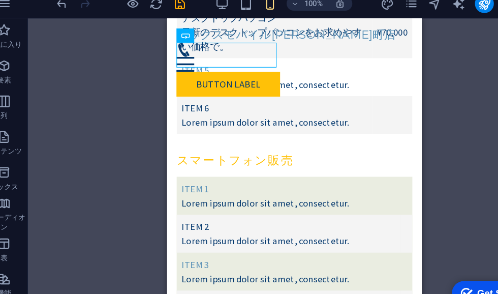
click at [92, 63] on div "既存のコンテンツを置き換えるには、ここにドラッグします。新しい要素を作成する場合は、「Ctrl」キーを押します。 H2 2 列 コンテナ コンテナ 画像 コン…" at bounding box center [270, 151] width 458 height 252
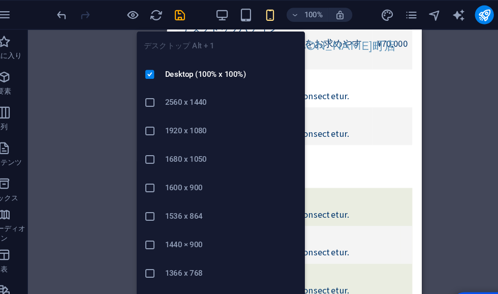
click at [140, 112] on icon at bounding box center [145, 112] width 10 height 10
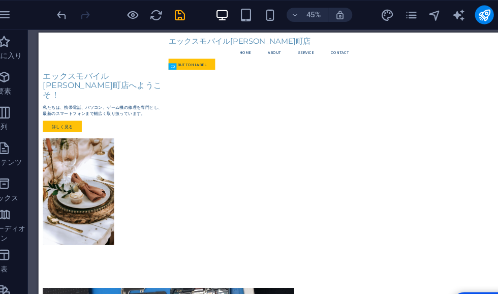
scroll to position [13, 0]
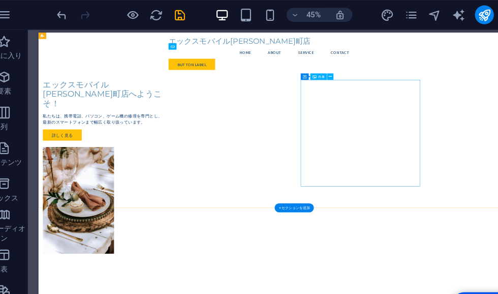
select select "px"
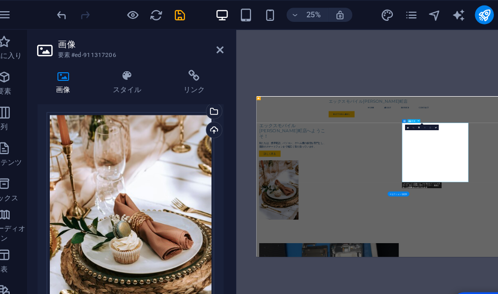
scroll to position [21, 0]
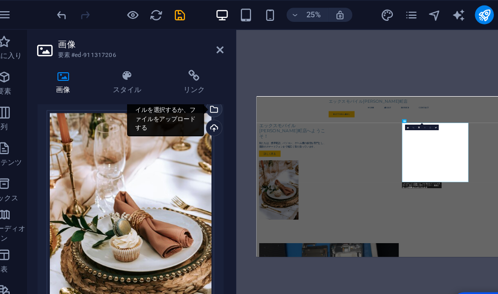
click at [181, 92] on div "ファイルマネージャやストック写真からファイルを選択するか、ファイルをアップロードする" at bounding box center [159, 95] width 66 height 46
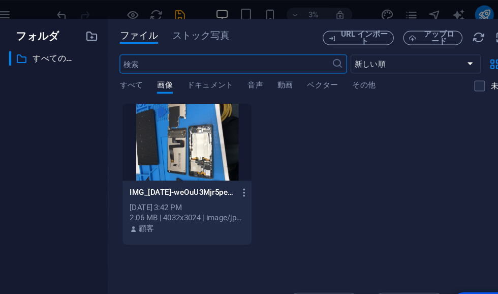
click at [187, 110] on div at bounding box center [177, 122] width 111 height 66
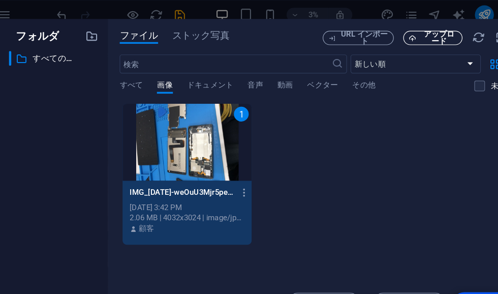
click at [378, 36] on span "アップロード" at bounding box center [393, 32] width 31 height 12
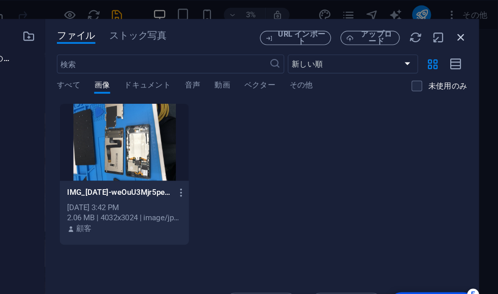
click at [461, 27] on icon "button" at bounding box center [466, 31] width 11 height 11
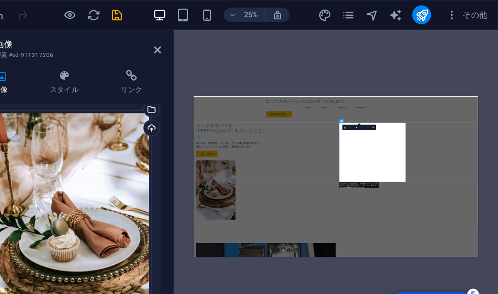
click at [390, 59] on div "H2 2 列 コンテナ コンテナ 画像 コンテナ メニュー メニューバー コンテナ プリセット プレースホルダ ボタン コンテナ HTML メール コンテナ …" at bounding box center [359, 151] width 279 height 252
click at [227, 65] on div "H2 2 列 コンテナ コンテナ 画像 コンテナ メニュー メニューバー コンテナ プリセット プレースホルダ ボタン コンテナ HTML メール コンテナ …" at bounding box center [359, 151] width 279 height 252
click at [203, 47] on link at bounding box center [206, 43] width 6 height 9
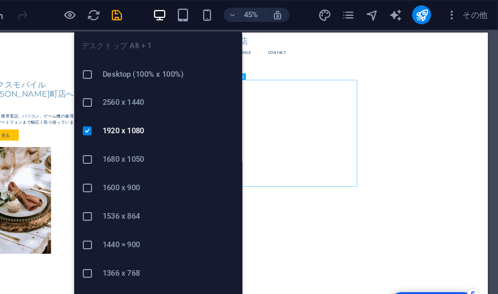
click at [140, 65] on icon at bounding box center [145, 63] width 10 height 10
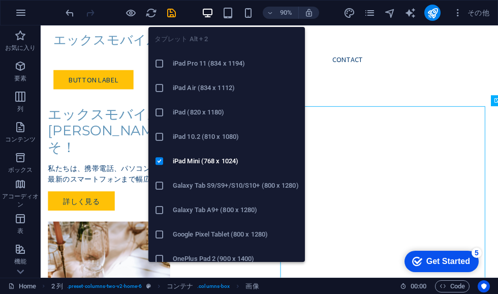
click at [158, 89] on icon at bounding box center [160, 88] width 10 height 10
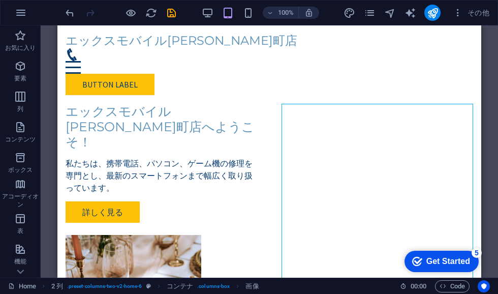
scroll to position [0, 0]
click at [110, 47] on div "エックスモバイル[PERSON_NAME]町店" at bounding box center [270, 41] width 408 height 15
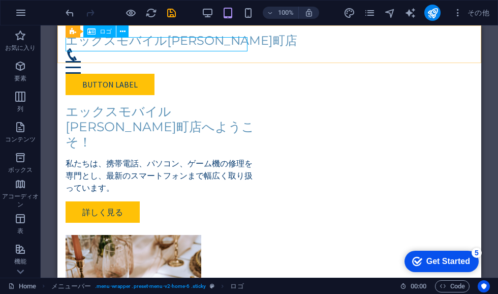
click at [100, 33] on span "ロゴ" at bounding box center [106, 31] width 12 height 6
click at [99, 37] on div "ロゴ" at bounding box center [99, 31] width 33 height 12
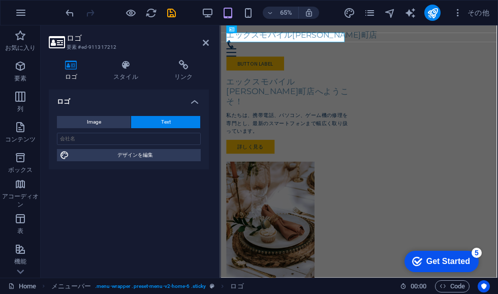
click at [68, 67] on icon at bounding box center [71, 65] width 45 height 10
click at [79, 123] on button "Image" at bounding box center [94, 122] width 74 height 12
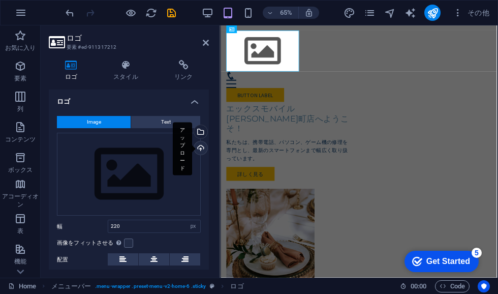
click at [197, 146] on div "アップロード" at bounding box center [199, 148] width 15 height 15
click at [199, 155] on div "アップロード" at bounding box center [199, 148] width 15 height 15
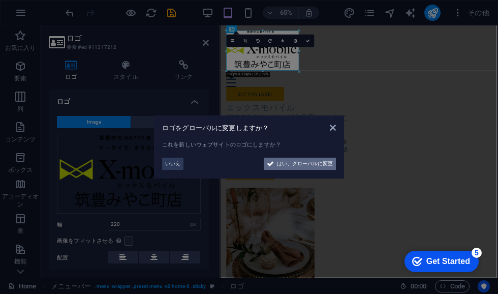
click at [319, 165] on span "はい、グローバルに変更" at bounding box center [305, 164] width 56 height 12
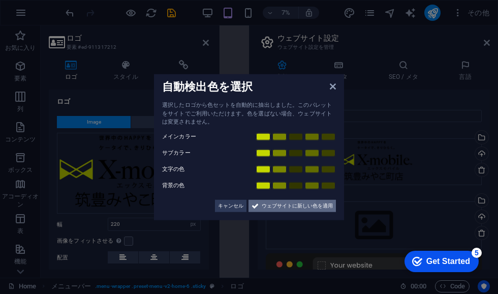
click at [321, 205] on span "ウェブサイトに新しい色を適用" at bounding box center [297, 205] width 71 height 12
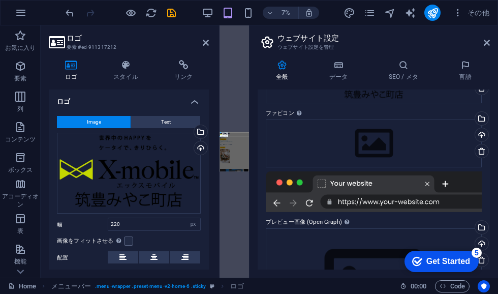
scroll to position [79, 0]
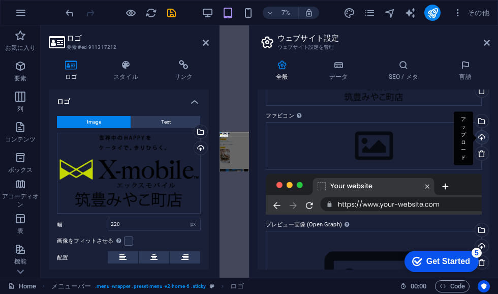
click at [482, 138] on div "アップロード" at bounding box center [480, 138] width 15 height 15
click at [482, 137] on div "アップロード" at bounding box center [480, 138] width 15 height 15
click at [481, 134] on div "アップロード" at bounding box center [480, 138] width 15 height 15
click at [480, 136] on div "アップロード" at bounding box center [480, 138] width 15 height 15
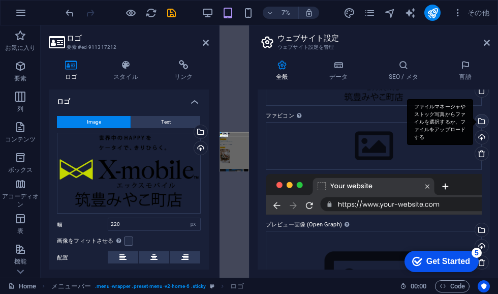
click at [482, 118] on div "ファイルマネージャやストック写真からファイルを選択するか、ファイルをアップロードする" at bounding box center [480, 121] width 15 height 15
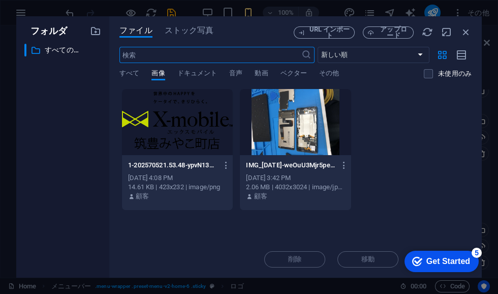
click at [149, 127] on div at bounding box center [177, 122] width 111 height 66
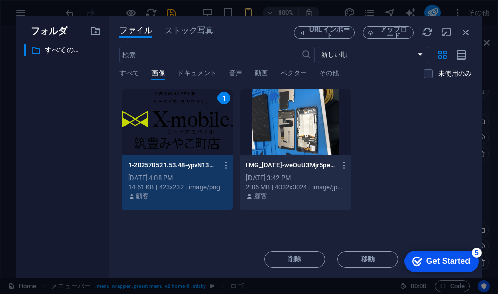
click at [147, 135] on div "1" at bounding box center [177, 122] width 111 height 66
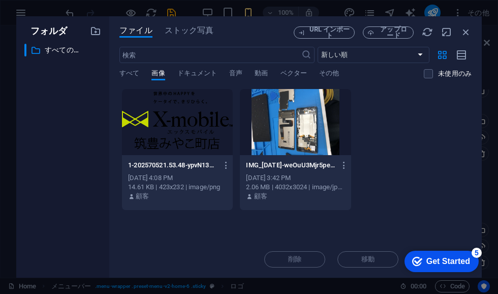
click at [153, 116] on div at bounding box center [177, 122] width 111 height 66
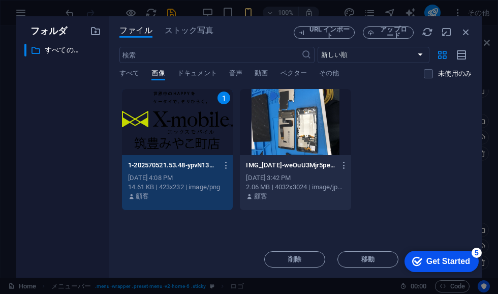
click at [451, 262] on div "Get Started" at bounding box center [448, 261] width 44 height 9
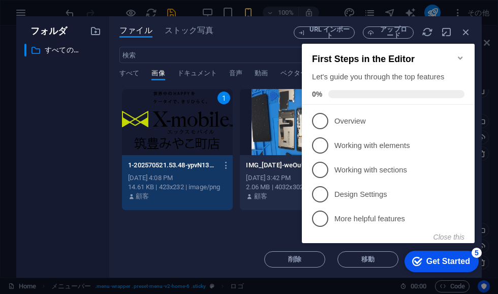
click at [206, 236] on div "ここにファイルをドロップすると、すぐにアップロードされます 1 1-202570521.53.48-ypvN13TFq2CQy4t9GIWqTA.png 1-…" at bounding box center [295, 164] width 352 height 153
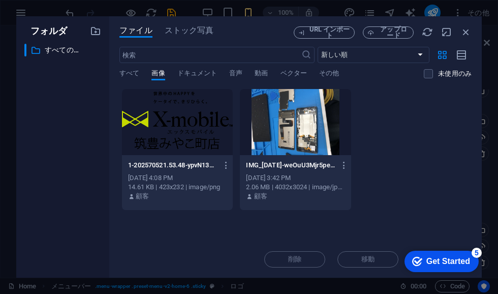
click at [169, 144] on div at bounding box center [177, 122] width 111 height 66
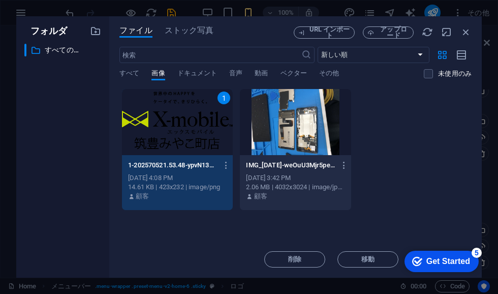
click at [454, 262] on div "Get Started" at bounding box center [448, 261] width 44 height 9
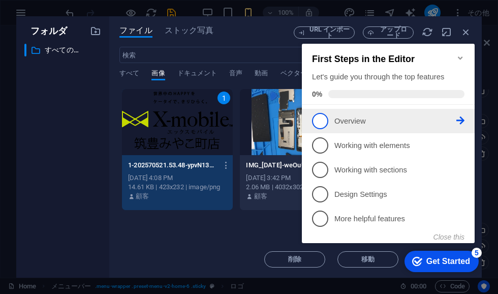
click at [319, 118] on span "1" at bounding box center [320, 121] width 16 height 16
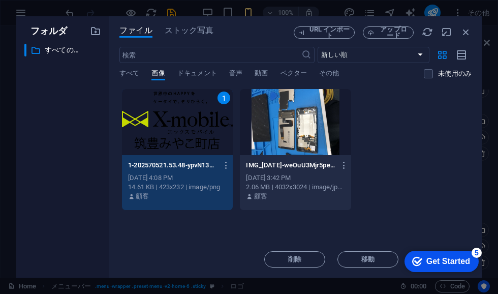
scroll to position [0, 0]
click at [450, 260] on div "Get Started" at bounding box center [448, 261] width 44 height 9
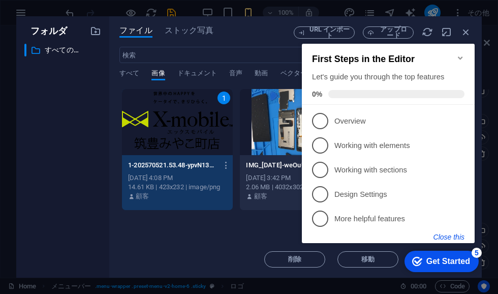
click at [459, 236] on button "Close this" at bounding box center [449, 237] width 31 height 8
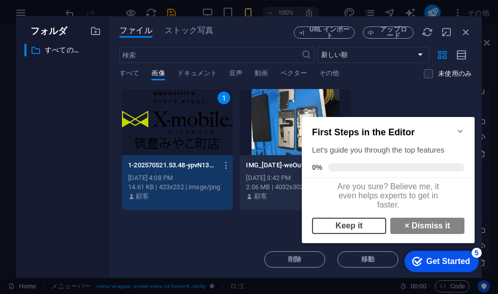
click at [330, 232] on link "Keep it" at bounding box center [349, 226] width 74 height 16
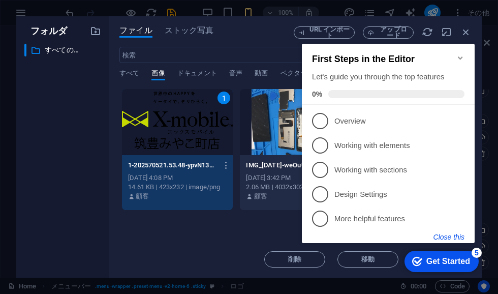
click at [461, 233] on button "Close this" at bounding box center [449, 237] width 31 height 8
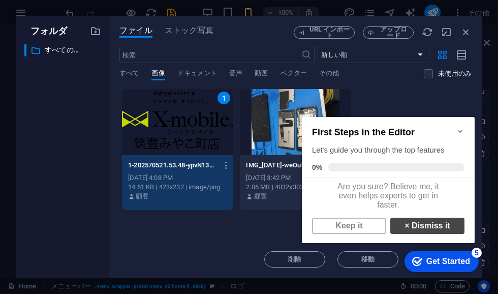
click at [448, 233] on link "× Dismiss it" at bounding box center [427, 226] width 74 height 16
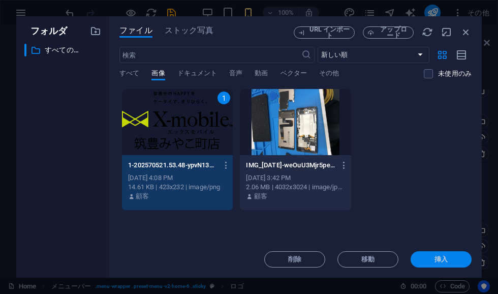
click at [447, 258] on span "挿入" at bounding box center [441, 259] width 13 height 6
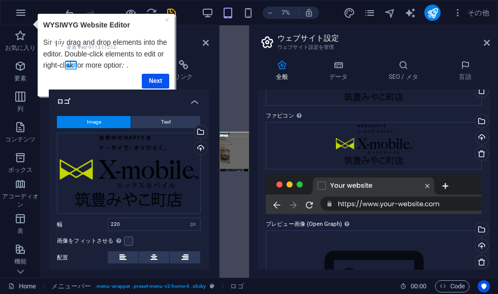
click at [153, 79] on h4 "スタイル" at bounding box center [128, 70] width 61 height 21
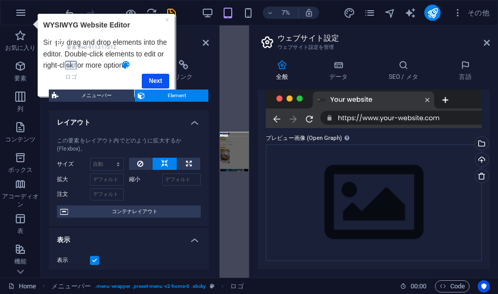
scroll to position [199, 0]
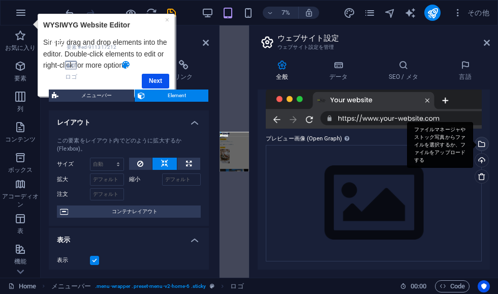
click at [482, 144] on div "ファイルマネージャやストック写真からファイルを選択するか、ファイルをアップロードする" at bounding box center [480, 144] width 15 height 15
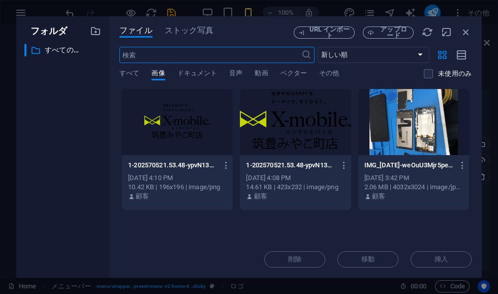
click at [150, 150] on div at bounding box center [177, 122] width 111 height 66
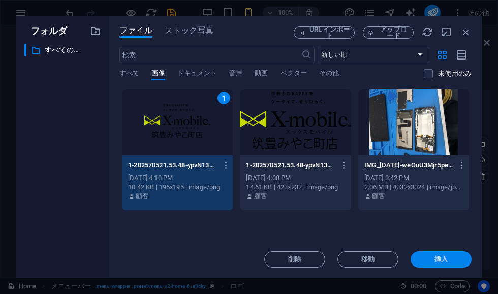
click at [455, 258] on span "挿入" at bounding box center [441, 259] width 53 height 6
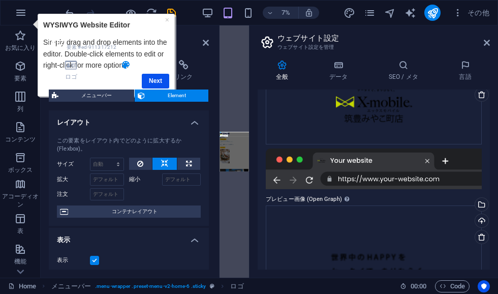
scroll to position [137, 0]
click at [149, 80] on h4 "スタイル" at bounding box center [128, 70] width 61 height 21
click at [142, 80] on h4 "スタイル" at bounding box center [128, 70] width 61 height 21
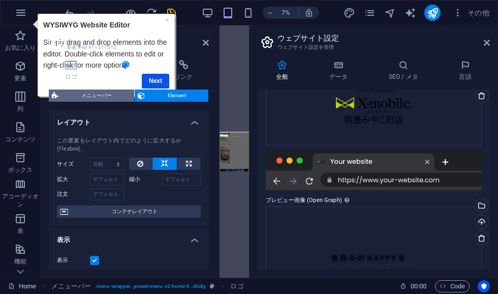
click at [85, 94] on span "メニューバー" at bounding box center [97, 95] width 70 height 12
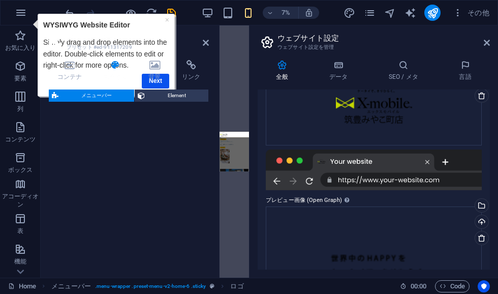
select select "rem"
select select "preset-menu-v2-home-6"
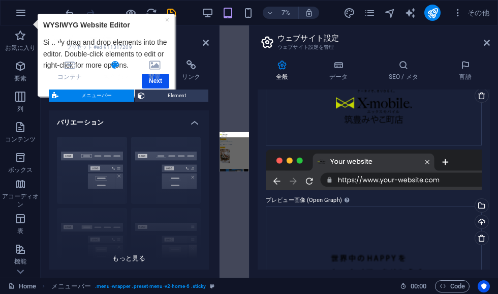
click at [74, 132] on div "枠線 中央 デフォルト 固定 Loki トリガー ワイド XXL" at bounding box center [129, 205] width 160 height 153
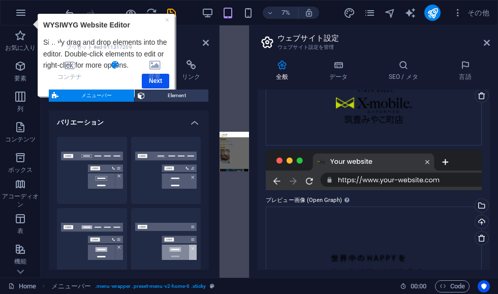
click at [37, 31] on div "× WYSIWYG Website Editor Simply drag and drop elements into the editor. Double-…" at bounding box center [103, 56] width 146 height 84
click at [20, 13] on icon "button" at bounding box center [21, 13] width 12 height 12
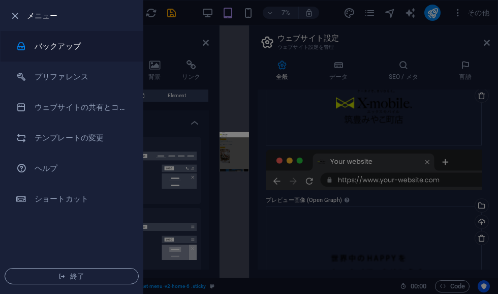
click at [58, 42] on h6 "バックアップ" at bounding box center [82, 46] width 94 height 12
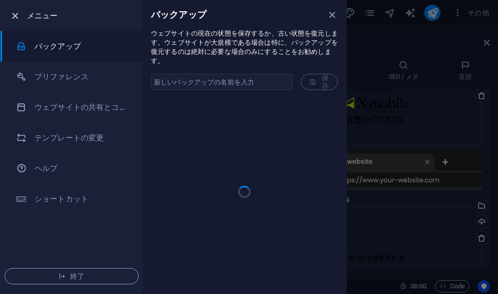
click at [14, 19] on icon "button" at bounding box center [15, 16] width 12 height 12
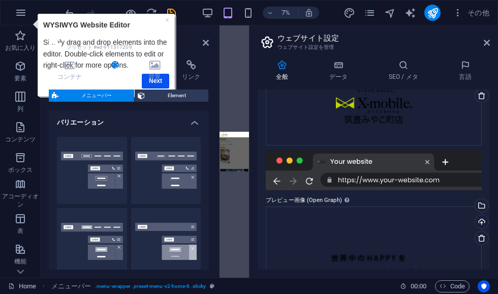
click at [481, 41] on h2 "ウェブサイト設定" at bounding box center [384, 38] width 212 height 9
click at [491, 39] on aside "ウェブサイト設定 ウェブサイト設定を管理 全般 データ SEO / メタ 言語 ウェブサイト名 xmobile-kyushu.com ロゴ ここにファイルをド…" at bounding box center [373, 151] width 249 height 252
click at [200, 37] on h2 "メニューバー" at bounding box center [138, 38] width 142 height 9
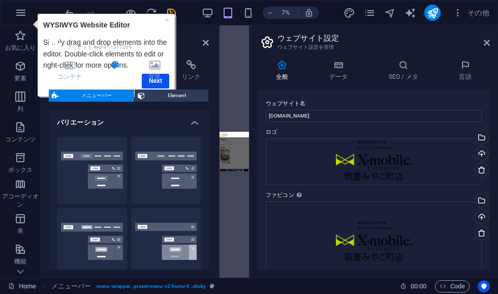
scroll to position [0, 0]
click at [487, 42] on icon at bounding box center [487, 43] width 6 height 8
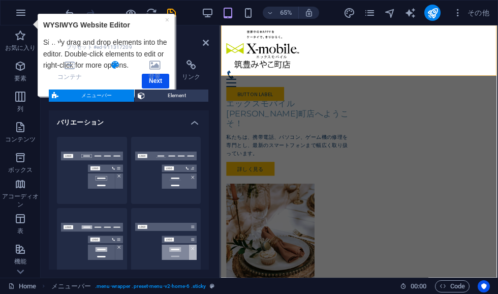
scroll to position [11, 0]
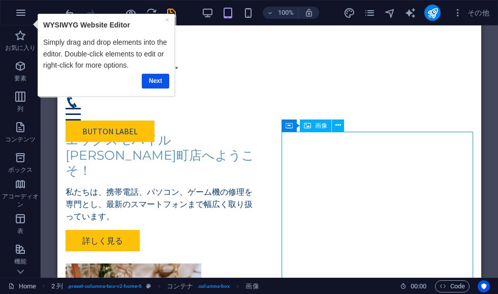
scroll to position [14, 0]
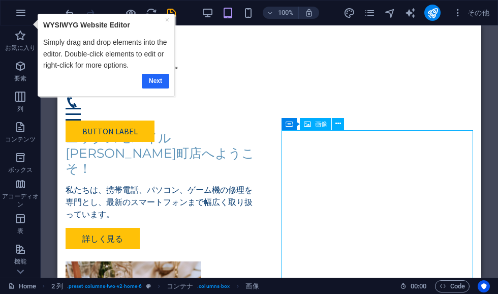
click at [154, 80] on link "Next" at bounding box center [155, 81] width 27 height 15
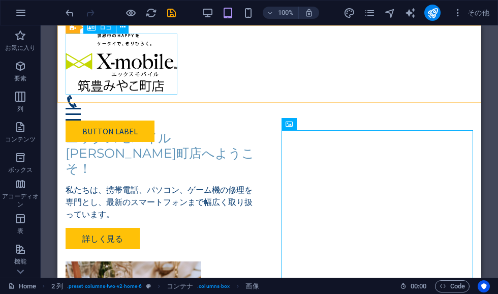
scroll to position [0, 0]
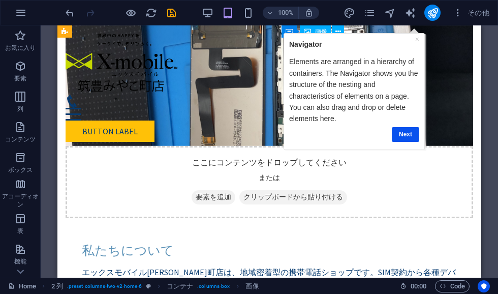
scroll to position [545, 0]
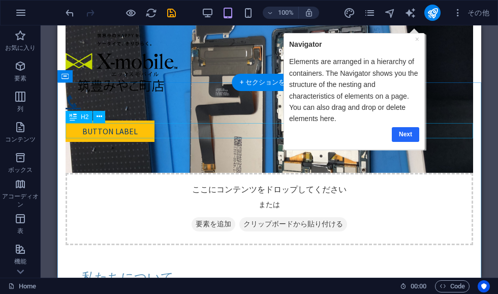
click at [406, 133] on link "Next" at bounding box center [404, 134] width 27 height 15
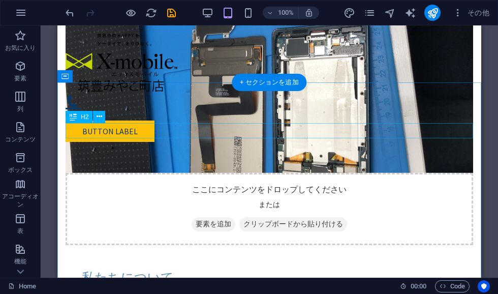
scroll to position [0, 0]
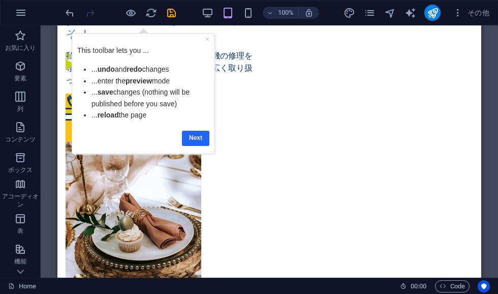
click at [191, 138] on link "Next" at bounding box center [195, 138] width 27 height 15
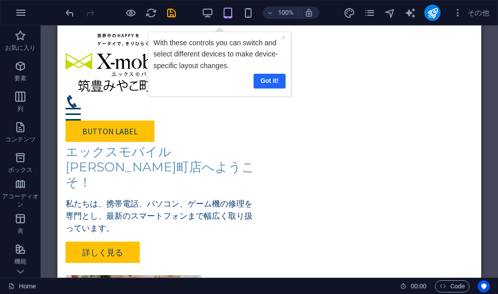
click at [269, 80] on link "Got it!" at bounding box center [270, 81] width 32 height 15
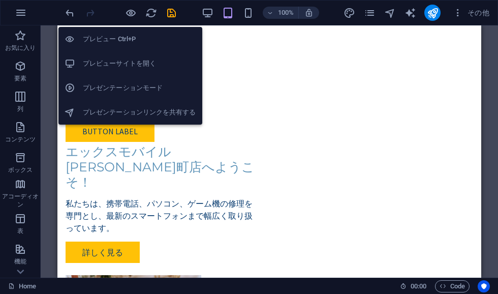
click at [93, 62] on h6 "プレビューサイトを開く" at bounding box center [139, 63] width 113 height 12
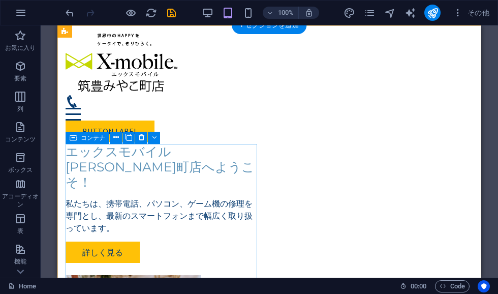
click at [123, 165] on div "エックスモバイル筑豊みやこ町店へようこそ！ 私たちは、携帯電話、パソコン、ゲーム機の修理を専門とし、最新のスマートフォンまで幅広く取り扱っています。 詳しく見る" at bounding box center [162, 203] width 192 height 119
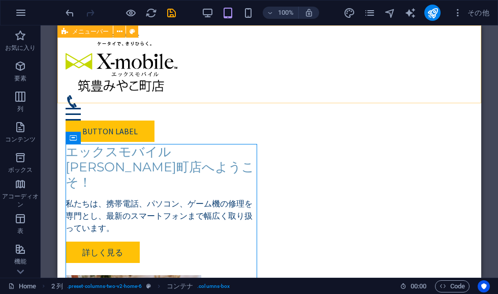
click at [75, 34] on span "メニューバー" at bounding box center [90, 31] width 37 height 6
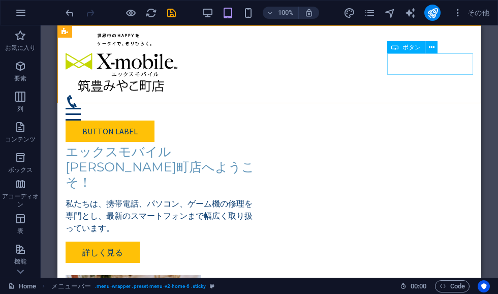
click at [435, 120] on div "Button label" at bounding box center [270, 130] width 408 height 21
click at [432, 47] on icon at bounding box center [432, 47] width 6 height 11
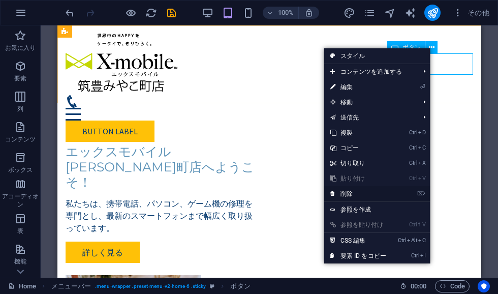
click at [404, 192] on li "⌦ 削除" at bounding box center [377, 194] width 106 height 16
click at [401, 197] on li "⌦ 削除" at bounding box center [377, 194] width 106 height 16
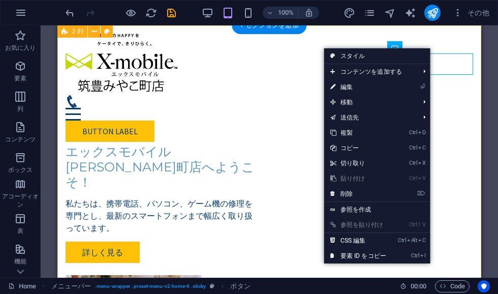
click at [459, 129] on div "エックスモバイル筑豊みやこ町店へようこそ！ 私たちは、携帯電話、パソコン、ゲーム機の修理を専門とし、最新のスマートフォンまで幅広く取り扱っています。 詳しく見る" at bounding box center [269, 272] width 424 height 494
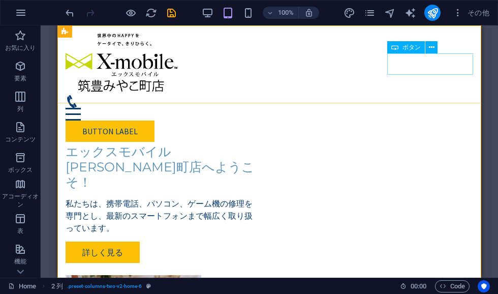
click at [446, 120] on div "Button label" at bounding box center [270, 130] width 408 height 21
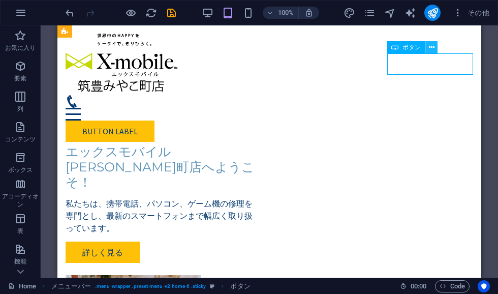
click at [435, 50] on icon at bounding box center [432, 47] width 6 height 11
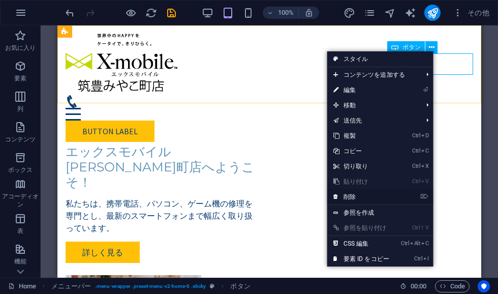
click at [358, 197] on link "⌦ 削除" at bounding box center [361, 196] width 68 height 15
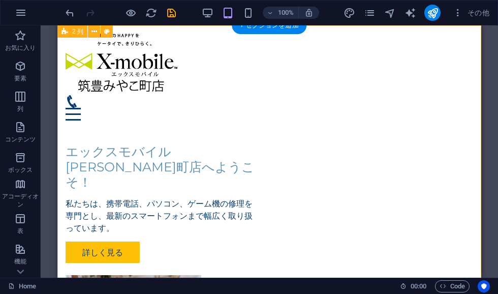
click at [446, 122] on div "エックスモバイル筑豊みやこ町店へようこそ！ 私たちは、携帯電話、パソコン、ゲーム機の修理を専門とし、最新のスマートフォンまで幅広く取り扱っています。 詳しく見る" at bounding box center [269, 272] width 424 height 494
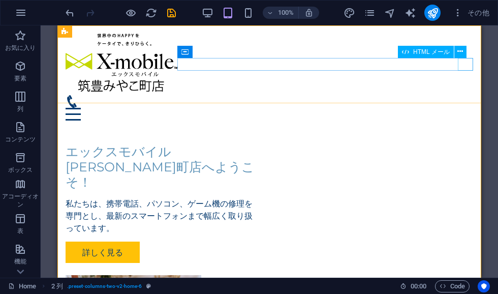
click at [467, 108] on div "Menu" at bounding box center [270, 114] width 408 height 13
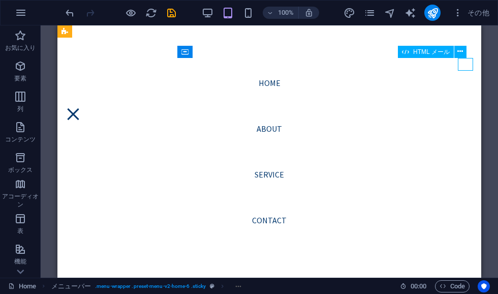
click at [81, 108] on div "Menu" at bounding box center [73, 114] width 15 height 13
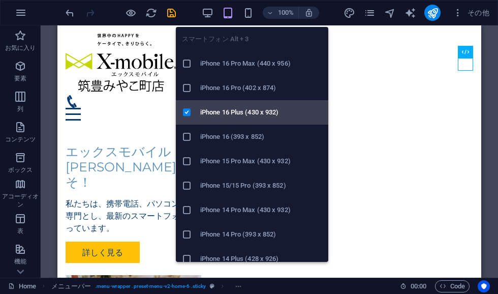
click at [187, 112] on icon at bounding box center [187, 112] width 10 height 10
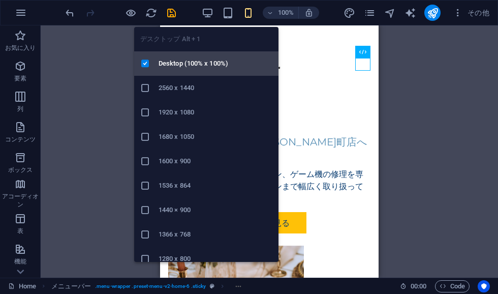
click at [144, 65] on icon at bounding box center [145, 63] width 10 height 10
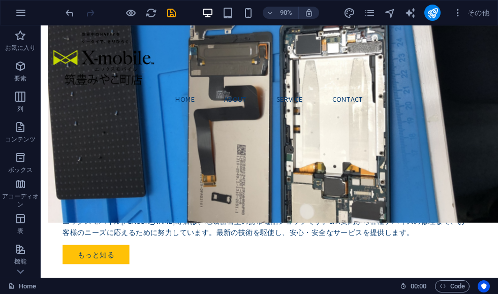
scroll to position [581, 0]
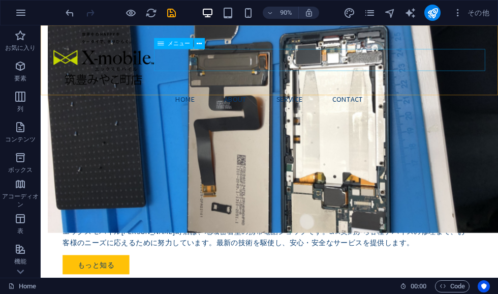
click at [307, 95] on nav "Home About Service Contact" at bounding box center [295, 107] width 480 height 24
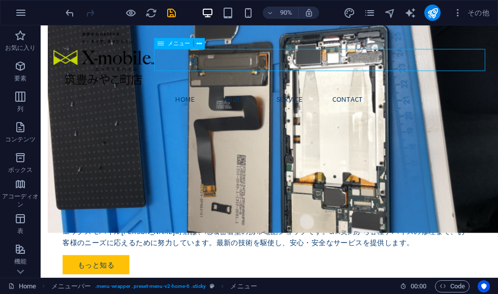
click at [318, 95] on nav "Home About Service Contact" at bounding box center [295, 107] width 480 height 24
click at [252, 95] on nav "Home About Service Contact" at bounding box center [295, 107] width 480 height 24
click at [167, 44] on div "メニュー" at bounding box center [173, 44] width 39 height 11
click at [200, 45] on icon at bounding box center [199, 44] width 5 height 10
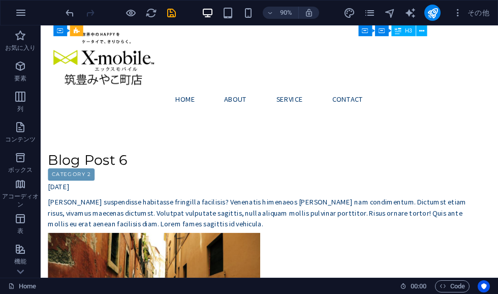
scroll to position [4115, 0]
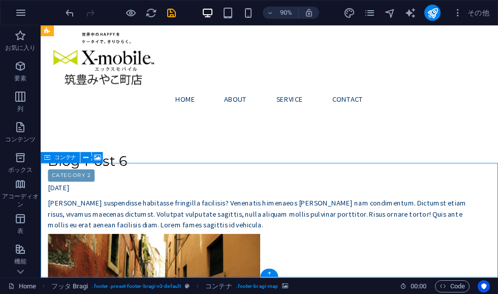
select select "px"
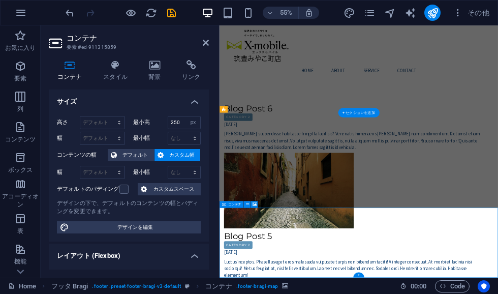
scroll to position [3937, 0]
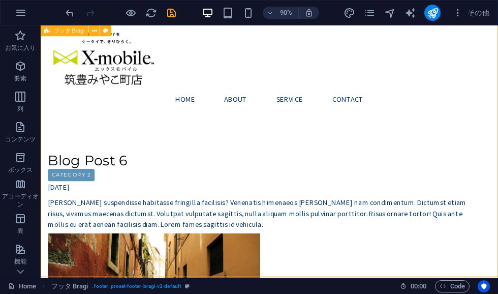
scroll to position [4115, 0]
select select "px"
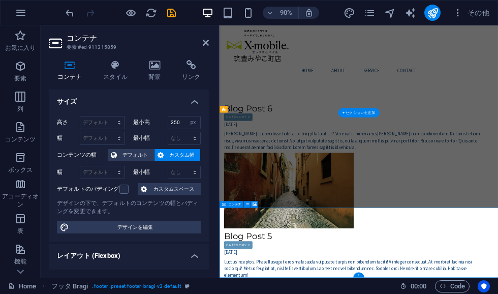
scroll to position [3937, 0]
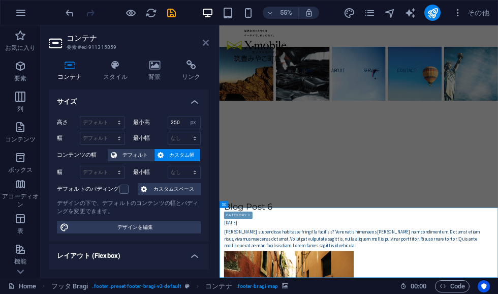
click at [203, 42] on icon at bounding box center [206, 43] width 6 height 8
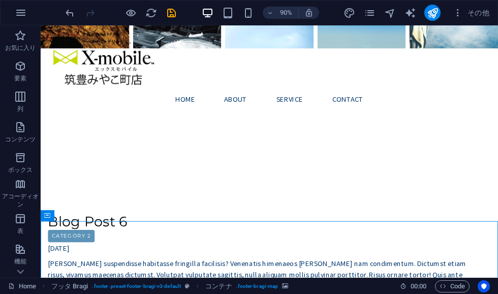
scroll to position [4045, 0]
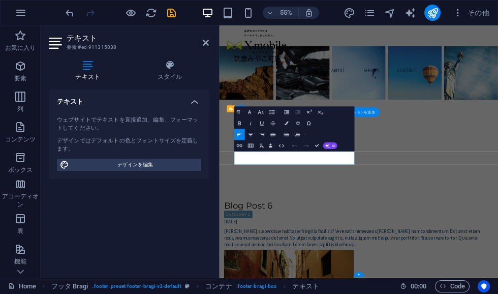
scroll to position [3937, 0]
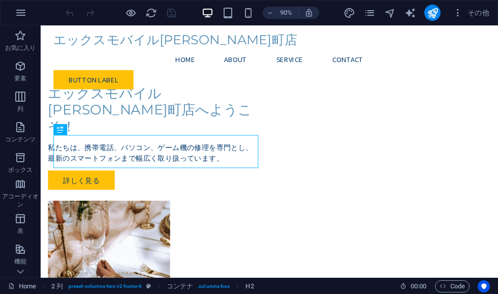
scroll to position [49, 0]
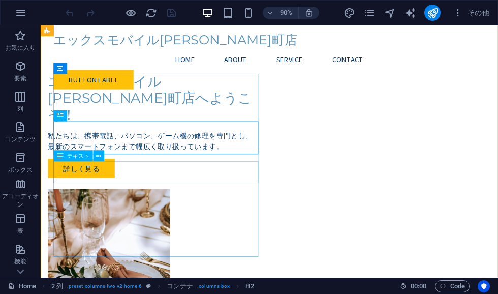
click at [127, 166] on div "私たちは、携帯電話、パソコン、ゲーム機の修理を専門とし、最新のスマートフォンまで幅広く取り扱っています。" at bounding box center [163, 154] width 228 height 24
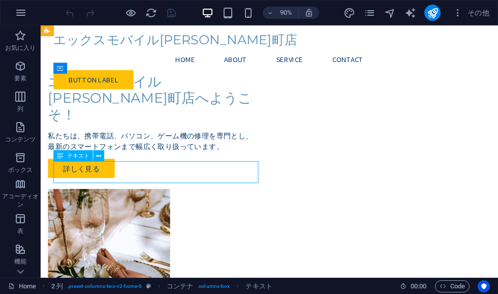
click at [95, 166] on div "私たちは、携帯電話、パソコン、ゲーム機の修理を専門とし、最新のスマートフォンまで幅広く取り扱っています。" at bounding box center [163, 154] width 228 height 24
click at [113, 166] on div "私たちは、携帯電話、パソコン、ゲーム機の修理を専門とし、最新のスマートフォンまで幅広く取り扱っています。" at bounding box center [163, 154] width 228 height 24
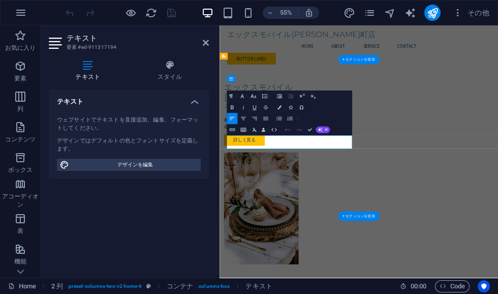
scroll to position [0, 0]
click at [438, 215] on p "私たちは、携帯電話、パソコン、ゲーム機の修理を専門とし、最新のスマートフォンまで幅広く取り扱っています。" at bounding box center [342, 203] width 228 height 24
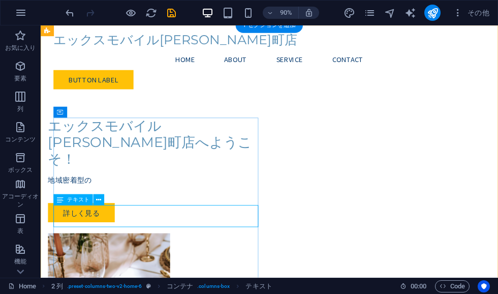
click at [124, 215] on div "地域密着型の" at bounding box center [163, 203] width 228 height 24
click at [113, 215] on div "地域密着型の" at bounding box center [163, 203] width 228 height 24
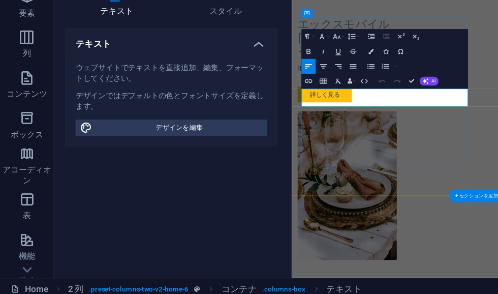
click at [377, 133] on p at bounding box center [414, 126] width 228 height 12
click at [365, 120] on p "地域密着型の" at bounding box center [414, 114] width 228 height 12
